Goal: Task Accomplishment & Management: Use online tool/utility

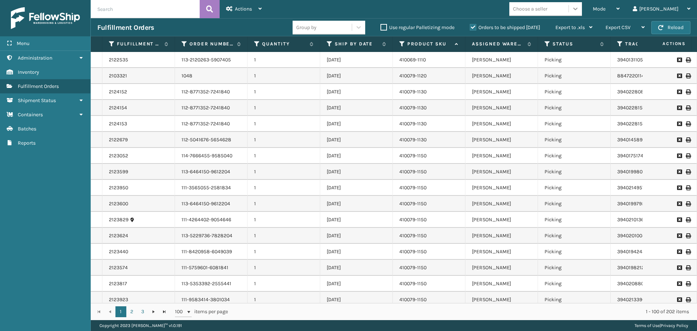
click at [582, 13] on div at bounding box center [575, 8] width 13 height 13
click at [493, 12] on div "Mode Regular Mode Picking Mode Labeling Mode Exit Scan Mode Choose a seller [PE…" at bounding box center [482, 9] width 429 height 18
click at [620, 7] on div "Mode" at bounding box center [606, 9] width 27 height 18
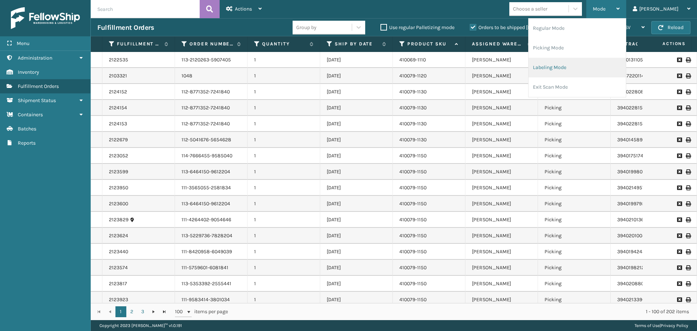
click at [580, 67] on li "Labeling Mode" at bounding box center [576, 68] width 97 height 20
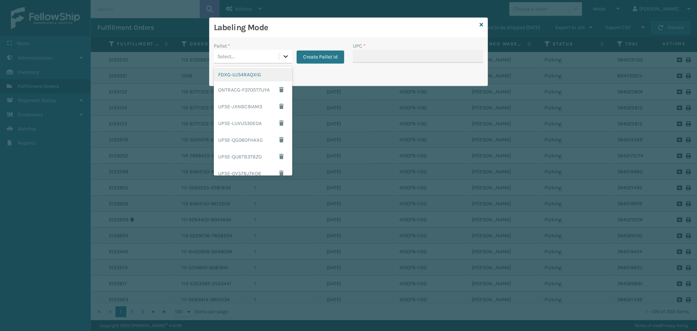
click at [287, 57] on icon at bounding box center [285, 56] width 7 height 7
click at [270, 53] on div "Select..." at bounding box center [246, 56] width 65 height 12
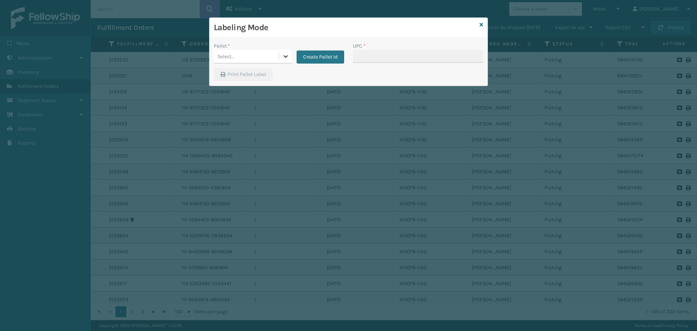
click at [283, 56] on icon at bounding box center [285, 56] width 7 height 7
click at [265, 58] on div "Select..." at bounding box center [246, 56] width 65 height 12
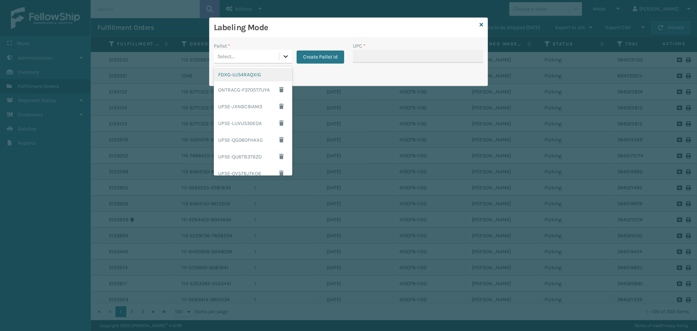
click at [285, 56] on icon at bounding box center [285, 56] width 4 height 3
click at [249, 74] on div "FDXG-UJS4RAQXIG" at bounding box center [253, 74] width 78 height 13
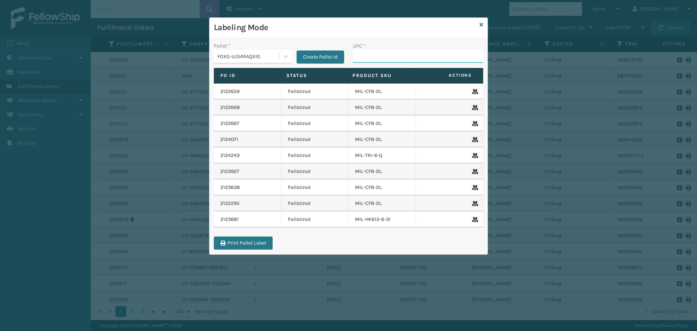
click at [365, 57] on input "UPC *" at bounding box center [418, 56] width 130 height 13
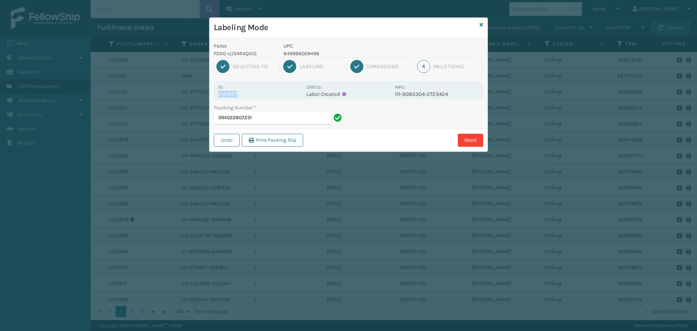
drag, startPoint x: 220, startPoint y: 93, endPoint x: 261, endPoint y: 95, distance: 41.4
click at [261, 95] on p "2124127" at bounding box center [260, 94] width 84 height 7
copy p "2124127"
click at [276, 118] on input "394022807231" at bounding box center [272, 117] width 117 height 13
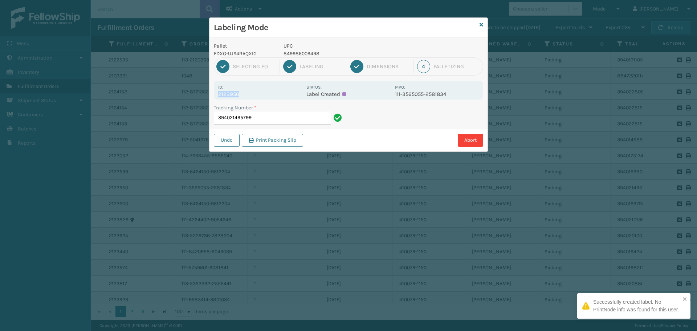
drag, startPoint x: 220, startPoint y: 93, endPoint x: 259, endPoint y: 95, distance: 39.3
click at [259, 95] on p "2123950" at bounding box center [260, 94] width 84 height 7
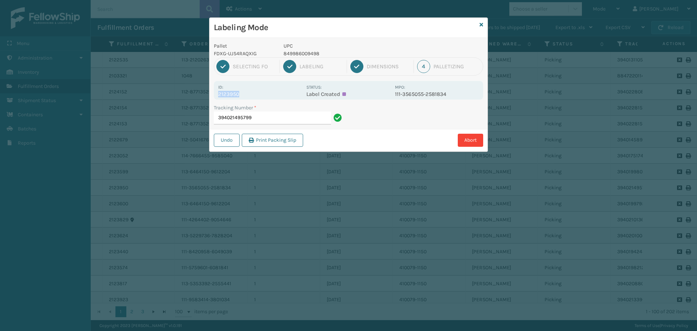
copy p "2123950"
click at [268, 122] on input "394021495799" at bounding box center [272, 117] width 117 height 13
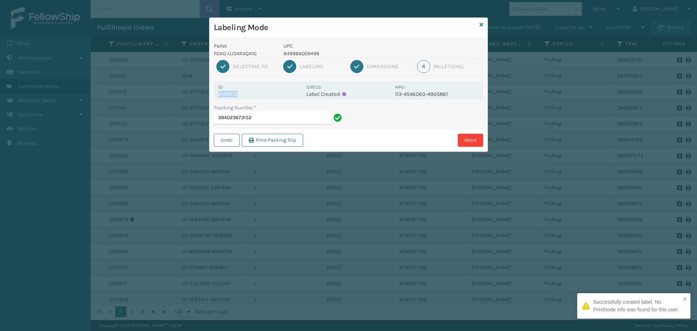
drag, startPoint x: 218, startPoint y: 93, endPoint x: 258, endPoint y: 94, distance: 40.3
click at [258, 94] on p "2124213" at bounding box center [260, 94] width 84 height 7
copy p "2124213"
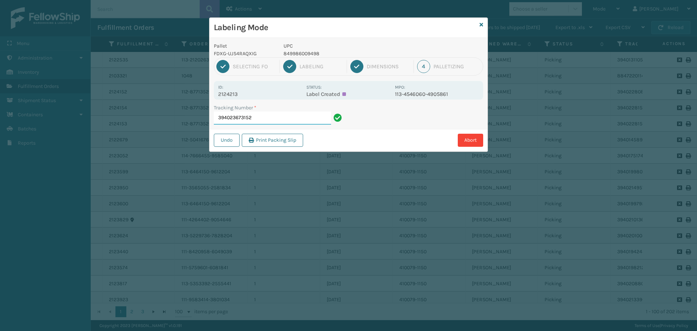
click at [279, 119] on input "394023673152" at bounding box center [272, 117] width 117 height 13
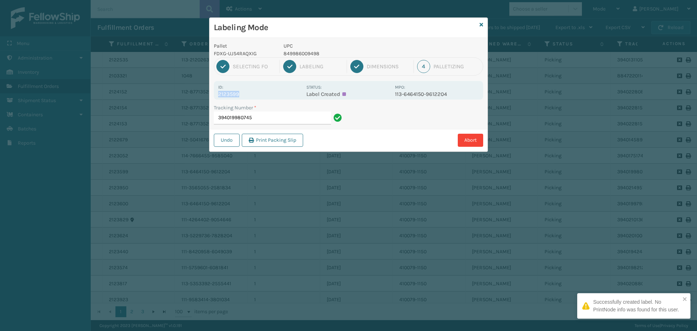
drag, startPoint x: 219, startPoint y: 92, endPoint x: 258, endPoint y: 94, distance: 40.0
click at [258, 94] on p "2123599" at bounding box center [260, 94] width 84 height 7
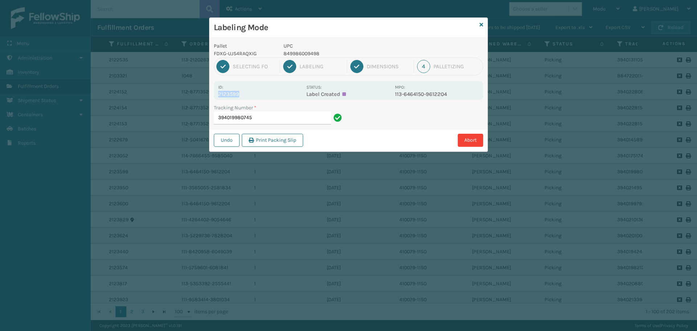
copy p "2123599"
click at [270, 120] on input "394019980745" at bounding box center [272, 117] width 117 height 13
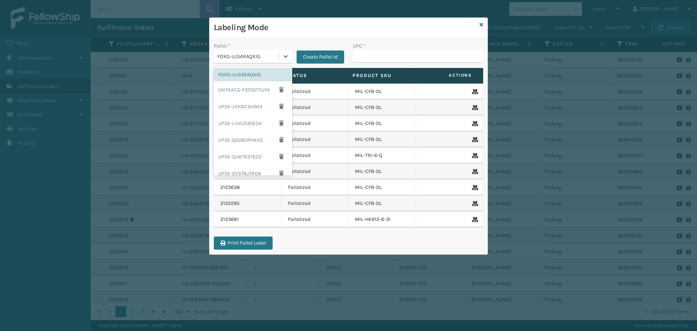
click at [267, 53] on div "FDXG-UJS4RAQXIG" at bounding box center [246, 56] width 65 height 12
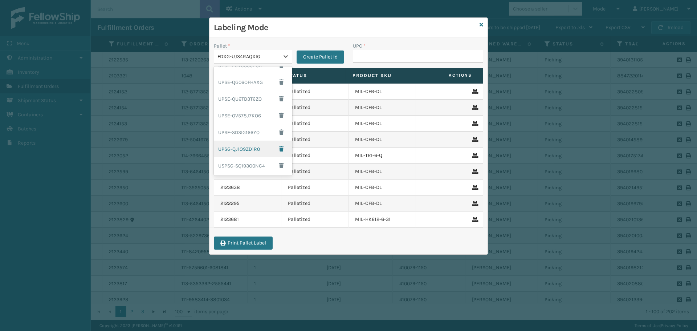
click at [232, 148] on div "UPSG-QJ1O9ZD1R0" at bounding box center [253, 148] width 78 height 17
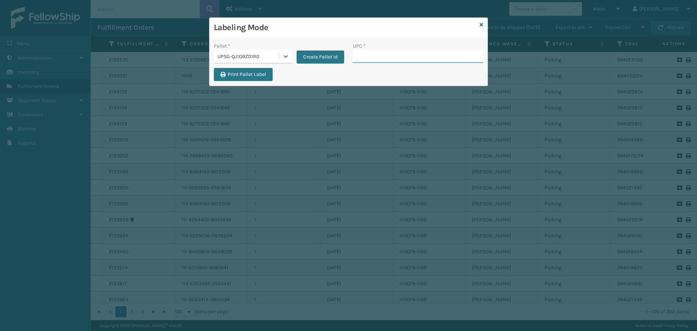
click at [411, 59] on input "UPC *" at bounding box center [418, 56] width 130 height 13
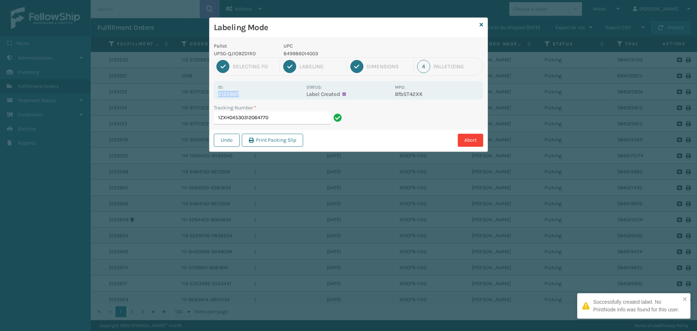
drag, startPoint x: 218, startPoint y: 95, endPoint x: 246, endPoint y: 92, distance: 28.5
click at [245, 92] on p "2122897" at bounding box center [260, 94] width 84 height 7
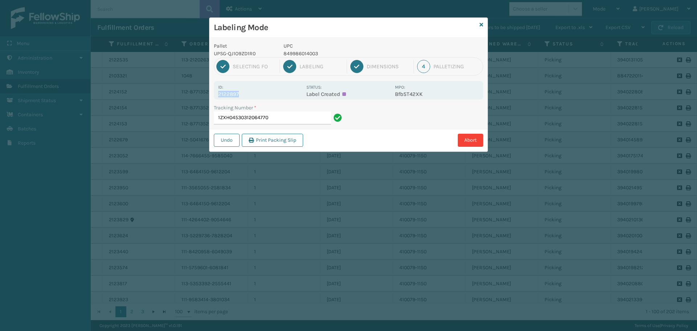
copy p "2122897"
click at [273, 121] on input "1ZXH04530312064770" at bounding box center [272, 117] width 117 height 13
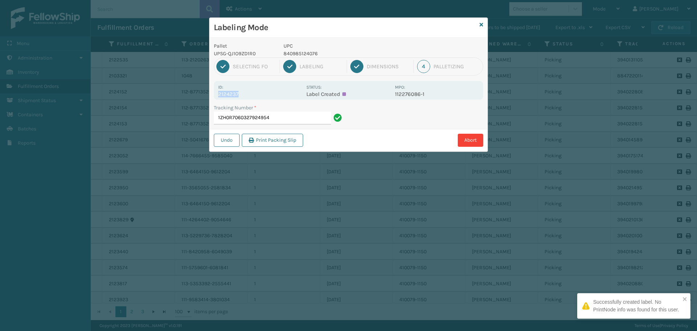
drag, startPoint x: 219, startPoint y: 94, endPoint x: 267, endPoint y: 96, distance: 48.0
click at [267, 96] on p "2124237" at bounding box center [260, 94] width 84 height 7
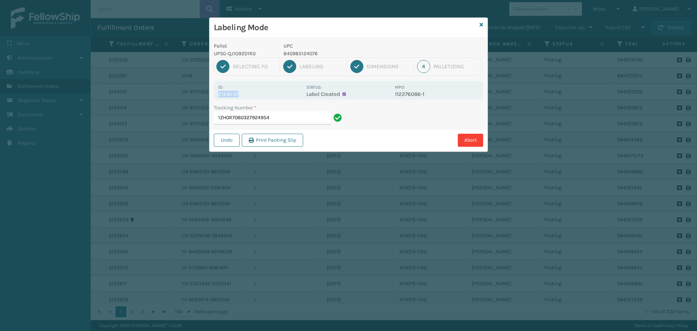
copy p "2124237"
click at [305, 117] on input "1ZH0R7060327924954" at bounding box center [272, 117] width 117 height 13
click at [482, 25] on icon at bounding box center [481, 24] width 4 height 5
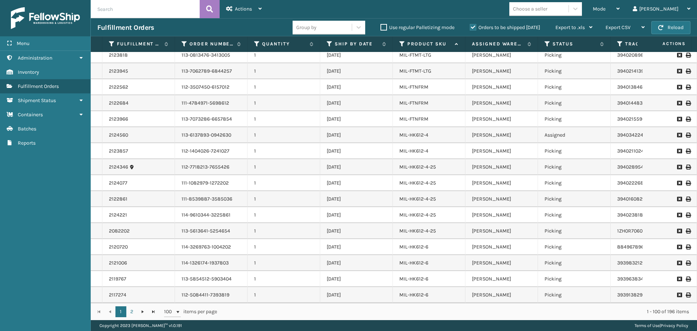
scroll to position [1352, 0]
click at [131, 313] on link "2" at bounding box center [131, 311] width 11 height 11
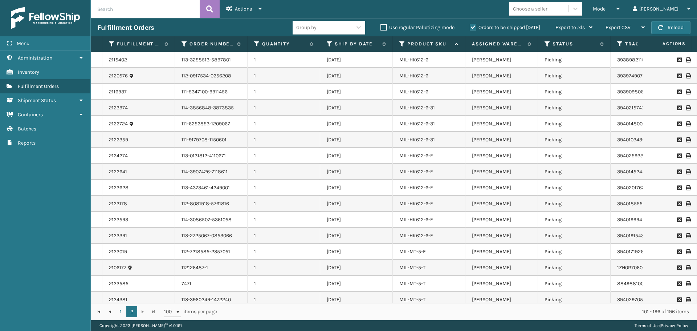
scroll to position [156, 0]
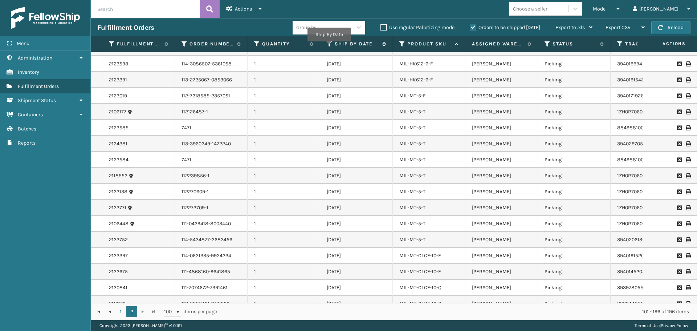
click at [329, 44] on icon at bounding box center [330, 44] width 6 height 7
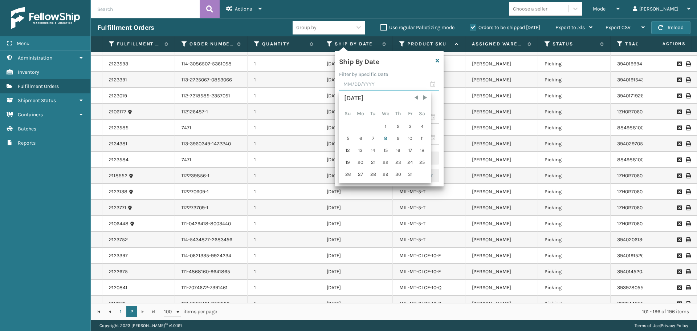
click at [376, 91] on input "text" at bounding box center [389, 84] width 100 height 13
click at [386, 139] on div "8" at bounding box center [386, 138] width 12 height 11
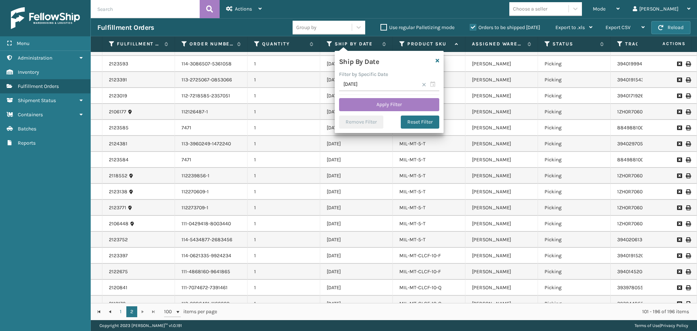
click at [386, 73] on label "Filter by Specific Date" at bounding box center [363, 74] width 49 height 6
click at [387, 88] on input "[DATE]" at bounding box center [389, 84] width 100 height 13
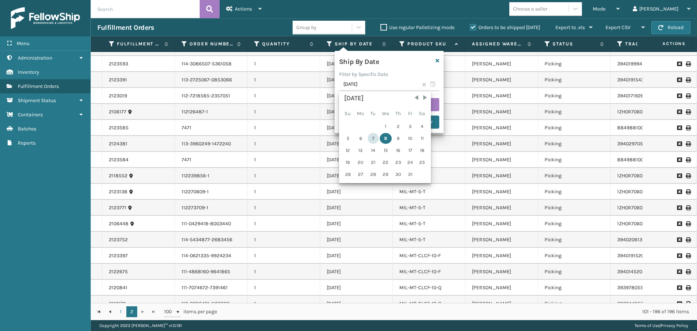
click at [371, 136] on div "7" at bounding box center [373, 138] width 11 height 11
type input "[DATE]"
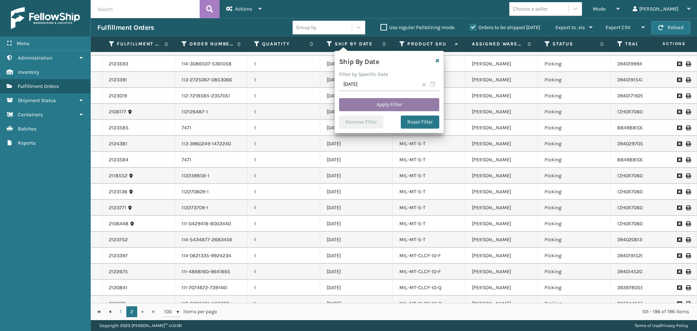
click at [389, 101] on button "Apply Filter" at bounding box center [389, 104] width 100 height 13
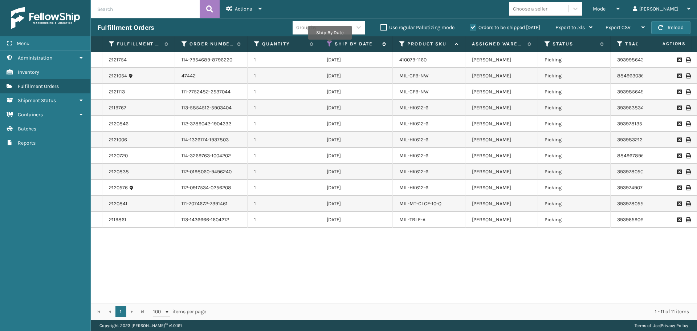
click at [330, 45] on icon at bounding box center [330, 44] width 6 height 7
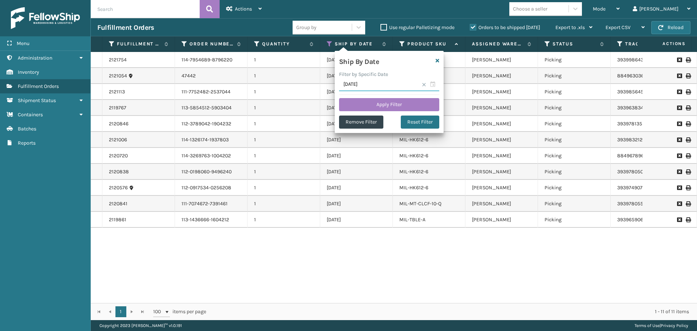
click at [374, 85] on input "[DATE]" at bounding box center [389, 84] width 100 height 13
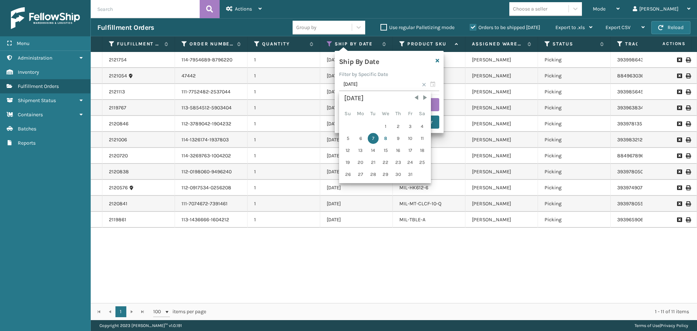
click at [425, 85] on span at bounding box center [424, 84] width 4 height 4
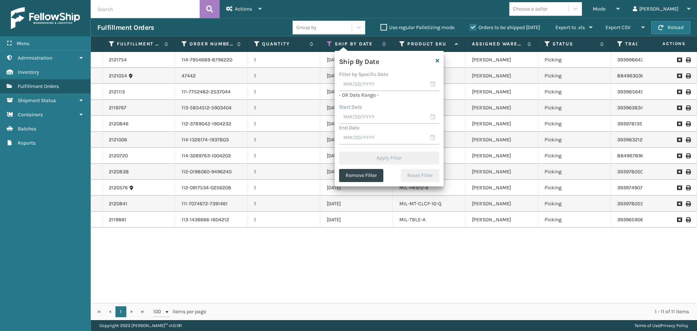
click at [392, 65] on div "Ship By Date" at bounding box center [380, 60] width 91 height 11
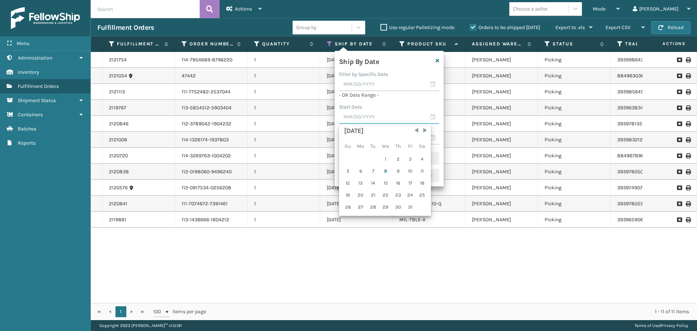
click at [383, 122] on input "text" at bounding box center [389, 117] width 100 height 13
click at [389, 171] on div "8" at bounding box center [386, 171] width 12 height 11
type input "[DATE]"
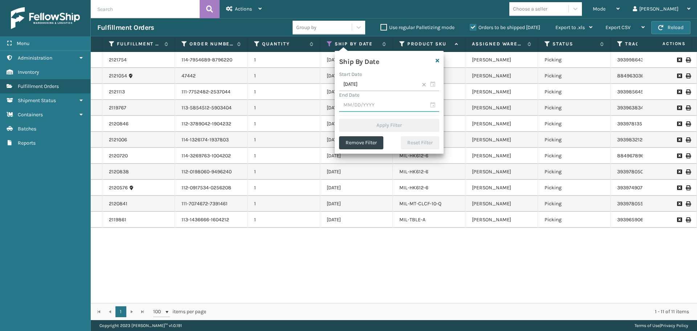
click at [397, 110] on input "text" at bounding box center [389, 105] width 100 height 13
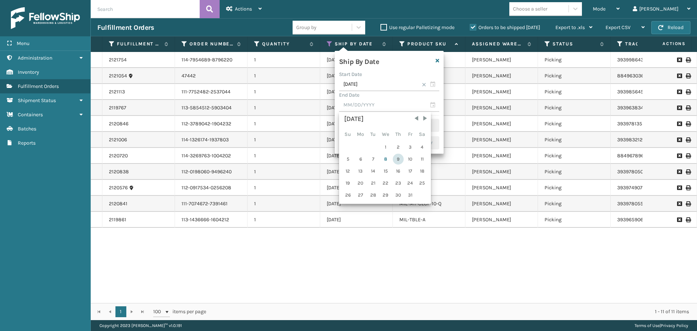
click at [394, 158] on div "9" at bounding box center [398, 159] width 11 height 11
type input "[DATE]"
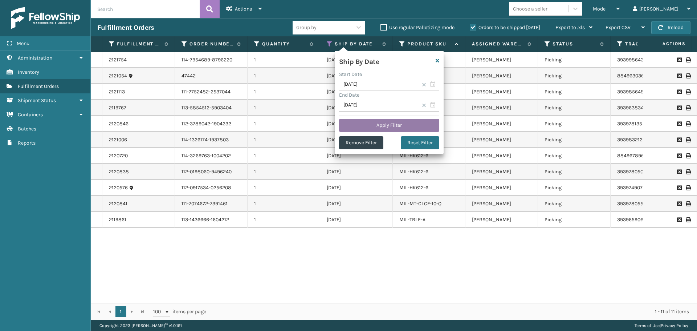
click at [385, 119] on button "Apply Filter" at bounding box center [389, 125] width 100 height 13
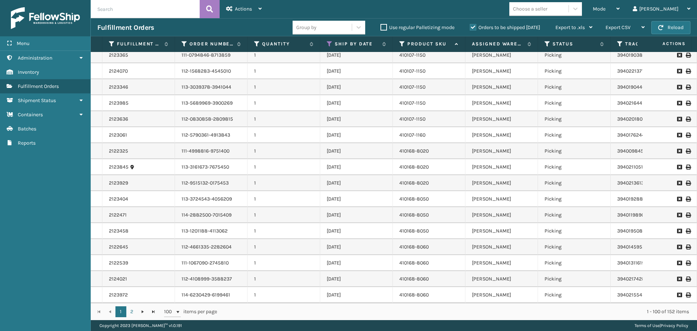
scroll to position [1352, 0]
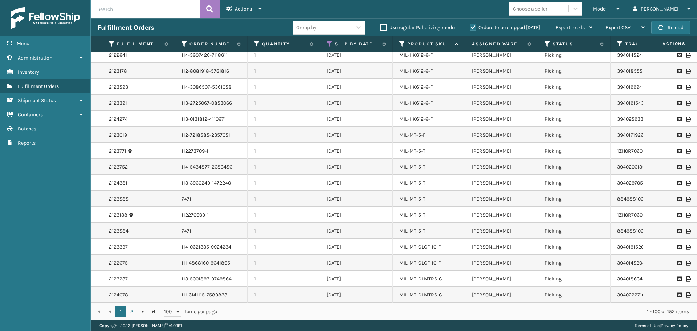
click at [556, 147] on td "Picking" at bounding box center [574, 151] width 73 height 16
click at [571, 143] on td "Picking" at bounding box center [574, 151] width 73 height 16
click at [429, 147] on div "MIL-MT-5-T" at bounding box center [428, 150] width 59 height 7
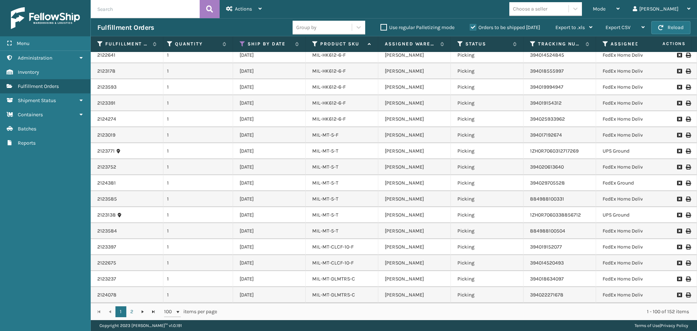
scroll to position [0, 115]
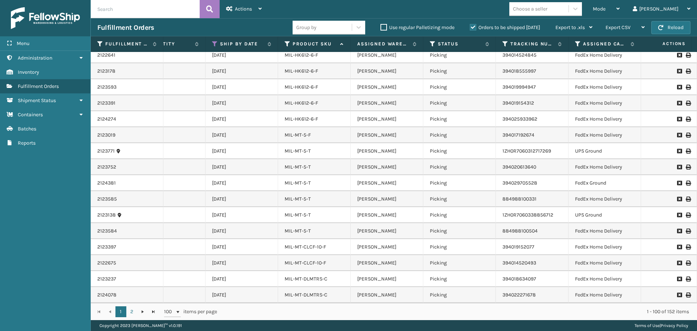
click at [686, 148] on icon at bounding box center [688, 150] width 4 height 5
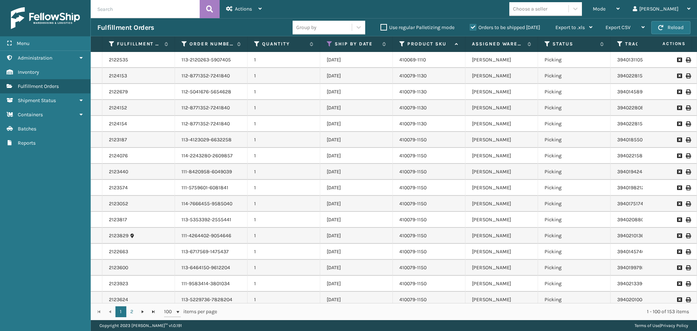
scroll to position [3, 0]
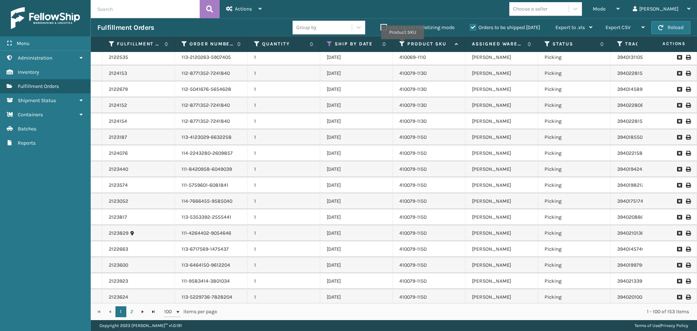
click at [403, 44] on icon at bounding box center [402, 44] width 6 height 7
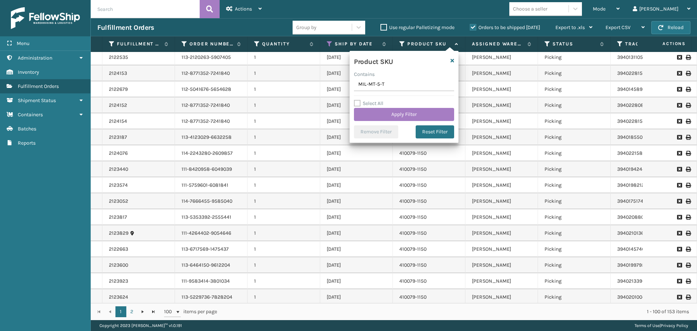
type input "MIL-MT-5-T"
click at [406, 114] on button "Apply Filter" at bounding box center [404, 114] width 100 height 13
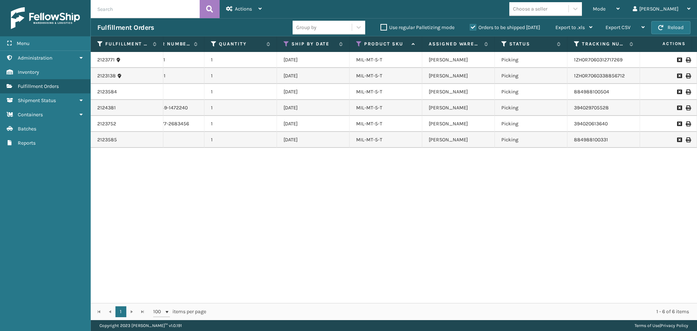
scroll to position [0, 123]
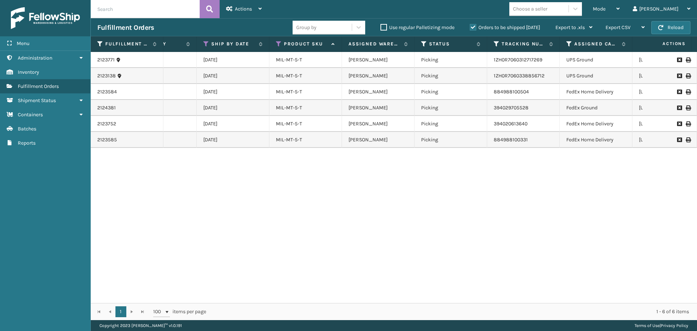
click at [686, 75] on icon at bounding box center [688, 75] width 4 height 5
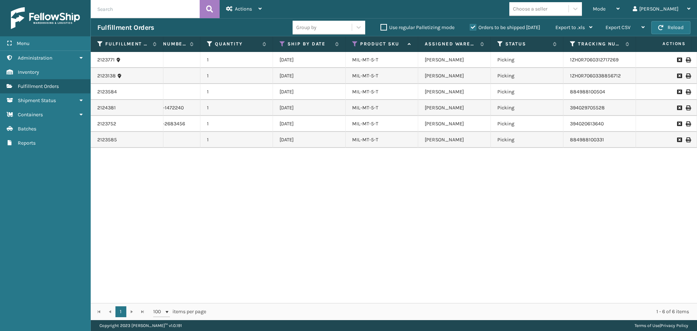
scroll to position [0, 0]
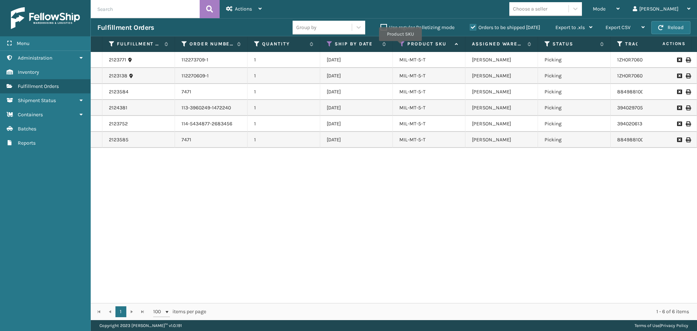
click at [400, 46] on icon at bounding box center [402, 44] width 6 height 7
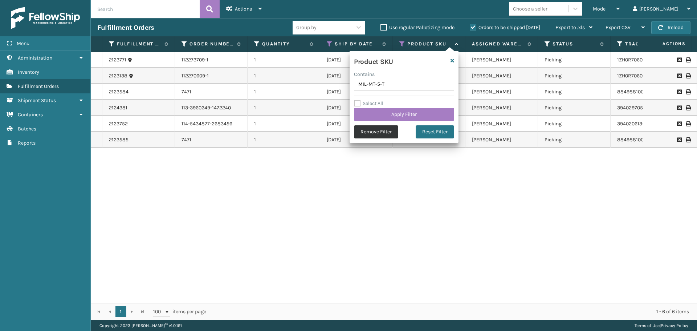
click at [388, 133] on button "Remove Filter" at bounding box center [376, 131] width 44 height 13
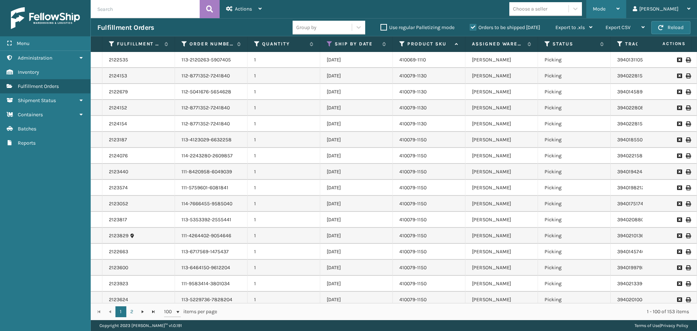
click at [620, 7] on div "Mode" at bounding box center [606, 9] width 27 height 18
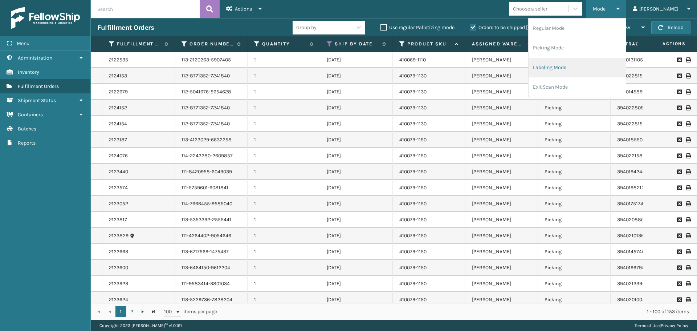
click at [601, 71] on li "Labeling Mode" at bounding box center [576, 68] width 97 height 20
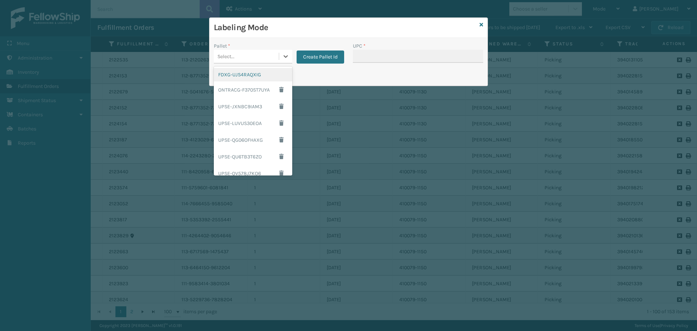
click at [263, 55] on div "Select..." at bounding box center [246, 56] width 65 height 12
click at [254, 148] on div "UPSG-QJ1O9ZD1R0" at bounding box center [253, 150] width 78 height 13
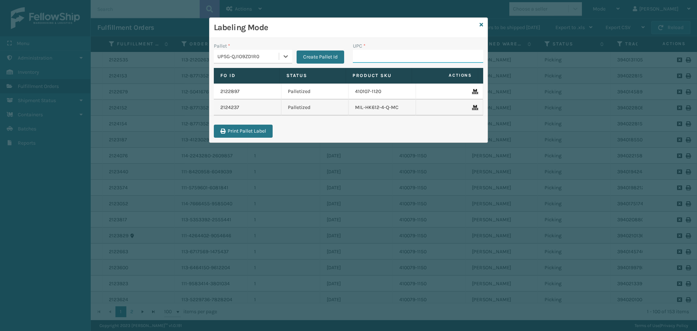
click at [370, 61] on input "UPC *" at bounding box center [418, 56] width 130 height 13
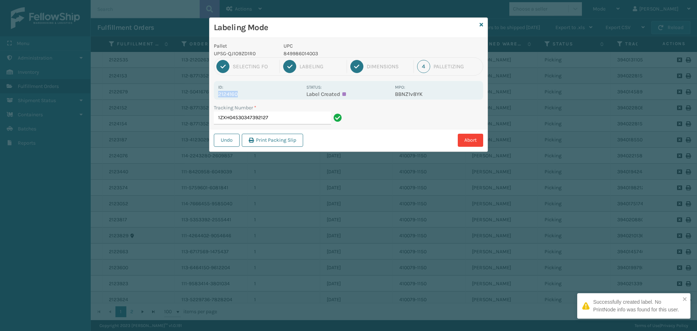
drag, startPoint x: 219, startPoint y: 94, endPoint x: 242, endPoint y: 99, distance: 23.9
click at [242, 99] on div "Id: 2124160 Status: Label Created MPO: BBNZ1v8YK" at bounding box center [348, 90] width 269 height 19
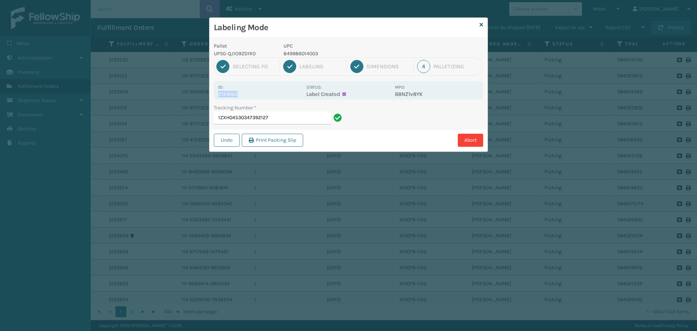
copy p "2124160"
click at [273, 119] on input "1ZXH04530347392127" at bounding box center [272, 117] width 117 height 13
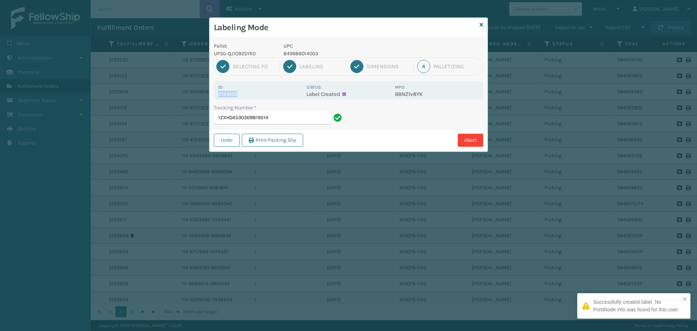
drag, startPoint x: 220, startPoint y: 94, endPoint x: 255, endPoint y: 93, distance: 35.2
click at [255, 93] on p "2124159" at bounding box center [260, 94] width 84 height 7
copy p "2124159"
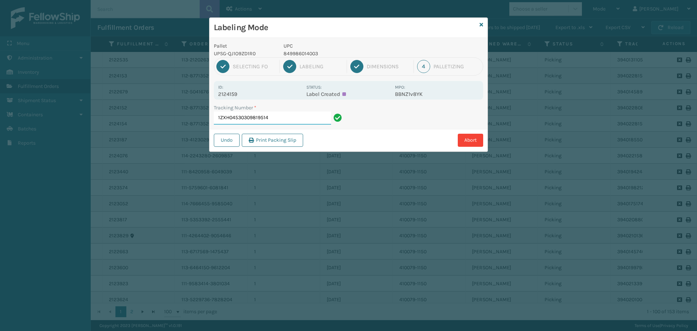
click at [293, 123] on input "1ZXH04530309819514" at bounding box center [272, 117] width 117 height 13
drag, startPoint x: 220, startPoint y: 92, endPoint x: 250, endPoint y: 97, distance: 30.9
click at [250, 97] on p "2123961" at bounding box center [260, 94] width 84 height 7
copy p "2123961"
click at [283, 118] on input "1ZXH04530335340759" at bounding box center [272, 117] width 117 height 13
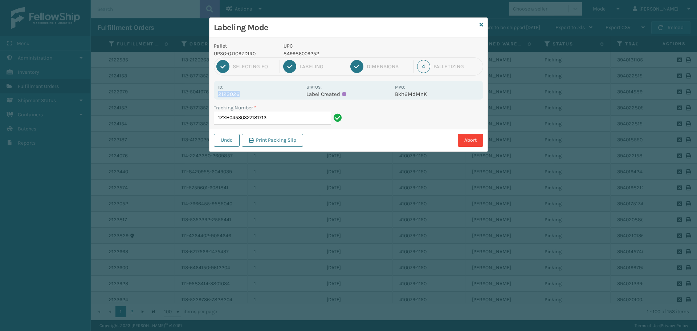
drag, startPoint x: 218, startPoint y: 92, endPoint x: 266, endPoint y: 92, distance: 47.9
click at [266, 92] on p "2123026" at bounding box center [260, 94] width 84 height 7
copy p "2123026"
click at [290, 122] on input "1ZXH04530327181713" at bounding box center [272, 117] width 117 height 13
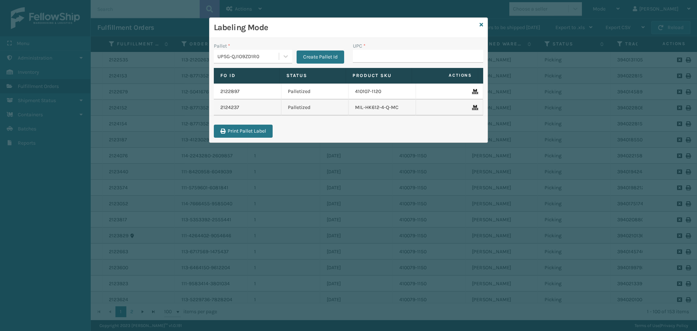
click at [274, 53] on div "UPSG-QJ1O9ZD1R0" at bounding box center [248, 57] width 62 height 8
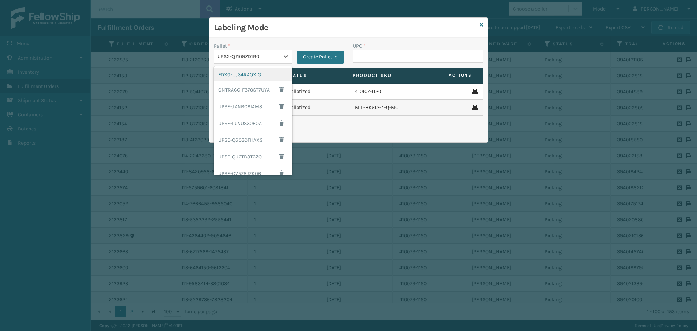
click at [250, 70] on div "FDXG-UJS4RAQXIG" at bounding box center [253, 74] width 78 height 13
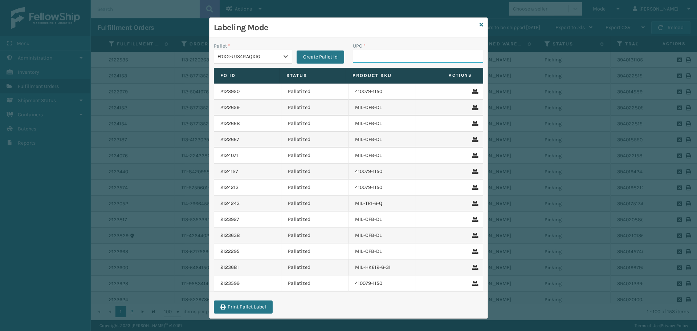
click at [377, 55] on input "UPC *" at bounding box center [418, 56] width 130 height 13
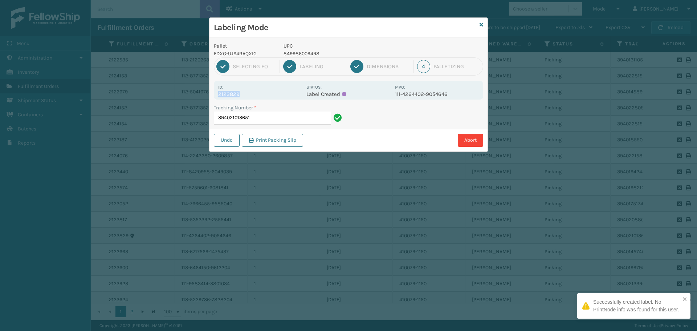
drag, startPoint x: 218, startPoint y: 95, endPoint x: 246, endPoint y: 95, distance: 28.0
click at [246, 95] on p "2123829" at bounding box center [260, 94] width 84 height 7
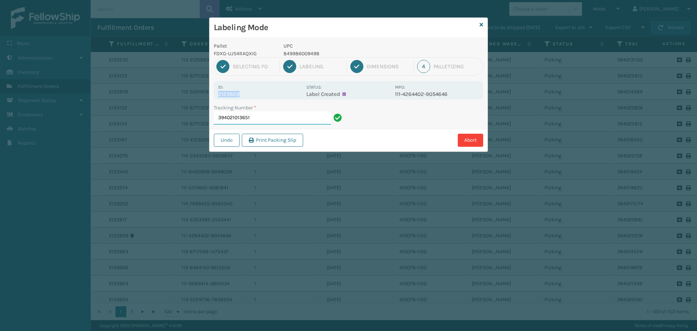
click at [264, 116] on input "394021013651" at bounding box center [272, 117] width 117 height 13
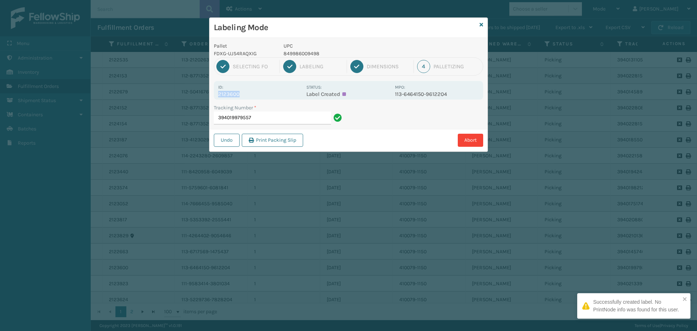
drag, startPoint x: 218, startPoint y: 93, endPoint x: 249, endPoint y: 94, distance: 31.2
click at [249, 94] on p "2123600" at bounding box center [260, 94] width 84 height 7
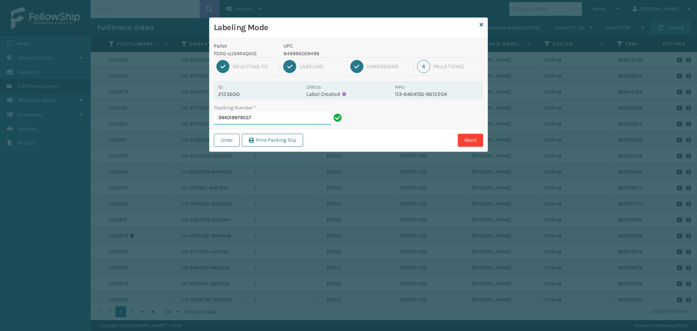
click at [278, 122] on input "394019979557" at bounding box center [272, 117] width 117 height 13
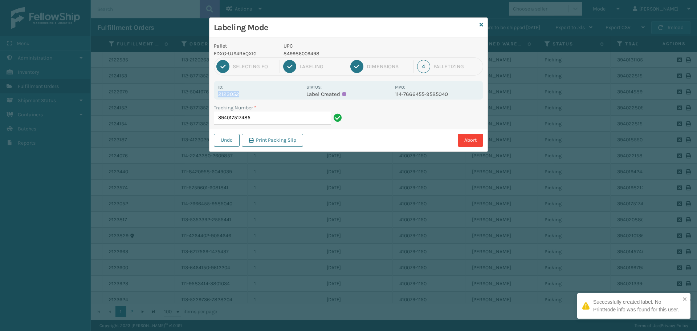
drag, startPoint x: 218, startPoint y: 95, endPoint x: 258, endPoint y: 95, distance: 39.6
click at [258, 95] on p "2123052" at bounding box center [260, 94] width 84 height 7
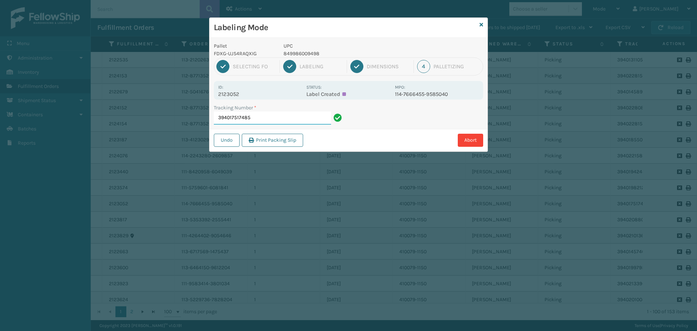
click at [276, 122] on input "394017517485" at bounding box center [272, 117] width 117 height 13
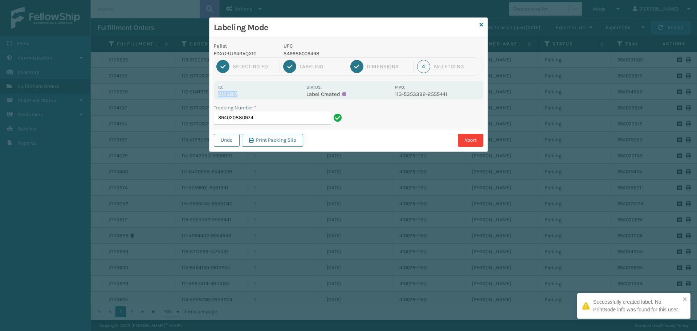
drag, startPoint x: 219, startPoint y: 93, endPoint x: 245, endPoint y: 91, distance: 26.2
click at [245, 91] on p "2123817" at bounding box center [260, 94] width 84 height 7
click at [272, 117] on input "394020880974" at bounding box center [272, 117] width 117 height 13
drag, startPoint x: 219, startPoint y: 94, endPoint x: 245, endPoint y: 92, distance: 26.2
click at [245, 92] on p "2123923" at bounding box center [260, 94] width 84 height 7
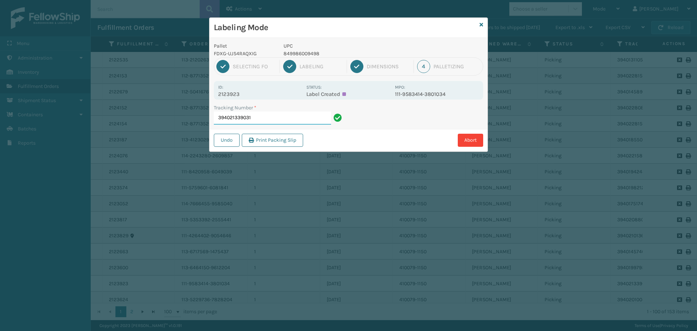
click at [261, 117] on input "394021339031" at bounding box center [272, 117] width 117 height 13
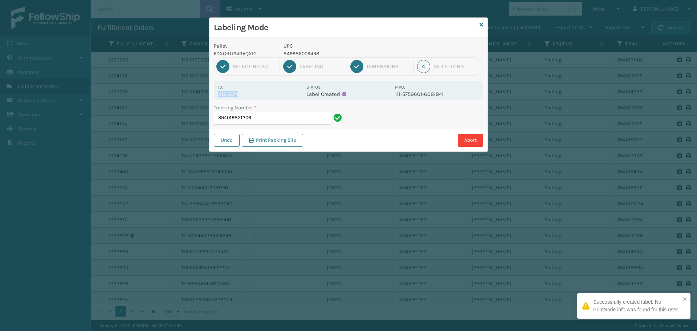
drag, startPoint x: 218, startPoint y: 93, endPoint x: 252, endPoint y: 95, distance: 34.2
click at [252, 95] on div "Id: 2123574 Status: Label Created MPO: 111-5759601-6081841" at bounding box center [348, 90] width 269 height 19
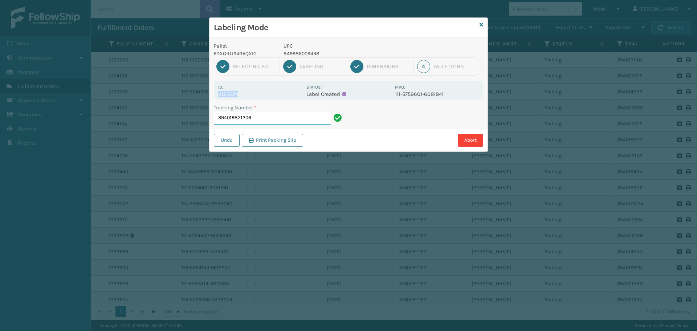
click at [262, 119] on input "394019821206" at bounding box center [272, 117] width 117 height 13
drag, startPoint x: 219, startPoint y: 95, endPoint x: 247, endPoint y: 94, distance: 28.3
click at [247, 94] on p "2123187" at bounding box center [260, 94] width 84 height 7
click at [260, 117] on input "394018550296" at bounding box center [272, 117] width 117 height 13
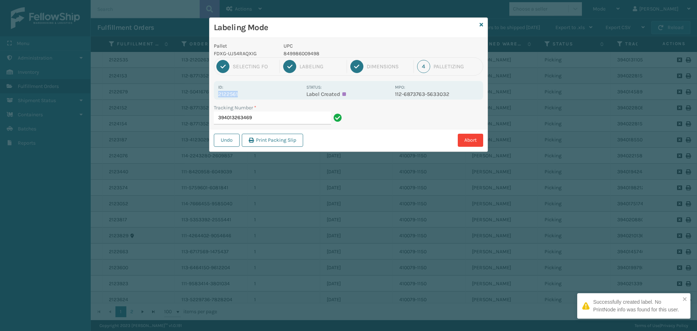
drag, startPoint x: 218, startPoint y: 93, endPoint x: 244, endPoint y: 94, distance: 26.5
click at [244, 94] on div "Id: 2122561 Status: Label Created MPO: 112-6873763-5633032" at bounding box center [348, 90] width 269 height 19
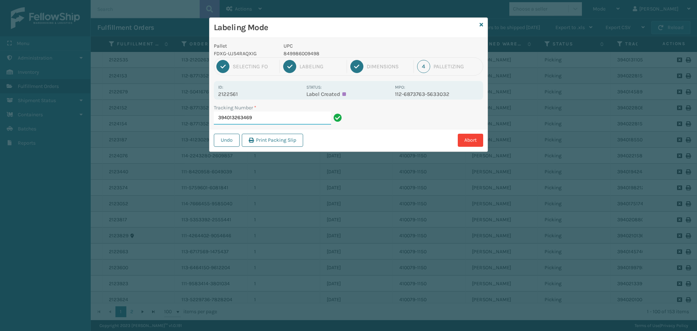
click at [261, 118] on input "394013263469" at bounding box center [272, 117] width 117 height 13
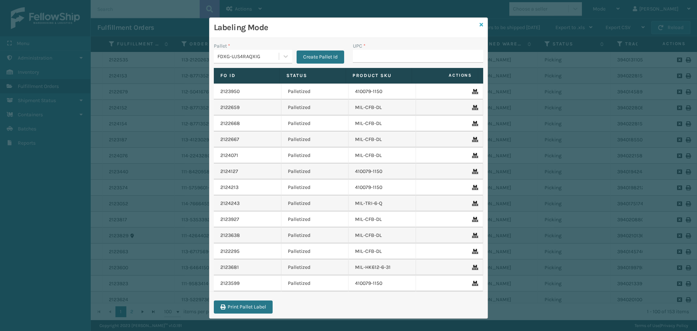
click at [479, 27] on icon at bounding box center [481, 24] width 4 height 5
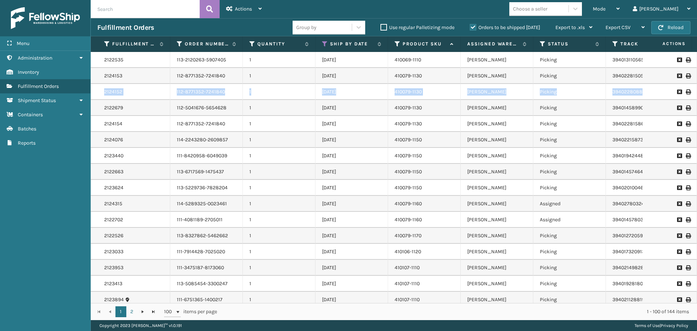
scroll to position [85, 5]
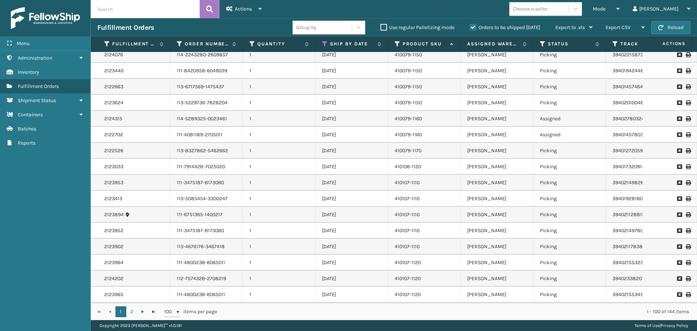
drag, startPoint x: 474, startPoint y: 12, endPoint x: 491, endPoint y: 26, distance: 21.7
click at [474, 12] on div "Mode Regular Mode Picking Mode Labeling Mode Exit Scan Mode Choose a seller [PE…" at bounding box center [482, 9] width 429 height 18
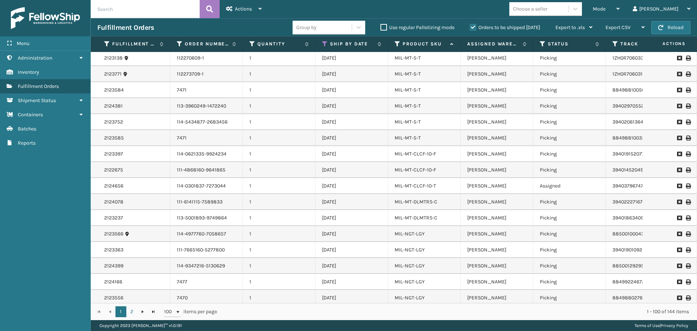
scroll to position [1352, 5]
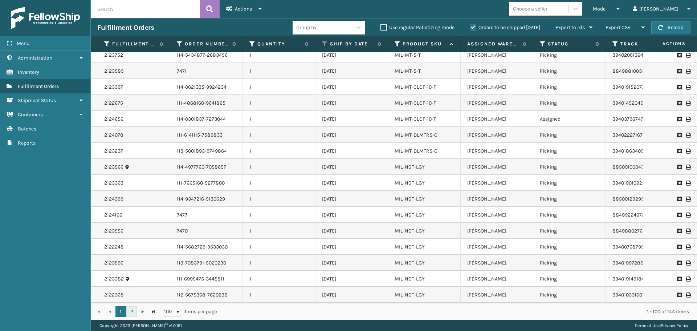
click at [134, 312] on link "2" at bounding box center [131, 311] width 11 height 11
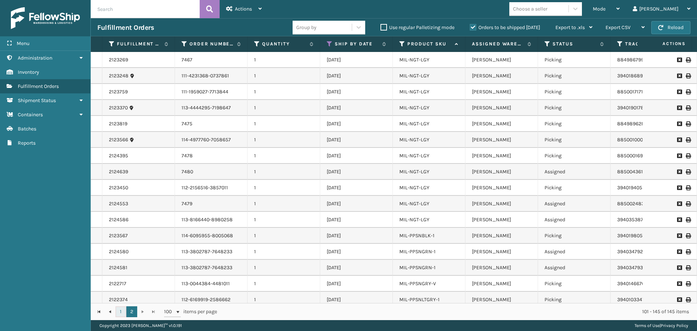
click at [123, 311] on link "1" at bounding box center [120, 311] width 11 height 11
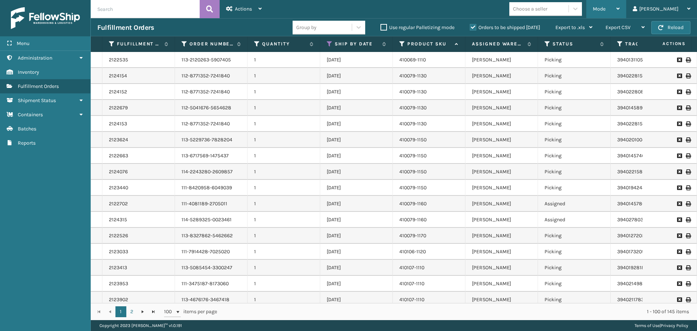
click at [620, 13] on div "Mode" at bounding box center [606, 9] width 27 height 18
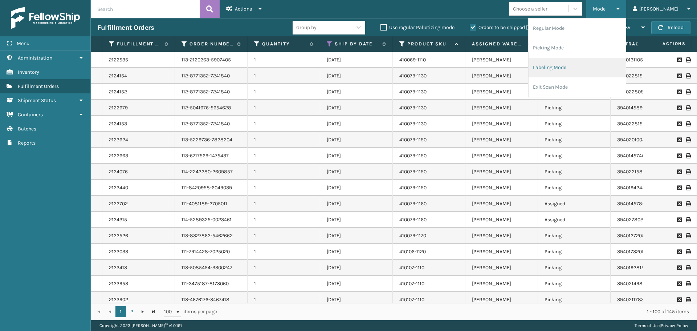
click at [588, 67] on li "Labeling Mode" at bounding box center [576, 68] width 97 height 20
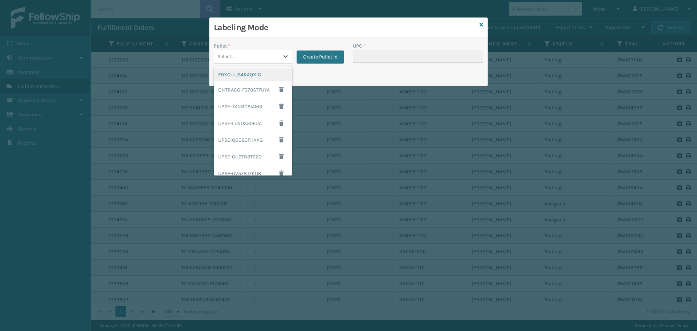
click at [262, 56] on div "Select..." at bounding box center [246, 56] width 65 height 12
click at [249, 70] on div "FDXG-UJS4RAQXIG" at bounding box center [253, 74] width 78 height 13
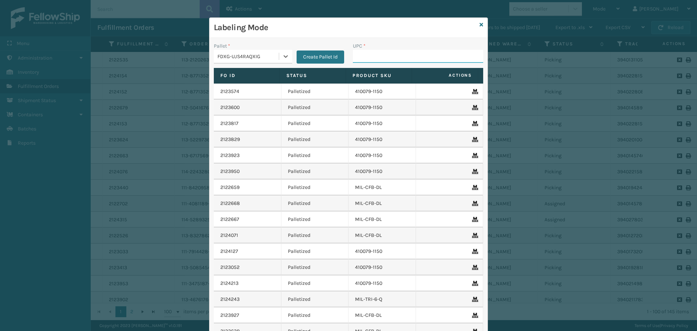
click at [375, 53] on input "UPC *" at bounding box center [418, 56] width 130 height 13
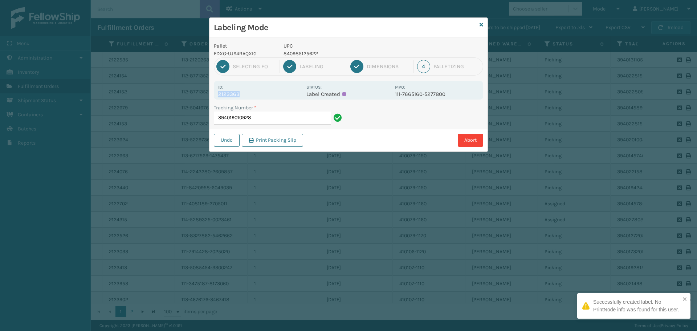
drag, startPoint x: 218, startPoint y: 94, endPoint x: 248, endPoint y: 96, distance: 29.5
click at [248, 96] on p "2123363" at bounding box center [260, 94] width 84 height 7
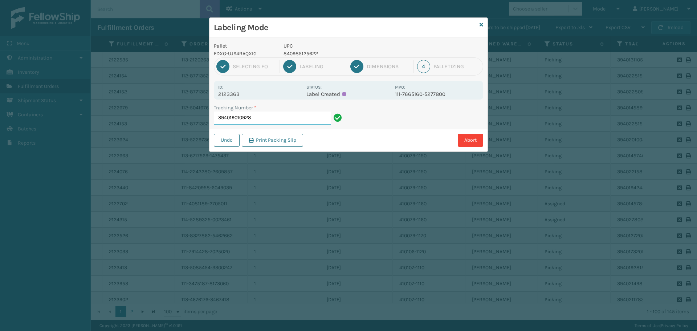
click at [288, 117] on input "394019010928" at bounding box center [272, 117] width 117 height 13
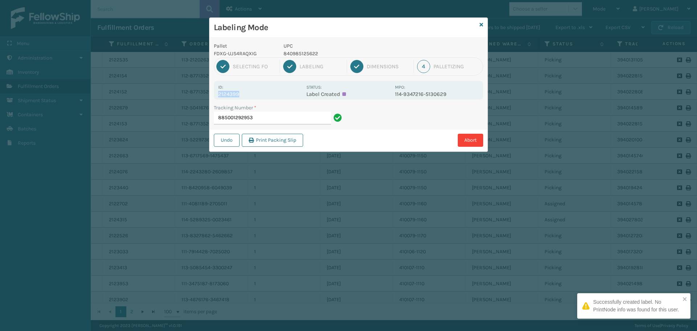
drag, startPoint x: 219, startPoint y: 96, endPoint x: 272, endPoint y: 97, distance: 52.6
click at [272, 97] on p "2124399" at bounding box center [260, 94] width 84 height 7
click at [287, 121] on input "885001292953" at bounding box center [272, 117] width 117 height 13
drag, startPoint x: 229, startPoint y: 93, endPoint x: 249, endPoint y: 92, distance: 20.3
click at [249, 92] on p "2122248" at bounding box center [260, 94] width 84 height 7
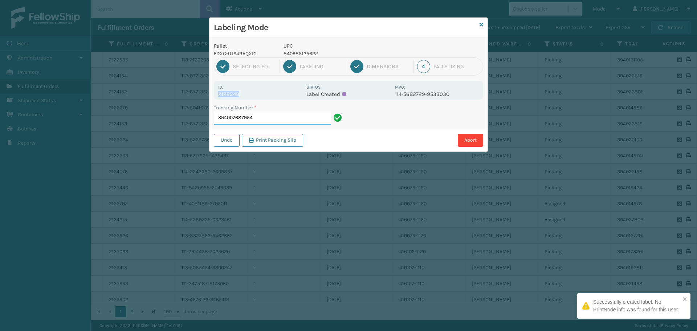
click at [276, 118] on input "394007687954" at bounding box center [272, 117] width 117 height 13
drag, startPoint x: 219, startPoint y: 94, endPoint x: 247, endPoint y: 95, distance: 28.0
click at [247, 95] on p "2123596" at bounding box center [260, 94] width 84 height 7
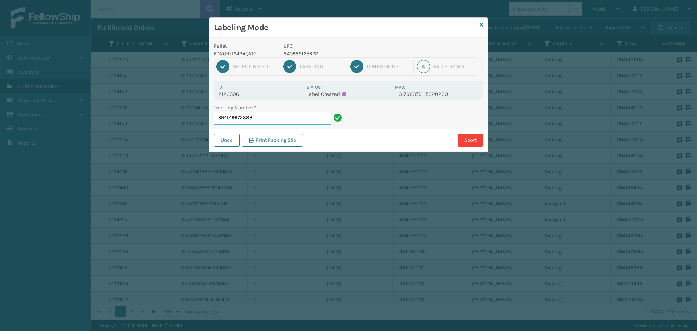
click at [268, 121] on input "394019972883" at bounding box center [272, 117] width 117 height 13
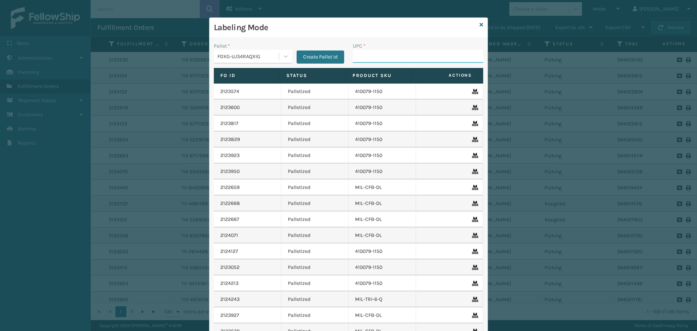
paste input "840985125622"
type input "840985125622"
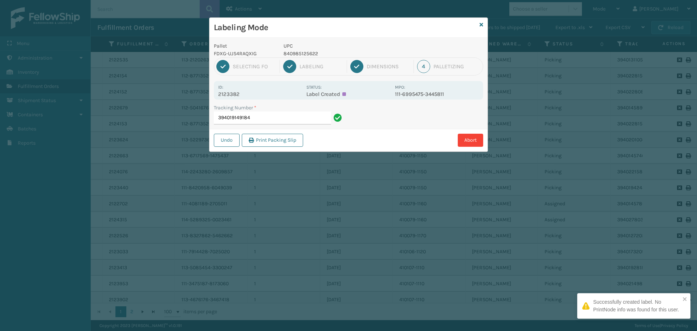
drag, startPoint x: 219, startPoint y: 92, endPoint x: 248, endPoint y: 90, distance: 29.1
click at [248, 90] on div "Id: 2123382" at bounding box center [260, 90] width 84 height 14
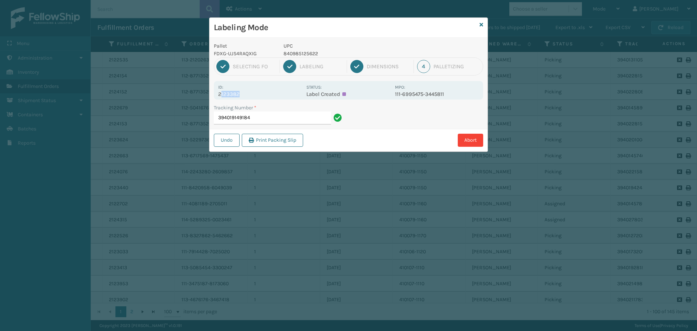
drag, startPoint x: 220, startPoint y: 95, endPoint x: 246, endPoint y: 97, distance: 26.2
click at [245, 97] on div "Id: 2123382 Status: Label Created MPO: 111-6995475-3445811" at bounding box center [348, 90] width 269 height 19
click at [247, 95] on p "2123382" at bounding box center [260, 94] width 84 height 7
drag, startPoint x: 219, startPoint y: 94, endPoint x: 246, endPoint y: 98, distance: 27.5
click at [246, 98] on div "Id: 2123382 Status: Label Created MPO: 111-6995475-3445811" at bounding box center [348, 90] width 269 height 19
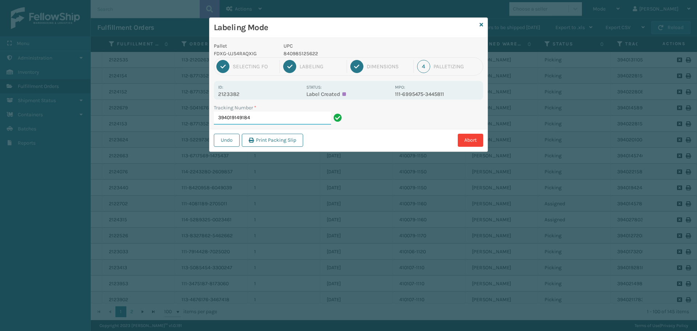
click at [262, 116] on input "394019149184" at bounding box center [272, 117] width 117 height 13
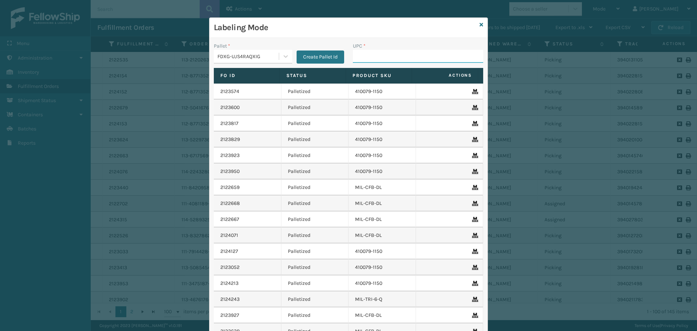
paste input "840985125622"
type input "840985125622"
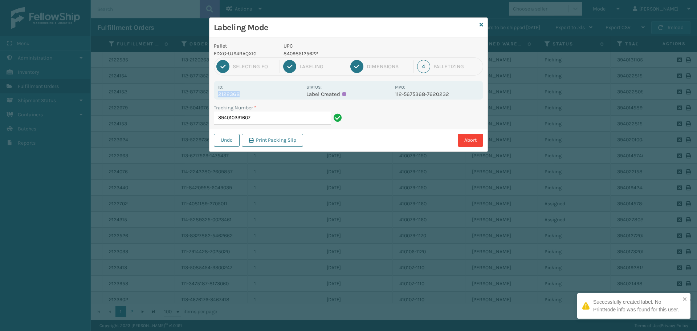
drag, startPoint x: 221, startPoint y: 92, endPoint x: 250, endPoint y: 93, distance: 28.7
click at [250, 93] on div "Id: 2122368 Status: Label Created MPO: 112-5675368-7620232" at bounding box center [348, 90] width 269 height 19
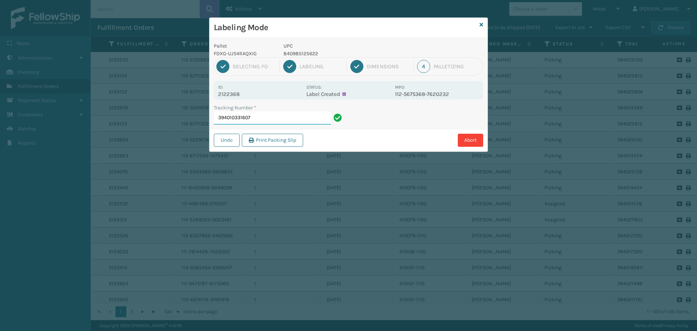
click at [285, 123] on input "394010331607" at bounding box center [272, 117] width 117 height 13
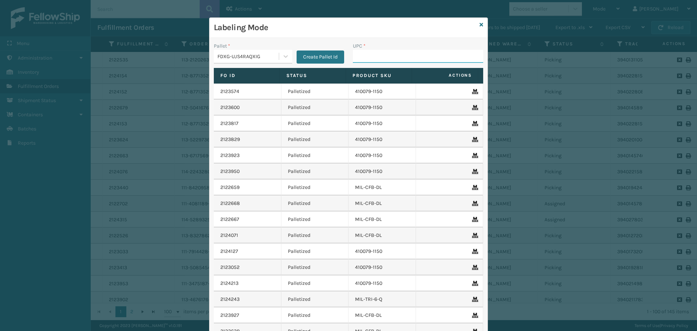
paste input "840985125622"
type input "840985125622"
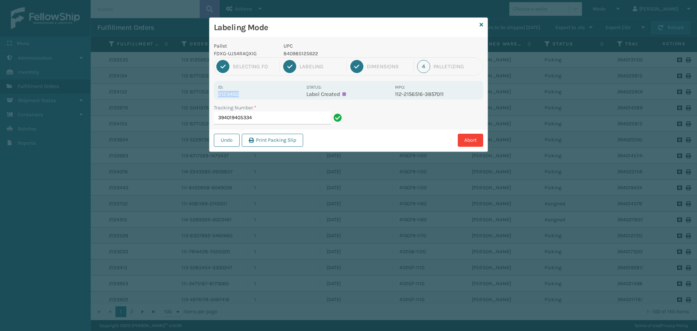
drag, startPoint x: 219, startPoint y: 92, endPoint x: 250, endPoint y: 95, distance: 30.6
click at [250, 95] on p "2123450" at bounding box center [260, 94] width 84 height 7
click at [274, 114] on input "394019405334" at bounding box center [272, 117] width 117 height 13
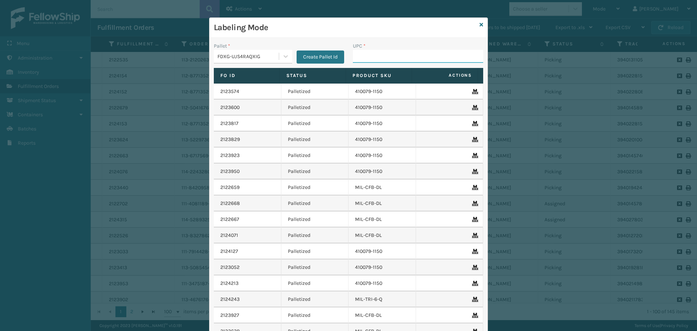
paste input "840985125622"
type input "840985125622"
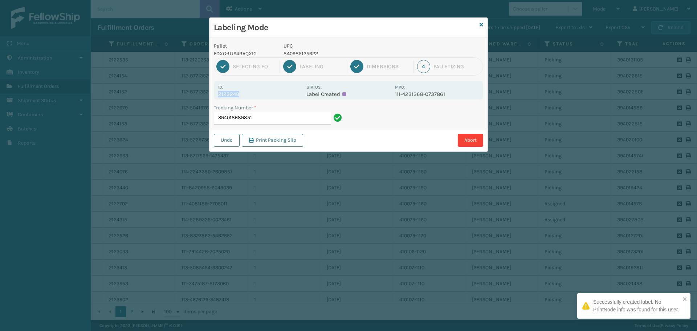
drag, startPoint x: 219, startPoint y: 94, endPoint x: 256, endPoint y: 98, distance: 37.2
click at [256, 98] on div "Id: 2123248 Status: Label Created MPO: 111-4231368-0737861" at bounding box center [348, 90] width 269 height 19
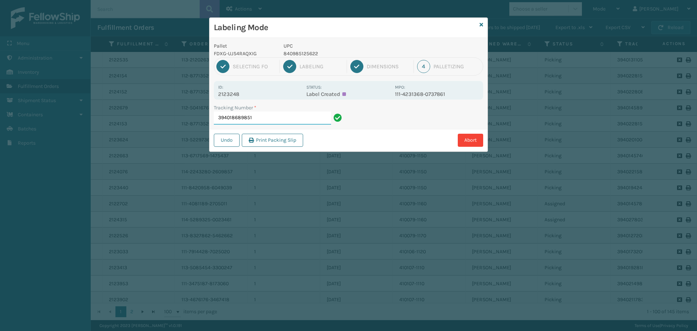
click at [269, 120] on input "394018689851" at bounding box center [272, 117] width 117 height 13
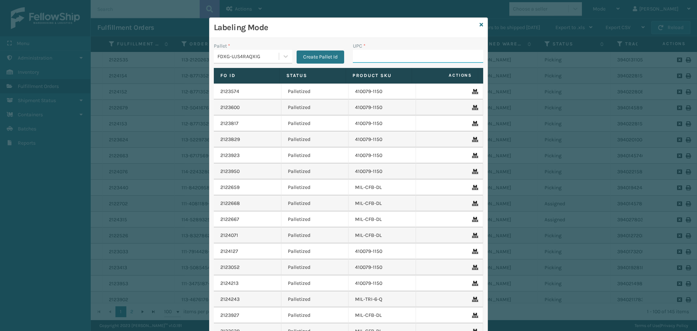
paste input "840985125622"
type input "840985125622"
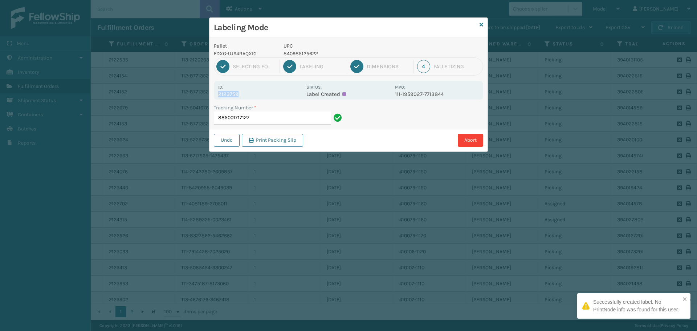
drag, startPoint x: 218, startPoint y: 94, endPoint x: 250, endPoint y: 91, distance: 32.0
click at [250, 91] on p "2123759" at bounding box center [260, 94] width 84 height 7
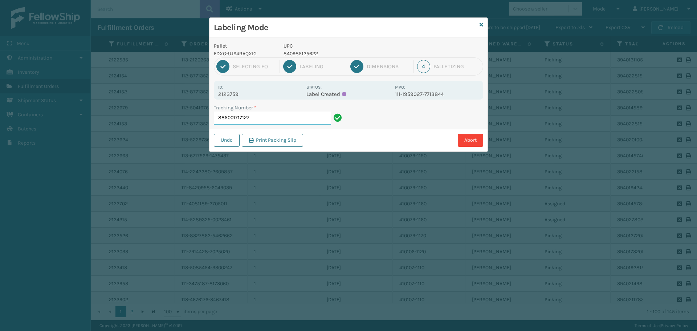
click at [268, 114] on input "885001717127" at bounding box center [272, 117] width 117 height 13
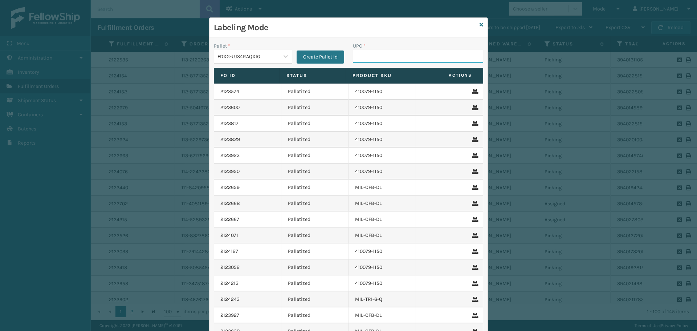
paste input "840985125622"
type input "840985125622"
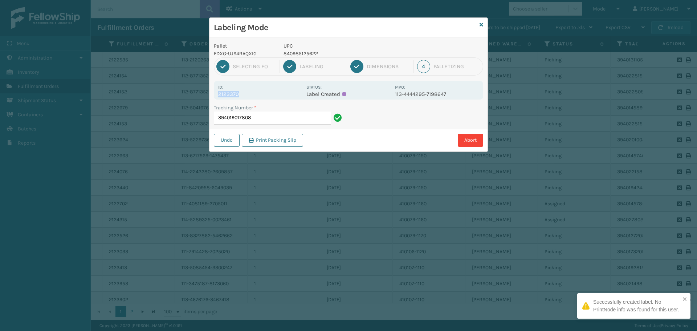
drag, startPoint x: 218, startPoint y: 95, endPoint x: 245, endPoint y: 94, distance: 27.6
click at [245, 94] on div "Id: 2123370 Status: Label Created MPO: 113-4444295-7198647" at bounding box center [348, 90] width 269 height 19
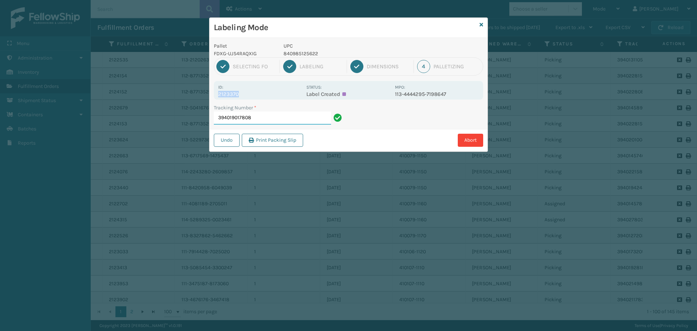
click at [291, 122] on input "394019017808" at bounding box center [272, 117] width 117 height 13
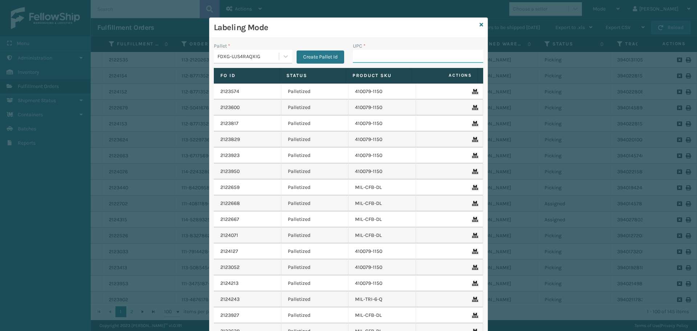
paste input "840985125622"
type input "840985125622"
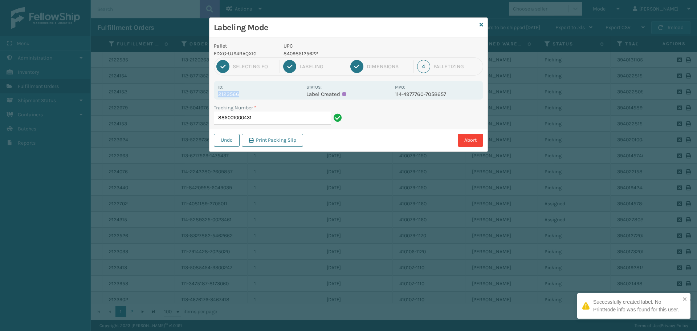
drag, startPoint x: 219, startPoint y: 92, endPoint x: 256, endPoint y: 92, distance: 37.0
click at [256, 92] on p "2123566" at bounding box center [260, 94] width 84 height 7
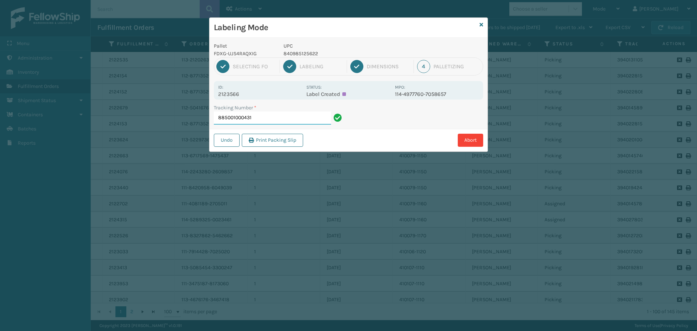
click at [281, 116] on input "885001000431" at bounding box center [272, 117] width 117 height 13
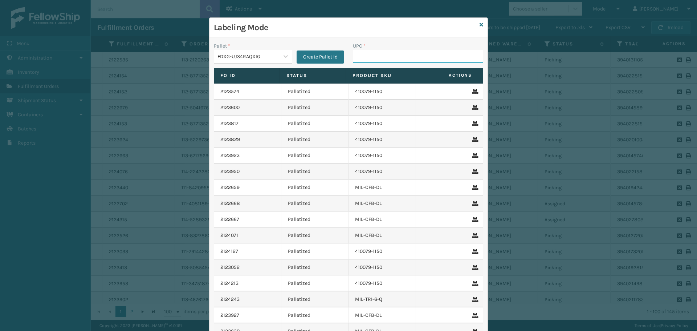
paste input "840985125622"
type input "840985125622"
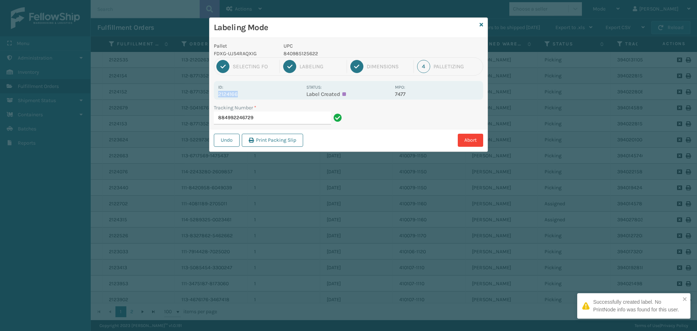
drag, startPoint x: 219, startPoint y: 95, endPoint x: 254, endPoint y: 95, distance: 35.6
click at [254, 95] on p "2124166" at bounding box center [260, 94] width 84 height 7
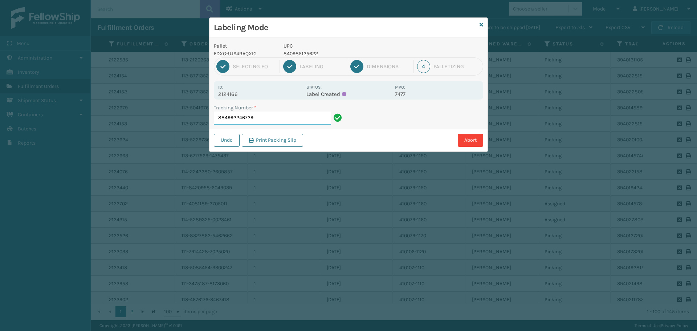
click at [286, 115] on input "884992246729" at bounding box center [272, 117] width 117 height 13
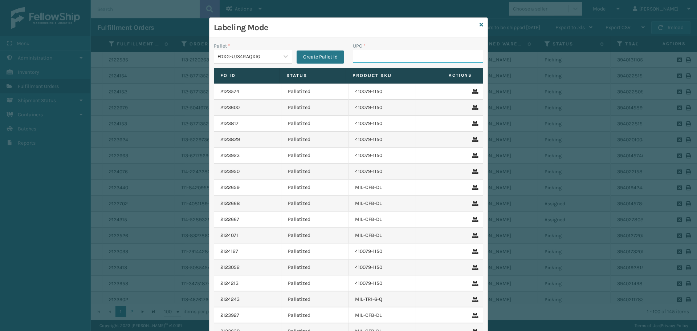
paste input "840985125622"
type input "840985125622"
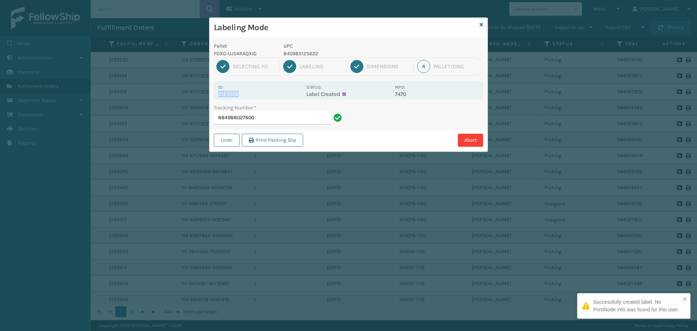
drag, startPoint x: 218, startPoint y: 94, endPoint x: 257, endPoint y: 94, distance: 39.2
click at [257, 94] on p "2123556" at bounding box center [260, 94] width 84 height 7
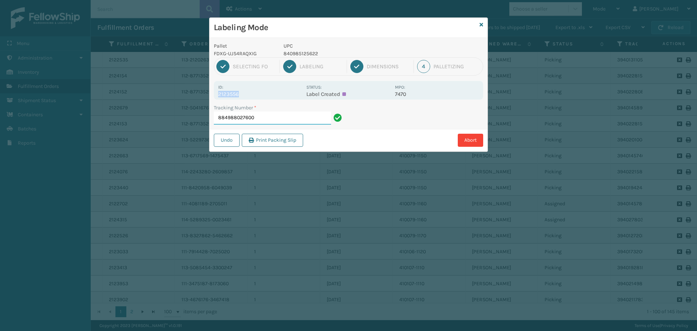
click at [292, 119] on input "884988027600" at bounding box center [272, 117] width 117 height 13
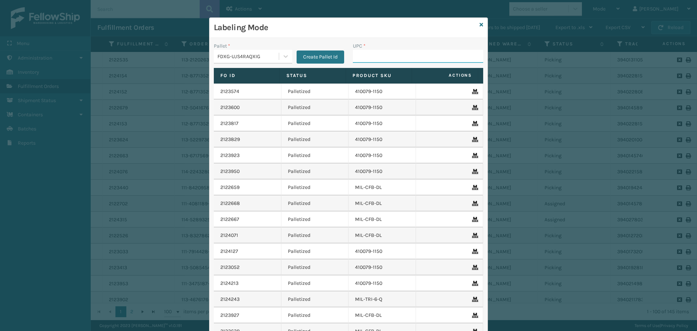
paste input "840985125622"
type input "840985125622"
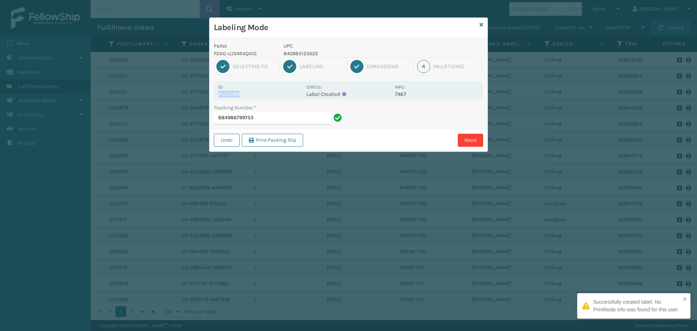
drag, startPoint x: 219, startPoint y: 94, endPoint x: 251, endPoint y: 94, distance: 32.3
click at [251, 94] on p "2123269" at bounding box center [260, 94] width 84 height 7
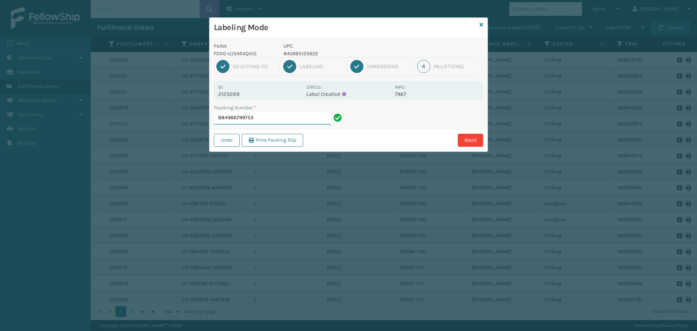
click at [269, 115] on input "884986799753" at bounding box center [272, 117] width 117 height 13
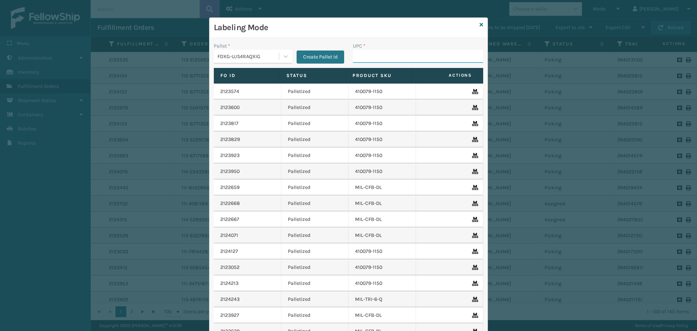
paste input "840985125622"
type input "840985125622"
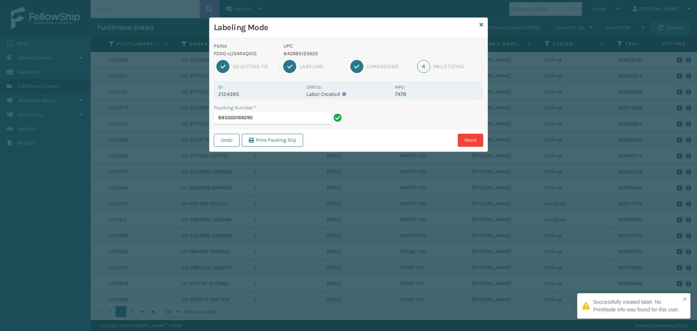
drag, startPoint x: 219, startPoint y: 94, endPoint x: 248, endPoint y: 90, distance: 29.3
click at [248, 90] on div "Id: 2124395" at bounding box center [260, 90] width 84 height 14
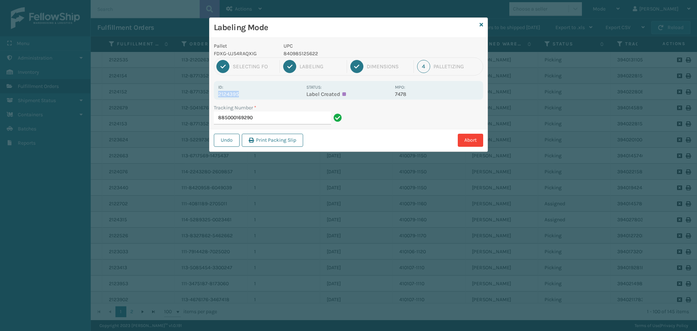
drag, startPoint x: 218, startPoint y: 94, endPoint x: 242, endPoint y: 93, distance: 24.3
click at [242, 93] on div "Id: 2124395 Status: Label Created MPO: 7478" at bounding box center [348, 90] width 269 height 19
click at [253, 118] on input "885000169290" at bounding box center [272, 117] width 117 height 13
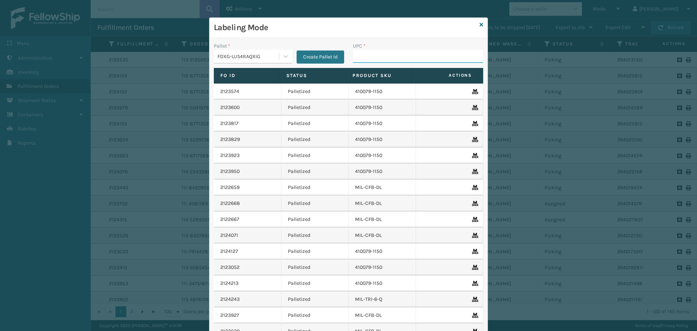
paste input "840985125622"
type input "840985125622"
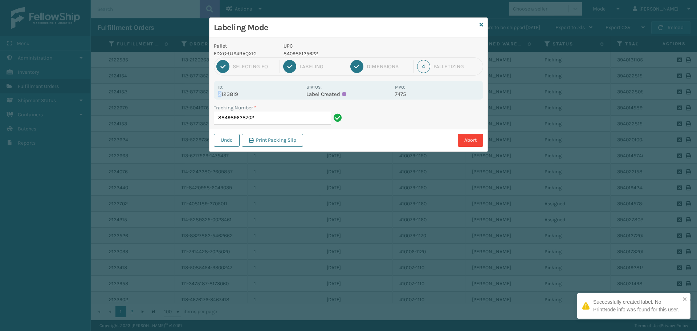
drag, startPoint x: 220, startPoint y: 94, endPoint x: 246, endPoint y: 87, distance: 27.0
click at [246, 87] on div "Id: 2123819" at bounding box center [260, 90] width 84 height 14
click at [237, 95] on p "2123819" at bounding box center [260, 94] width 84 height 7
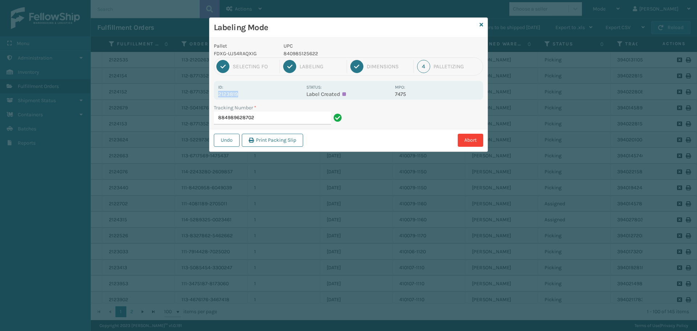
drag, startPoint x: 218, startPoint y: 94, endPoint x: 250, endPoint y: 95, distance: 32.3
click at [250, 95] on p "2123819" at bounding box center [260, 94] width 84 height 7
click at [272, 119] on input "884989628702" at bounding box center [272, 117] width 117 height 13
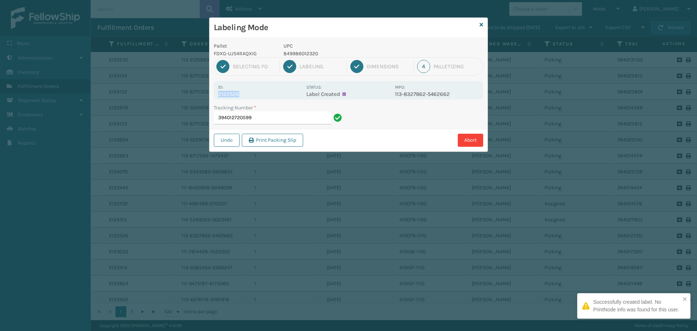
drag, startPoint x: 220, startPoint y: 93, endPoint x: 276, endPoint y: 95, distance: 56.7
click at [276, 95] on p "2122526" at bounding box center [260, 94] width 84 height 7
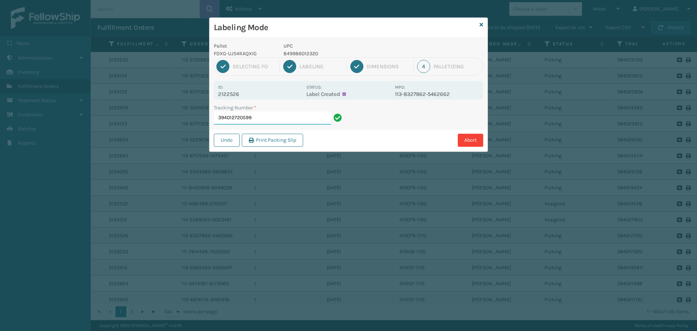
click at [290, 122] on input "394012720599" at bounding box center [272, 117] width 117 height 13
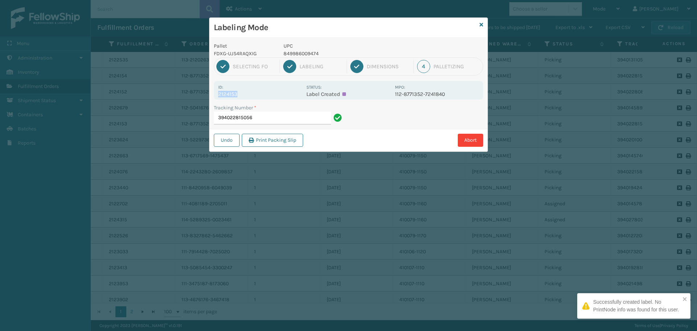
drag, startPoint x: 219, startPoint y: 92, endPoint x: 264, endPoint y: 98, distance: 45.7
click at [264, 98] on div "Id: 2124153 Status: Label Created MPO: 112-8771352-7241840" at bounding box center [348, 90] width 269 height 19
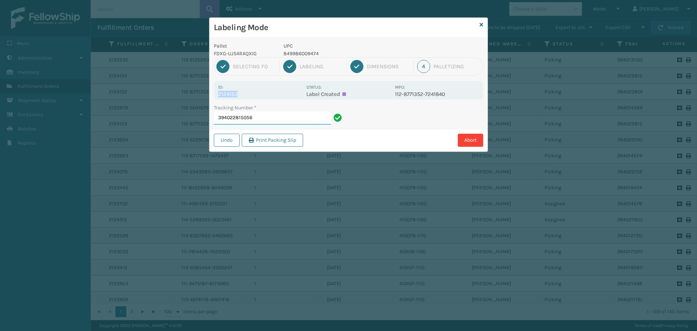
click at [281, 117] on input "394022815056" at bounding box center [272, 117] width 117 height 13
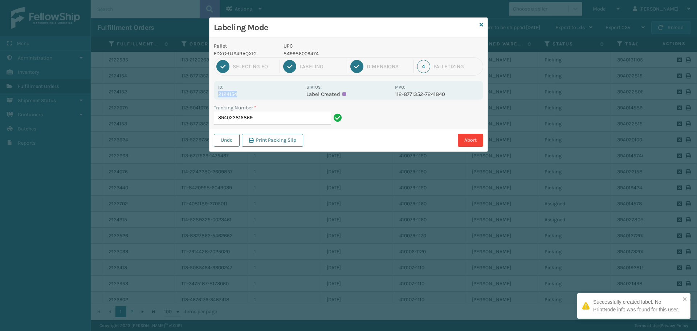
drag, startPoint x: 219, startPoint y: 94, endPoint x: 250, endPoint y: 96, distance: 30.9
click at [250, 96] on p "2124154" at bounding box center [260, 94] width 84 height 7
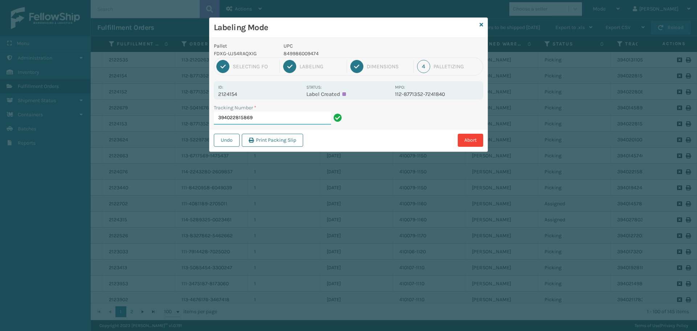
click at [266, 121] on input "394022815869" at bounding box center [272, 117] width 117 height 13
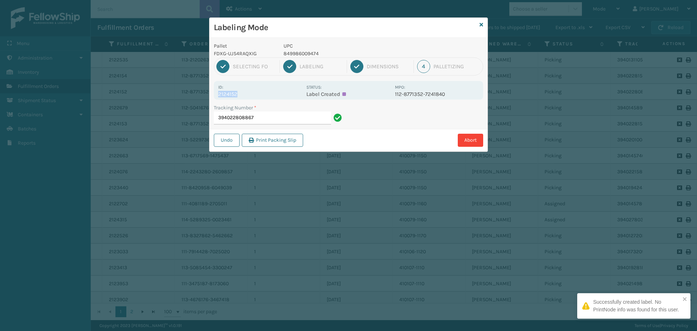
drag, startPoint x: 218, startPoint y: 95, endPoint x: 245, endPoint y: 94, distance: 27.2
click at [245, 94] on div "Id: 2124152 Status: Label Created MPO: 112-8771352-7241840" at bounding box center [348, 90] width 269 height 19
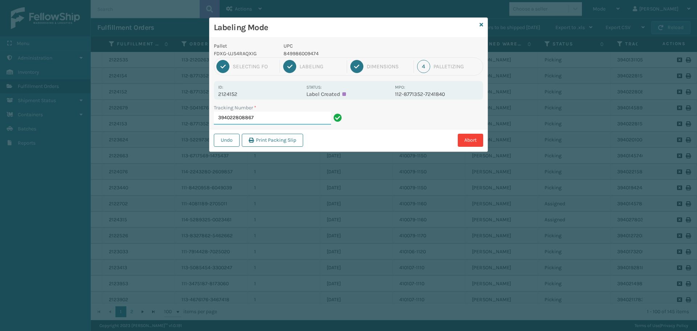
click at [282, 117] on input "394022808867" at bounding box center [272, 117] width 117 height 13
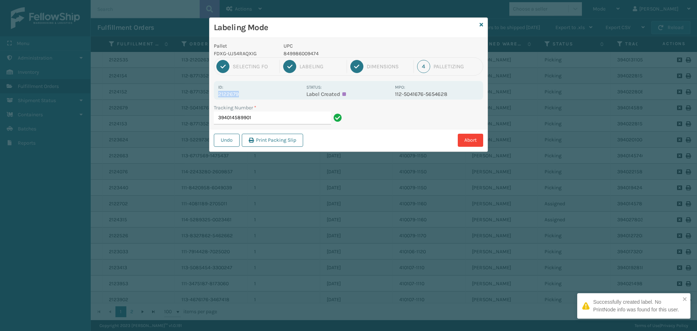
drag, startPoint x: 218, startPoint y: 94, endPoint x: 254, endPoint y: 98, distance: 36.2
click at [254, 98] on div "Id: 2122679 Status: Label Created MPO: 112-5041676-5654628" at bounding box center [348, 90] width 269 height 19
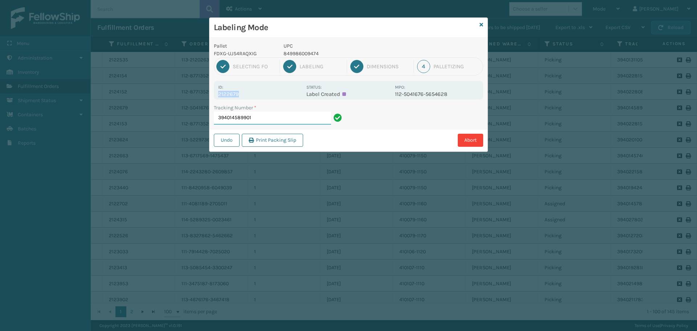
click at [283, 120] on input "394014589901" at bounding box center [272, 117] width 117 height 13
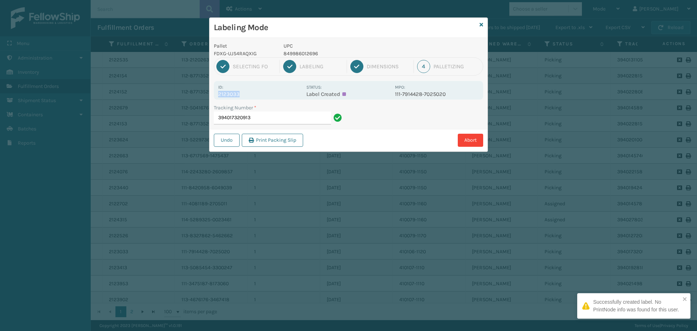
drag, startPoint x: 219, startPoint y: 93, endPoint x: 289, endPoint y: 94, distance: 70.1
click at [289, 94] on p "2123033" at bounding box center [260, 94] width 84 height 7
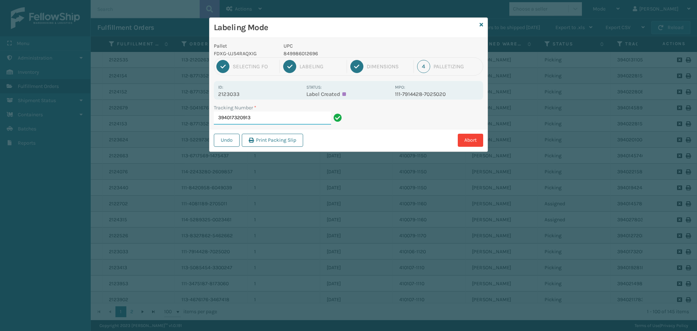
click at [297, 115] on input "394017320913" at bounding box center [272, 117] width 117 height 13
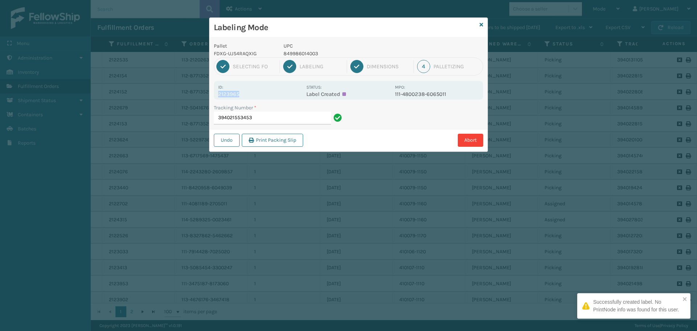
drag, startPoint x: 218, startPoint y: 93, endPoint x: 265, endPoint y: 95, distance: 47.2
click at [265, 95] on div "Id: 2123965 Status: Label Created MPO: 111-4800238-6065011" at bounding box center [348, 90] width 269 height 19
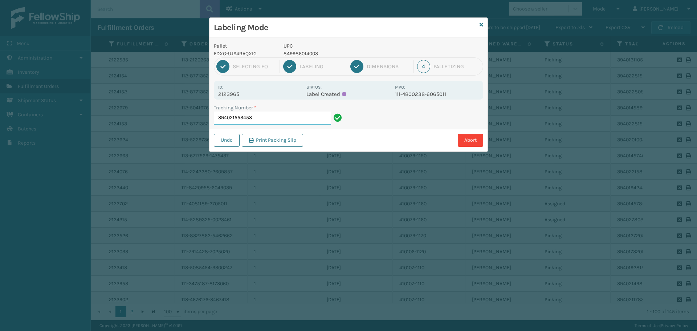
click at [268, 116] on input "394021553453" at bounding box center [272, 117] width 117 height 13
drag, startPoint x: 219, startPoint y: 94, endPoint x: 260, endPoint y: 92, distance: 41.1
click at [260, 92] on p "2123964" at bounding box center [260, 94] width 84 height 7
click at [273, 115] on input "394021553236" at bounding box center [272, 117] width 117 height 13
drag, startPoint x: 218, startPoint y: 93, endPoint x: 248, endPoint y: 93, distance: 30.5
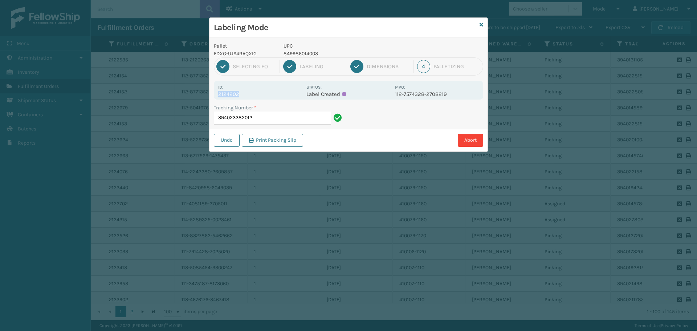
click at [248, 93] on div "Id: 2124202 Status: Label Created MPO: 112-7574328-2708219" at bounding box center [348, 90] width 269 height 19
click at [263, 119] on input "394023382012" at bounding box center [272, 117] width 117 height 13
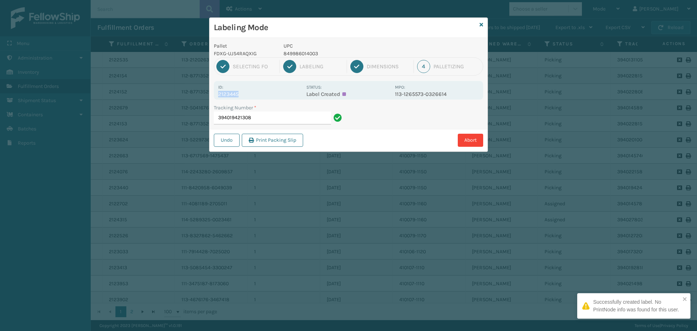
drag, startPoint x: 219, startPoint y: 95, endPoint x: 255, endPoint y: 94, distance: 35.6
click at [255, 94] on p "2123445" at bounding box center [260, 94] width 84 height 7
click at [268, 119] on input "394019421308" at bounding box center [272, 117] width 117 height 13
drag, startPoint x: 219, startPoint y: 94, endPoint x: 255, endPoint y: 97, distance: 36.4
click at [255, 97] on p "2123352" at bounding box center [260, 94] width 84 height 7
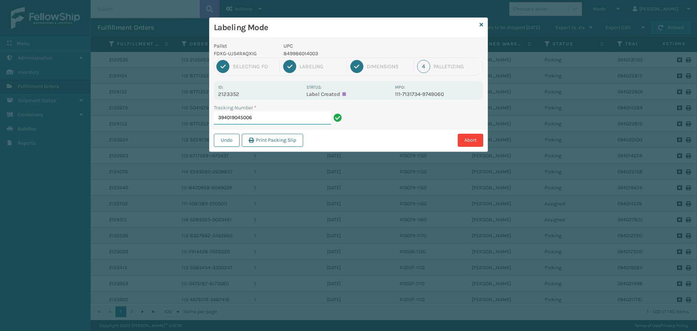
click at [264, 115] on input "394019045006" at bounding box center [272, 117] width 117 height 13
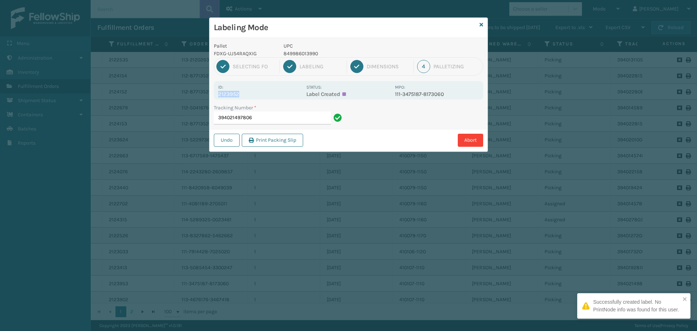
drag, startPoint x: 219, startPoint y: 94, endPoint x: 256, endPoint y: 96, distance: 36.7
click at [256, 96] on p "2123952" at bounding box center [260, 94] width 84 height 7
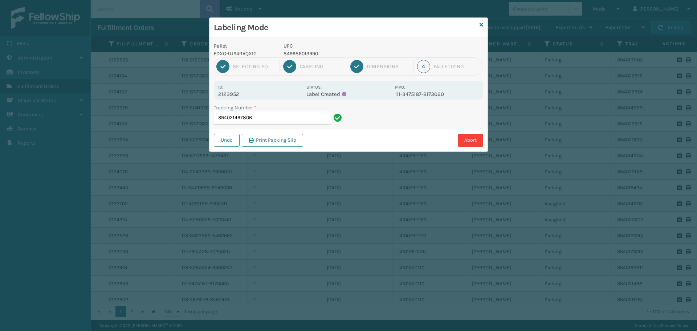
click at [263, 107] on div "Tracking Number *" at bounding box center [279, 108] width 130 height 8
click at [263, 114] on input "394021497806" at bounding box center [272, 117] width 117 height 13
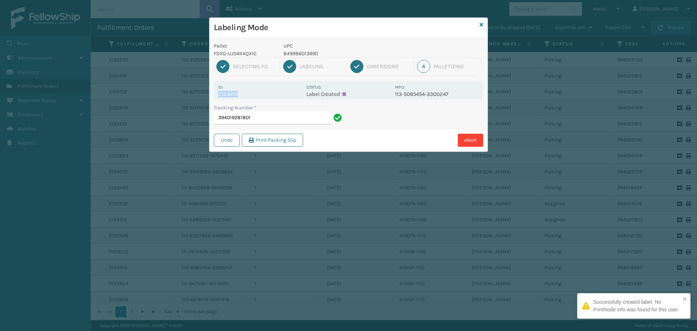
drag, startPoint x: 218, startPoint y: 94, endPoint x: 275, endPoint y: 95, distance: 57.0
click at [275, 95] on p "2123413" at bounding box center [260, 94] width 84 height 7
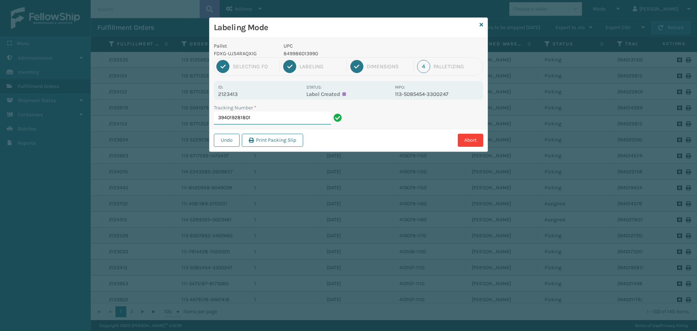
click at [278, 120] on input "394019281801" at bounding box center [272, 117] width 117 height 13
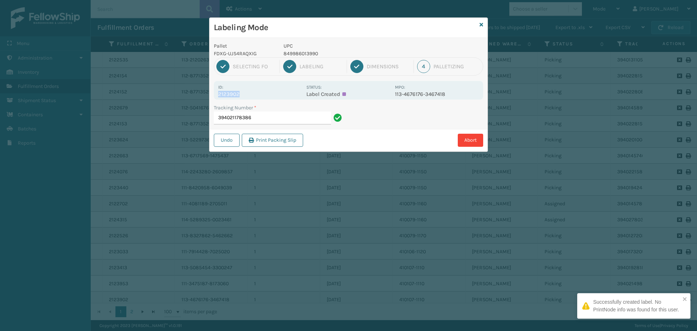
drag, startPoint x: 219, startPoint y: 94, endPoint x: 252, endPoint y: 95, distance: 32.7
click at [252, 95] on p "2123902" at bounding box center [260, 94] width 84 height 7
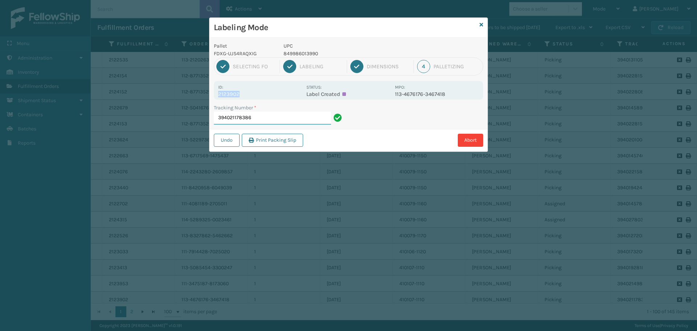
click at [298, 119] on input "394021178386" at bounding box center [272, 117] width 117 height 13
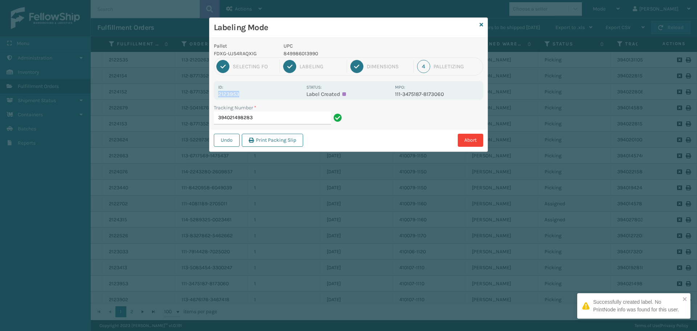
drag, startPoint x: 216, startPoint y: 95, endPoint x: 243, endPoint y: 93, distance: 27.0
click at [243, 93] on div "Id: 2123953 Status: Label Created MPO: 111-3475187-8173060" at bounding box center [348, 90] width 269 height 19
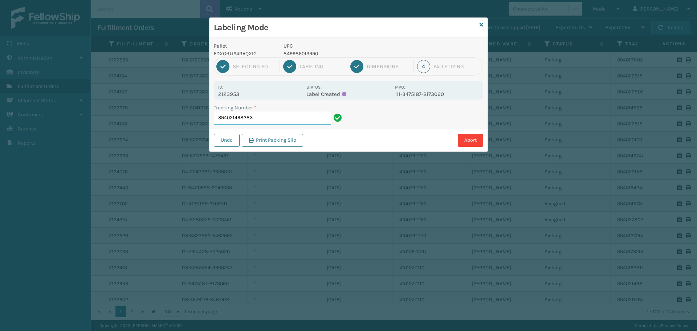
click at [258, 113] on input "394021498283" at bounding box center [272, 117] width 117 height 13
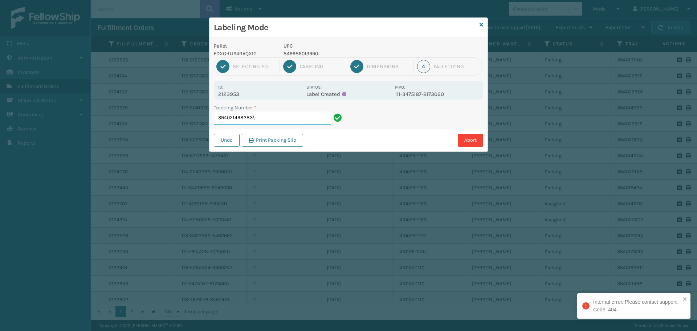
type input "394021498283"
drag, startPoint x: 220, startPoint y: 93, endPoint x: 249, endPoint y: 97, distance: 30.1
click at [249, 97] on div "Id: 2123894 Status: Label Created MPO: 111-6751365-1400217" at bounding box center [348, 90] width 269 height 19
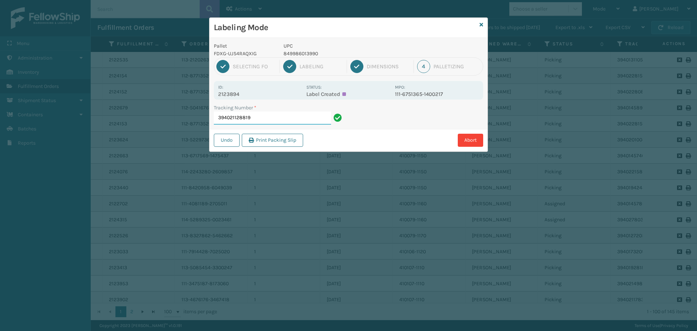
click at [273, 115] on input "394021128819" at bounding box center [272, 117] width 117 height 13
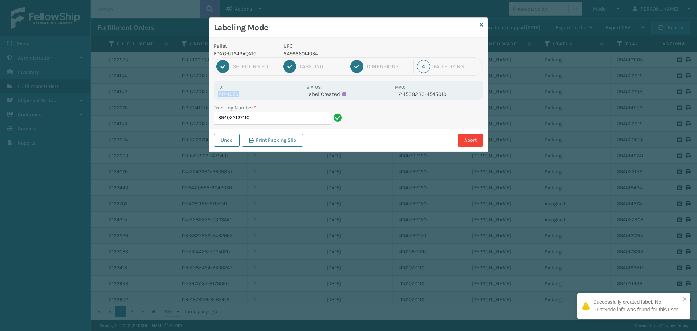
drag, startPoint x: 217, startPoint y: 93, endPoint x: 253, endPoint y: 92, distance: 36.3
click at [253, 92] on div "Id: 2124070 Status: Label Created MPO: 112-1568283-4545010" at bounding box center [348, 90] width 269 height 19
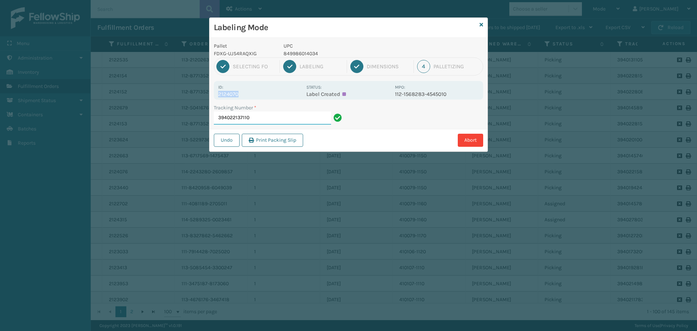
click at [265, 114] on input "394022137110" at bounding box center [272, 117] width 117 height 13
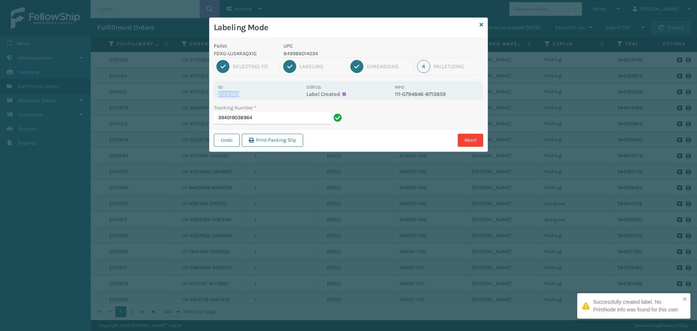
drag, startPoint x: 219, startPoint y: 94, endPoint x: 252, endPoint y: 95, distance: 32.7
click at [252, 95] on p "2123365" at bounding box center [260, 94] width 84 height 7
click at [265, 112] on input "394019038964" at bounding box center [272, 117] width 117 height 13
drag, startPoint x: 220, startPoint y: 94, endPoint x: 254, endPoint y: 94, distance: 34.5
click at [254, 94] on p "2124061" at bounding box center [260, 94] width 84 height 7
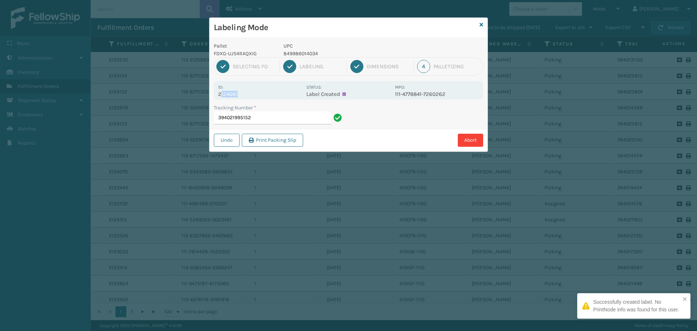
click at [255, 93] on p "2124061" at bounding box center [260, 94] width 84 height 7
drag, startPoint x: 216, startPoint y: 95, endPoint x: 253, endPoint y: 94, distance: 36.7
click at [253, 94] on div "Id: 2124061 Status: Label Created MPO: 111-4778841-7260262" at bounding box center [348, 90] width 269 height 19
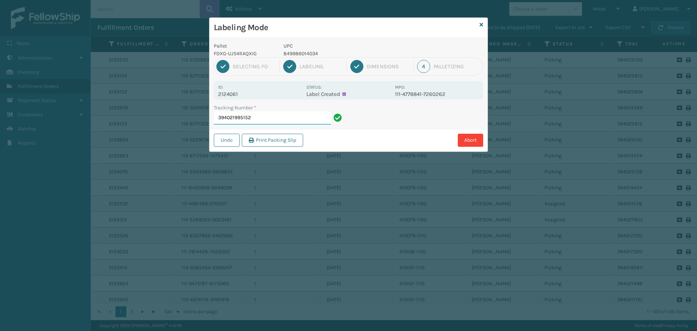
click at [267, 117] on input "394021995152" at bounding box center [272, 117] width 117 height 13
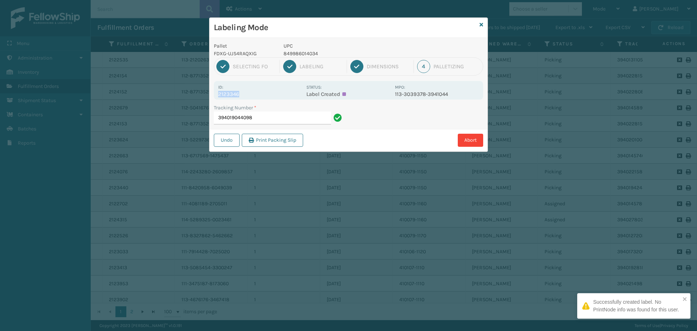
drag, startPoint x: 220, startPoint y: 94, endPoint x: 261, endPoint y: 97, distance: 40.7
click at [261, 97] on div "Id: 2123346 Status: Label Created MPO: 113-3039378-3941044" at bounding box center [348, 90] width 269 height 19
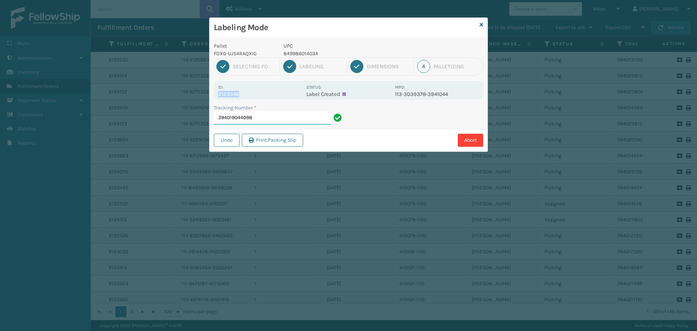
click at [277, 115] on input "394019044098" at bounding box center [272, 117] width 117 height 13
drag, startPoint x: 219, startPoint y: 94, endPoint x: 253, endPoint y: 92, distance: 34.2
click at [253, 92] on p "2123985" at bounding box center [260, 94] width 84 height 7
click at [270, 118] on input "394021644500" at bounding box center [272, 117] width 117 height 13
drag, startPoint x: 219, startPoint y: 94, endPoint x: 249, endPoint y: 92, distance: 29.8
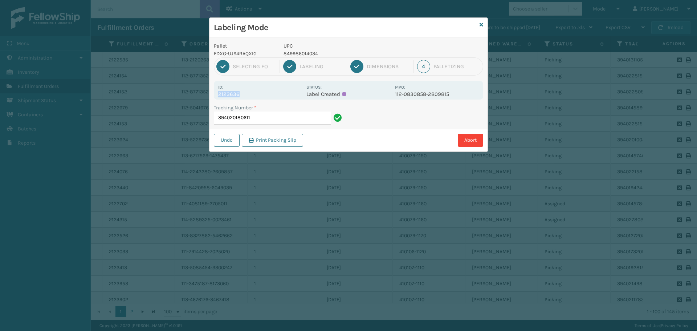
click at [249, 92] on p "2123636" at bounding box center [260, 94] width 84 height 7
click at [268, 116] on input "394020180611" at bounding box center [272, 117] width 117 height 13
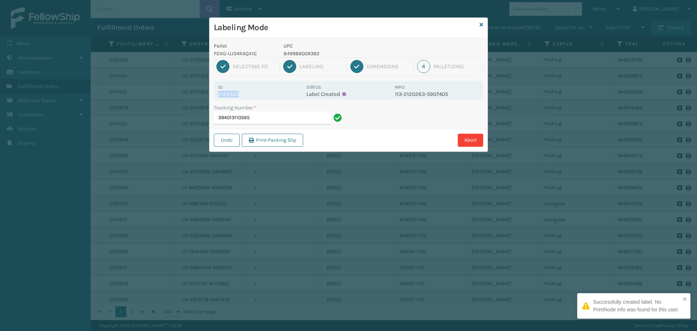
drag, startPoint x: 216, startPoint y: 94, endPoint x: 241, endPoint y: 94, distance: 25.4
click at [241, 94] on div "Id: 2122535 Status: Label Created MPO: 113-2120263-5907405" at bounding box center [348, 90] width 269 height 19
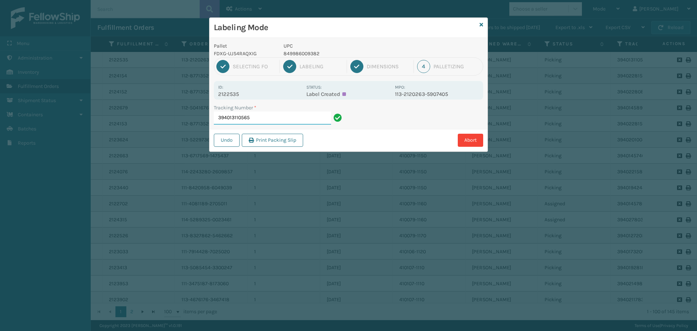
click at [276, 120] on input "394013110565" at bounding box center [272, 117] width 117 height 13
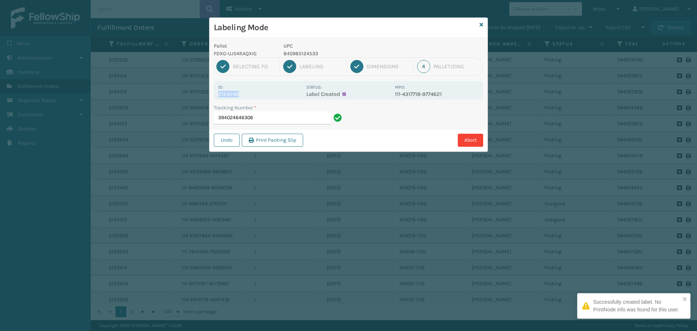
drag, startPoint x: 218, startPoint y: 95, endPoint x: 254, endPoint y: 97, distance: 36.0
click at [254, 97] on p "2124248" at bounding box center [260, 94] width 84 height 7
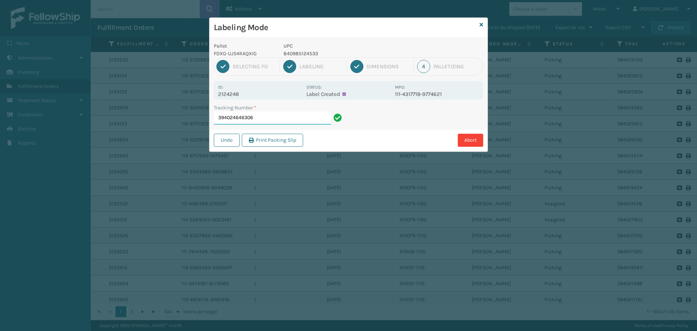
click at [280, 116] on input "394024646306" at bounding box center [272, 117] width 117 height 13
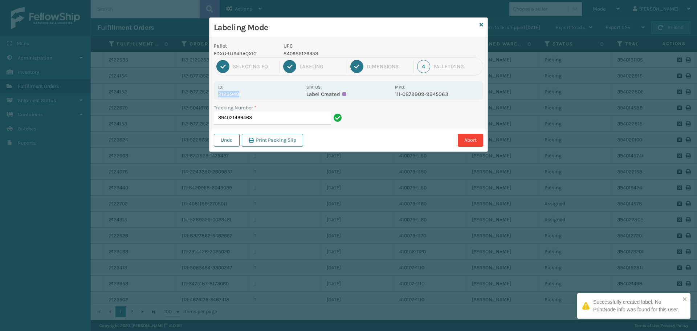
drag, startPoint x: 219, startPoint y: 94, endPoint x: 251, endPoint y: 94, distance: 32.3
click at [251, 94] on p "2123949" at bounding box center [260, 94] width 84 height 7
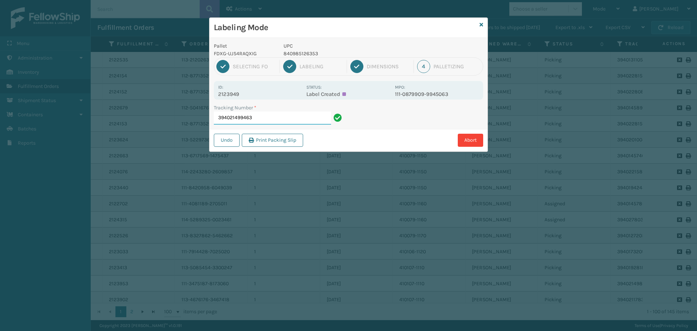
click at [276, 116] on input "394021499463" at bounding box center [272, 117] width 117 height 13
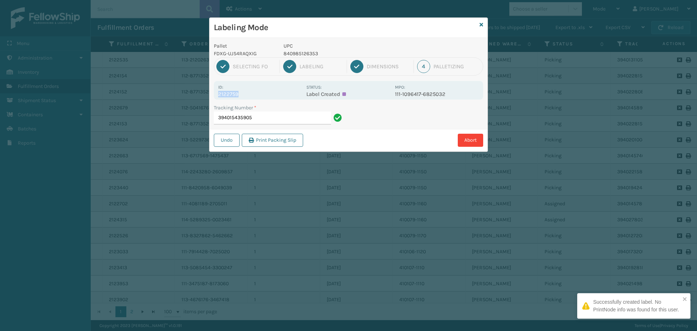
drag, startPoint x: 219, startPoint y: 94, endPoint x: 249, endPoint y: 93, distance: 30.2
click at [249, 93] on p "2122759" at bounding box center [260, 94] width 84 height 7
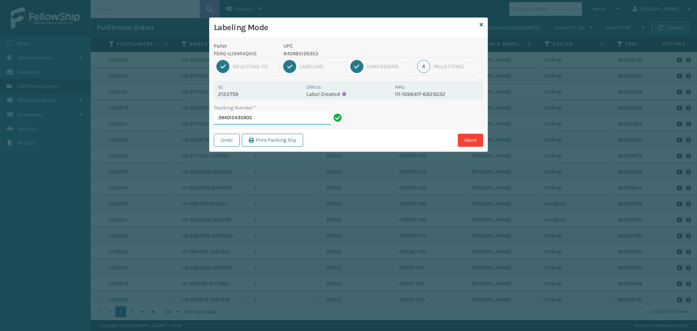
click at [278, 114] on input "394015435905" at bounding box center [272, 117] width 117 height 13
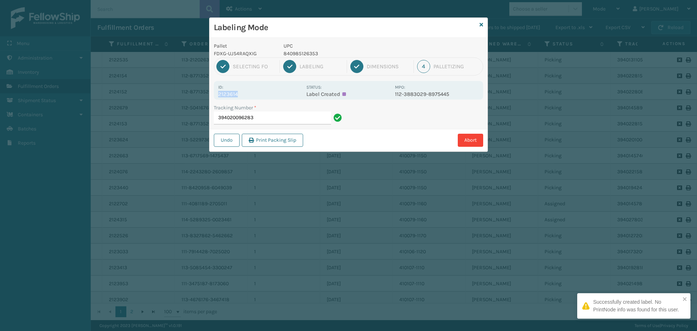
drag, startPoint x: 218, startPoint y: 94, endPoint x: 244, endPoint y: 94, distance: 26.1
click at [244, 94] on p "2123614" at bounding box center [260, 94] width 84 height 7
click at [269, 115] on input "394020096283" at bounding box center [272, 117] width 117 height 13
drag, startPoint x: 218, startPoint y: 92, endPoint x: 257, endPoint y: 96, distance: 38.6
click at [257, 96] on p "2123488" at bounding box center [260, 94] width 84 height 7
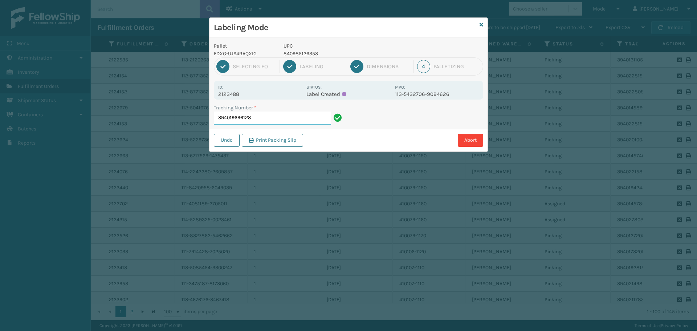
click at [282, 114] on input "394019696128" at bounding box center [272, 117] width 117 height 13
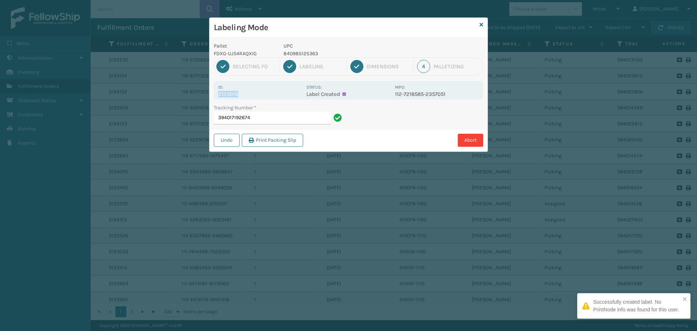
drag, startPoint x: 219, startPoint y: 94, endPoint x: 258, endPoint y: 91, distance: 40.0
click at [258, 91] on p "2123019" at bounding box center [260, 94] width 84 height 7
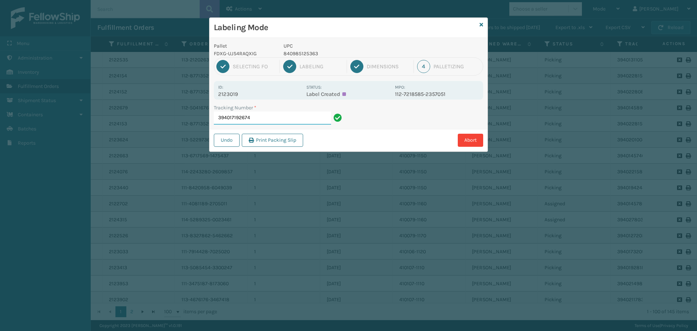
click at [269, 124] on input "394017192674" at bounding box center [272, 117] width 117 height 13
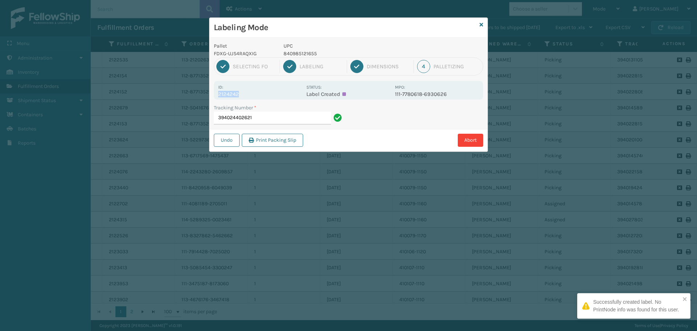
drag, startPoint x: 219, startPoint y: 92, endPoint x: 257, endPoint y: 92, distance: 37.4
click at [257, 92] on p "2124242" at bounding box center [260, 94] width 84 height 7
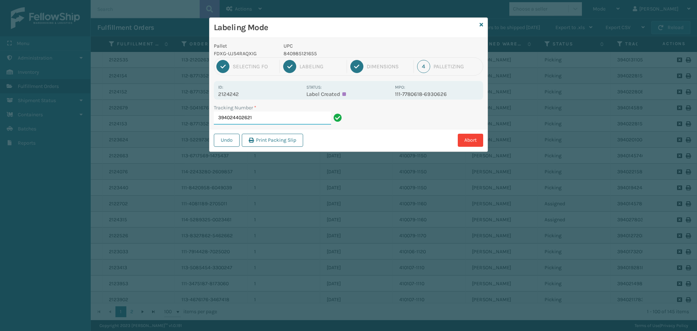
click at [265, 116] on input "394024402621" at bounding box center [272, 117] width 117 height 13
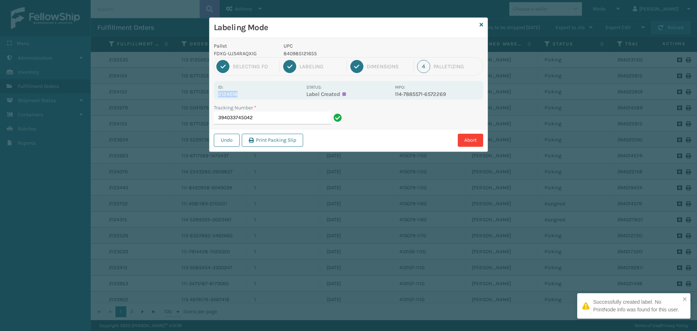
drag, startPoint x: 220, startPoint y: 96, endPoint x: 245, endPoint y: 94, distance: 25.5
click at [245, 94] on p "2124518" at bounding box center [260, 94] width 84 height 7
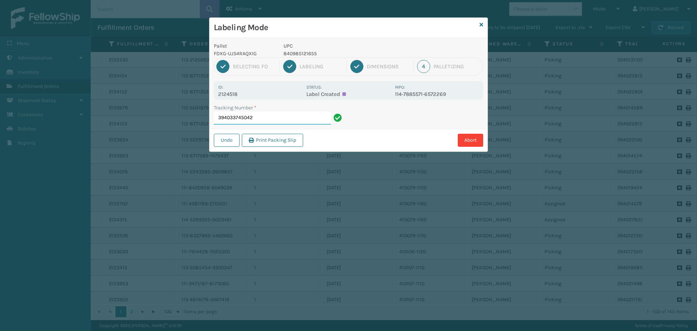
click at [330, 114] on input "394033745042" at bounding box center [272, 117] width 117 height 13
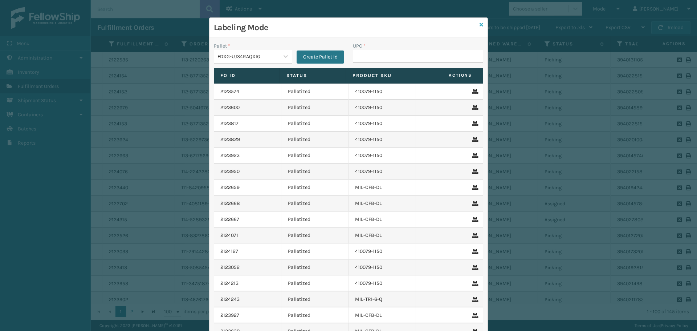
click at [479, 24] on icon at bounding box center [481, 24] width 4 height 5
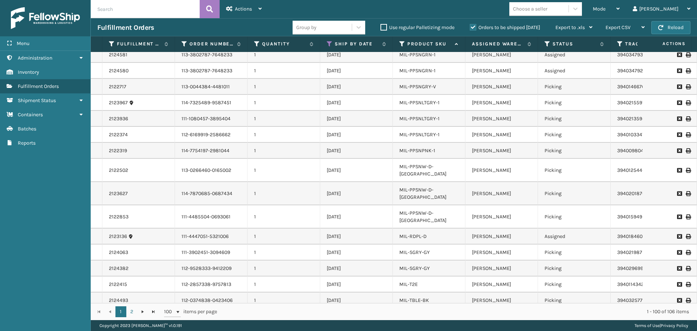
scroll to position [1352, 0]
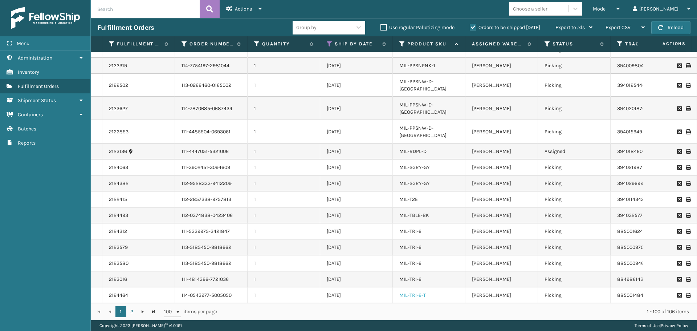
click at [419, 292] on link "MIL-TRI-6-T" at bounding box center [412, 295] width 26 height 6
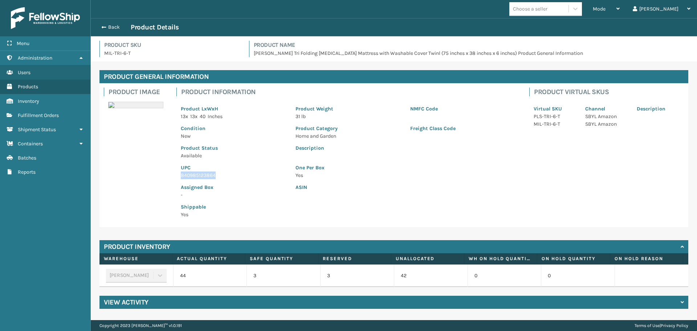
drag, startPoint x: 182, startPoint y: 177, endPoint x: 223, endPoint y: 176, distance: 41.4
click at [223, 176] on p "840985123864" at bounding box center [234, 175] width 106 height 8
click at [110, 28] on button "Back" at bounding box center [113, 27] width 33 height 7
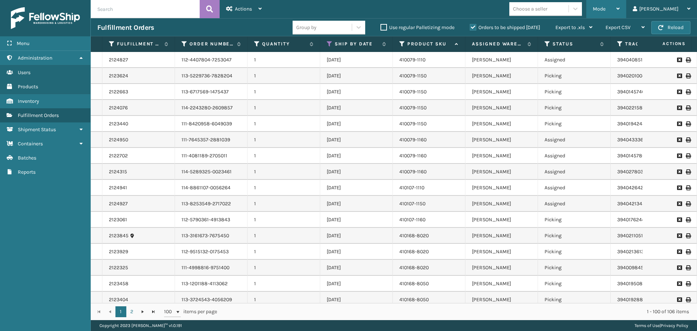
click at [620, 15] on div "Mode" at bounding box center [606, 9] width 27 height 18
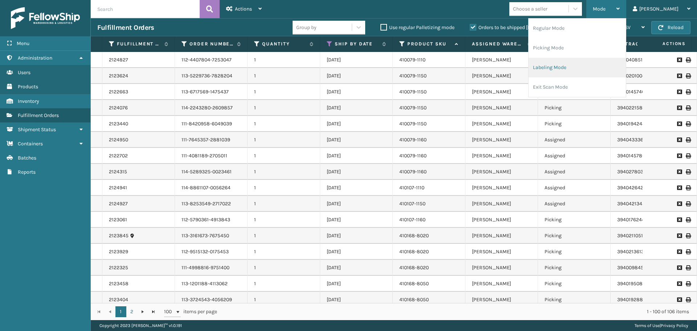
click at [600, 67] on li "Labeling Mode" at bounding box center [576, 68] width 97 height 20
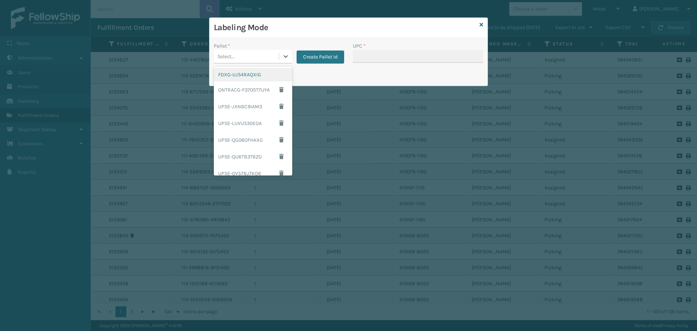
click at [260, 51] on div "Select..." at bounding box center [246, 56] width 65 height 12
click at [271, 78] on div "FDXG-UJS4RAQXIG" at bounding box center [253, 74] width 78 height 13
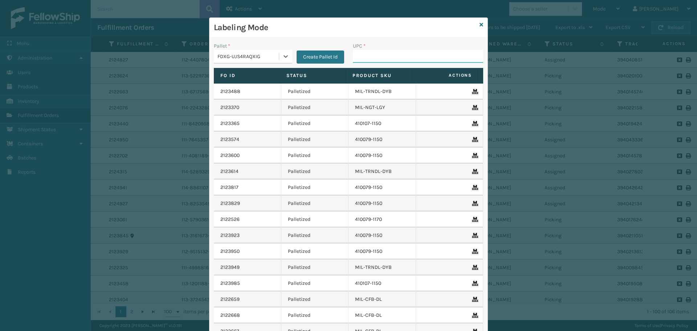
click at [379, 57] on input "UPC *" at bounding box center [418, 56] width 130 height 13
paste input "840985123864"
type input "840985123864"
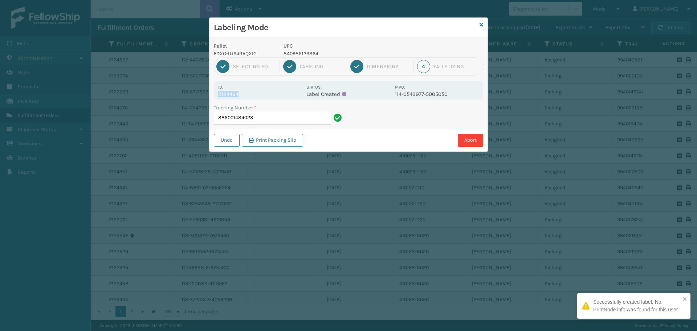
drag, startPoint x: 218, startPoint y: 94, endPoint x: 256, endPoint y: 94, distance: 37.8
click at [256, 94] on p "2124464" at bounding box center [260, 94] width 84 height 7
click at [269, 121] on input "885001484023" at bounding box center [272, 117] width 117 height 13
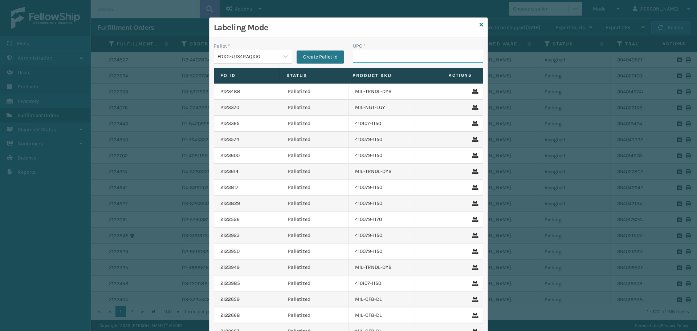
paste input "840985123864"
type input "840985123864"
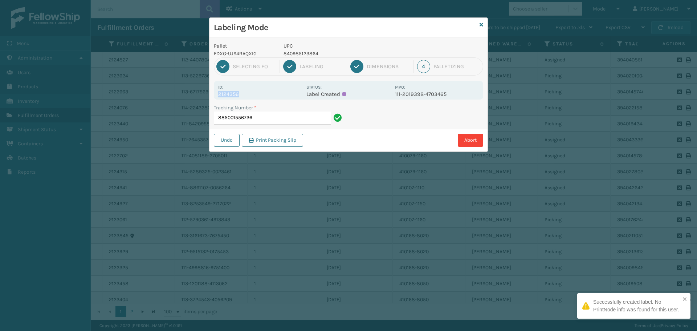
drag, startPoint x: 218, startPoint y: 93, endPoint x: 244, endPoint y: 92, distance: 25.5
click at [244, 92] on p "2124356" at bounding box center [260, 94] width 84 height 7
click at [271, 120] on input "885001556736" at bounding box center [272, 117] width 117 height 13
drag, startPoint x: 217, startPoint y: 94, endPoint x: 260, endPoint y: 98, distance: 43.0
click at [260, 98] on div "Id: 2124381 Status: Label Created MPO: 113-3960249-1472240" at bounding box center [348, 90] width 269 height 19
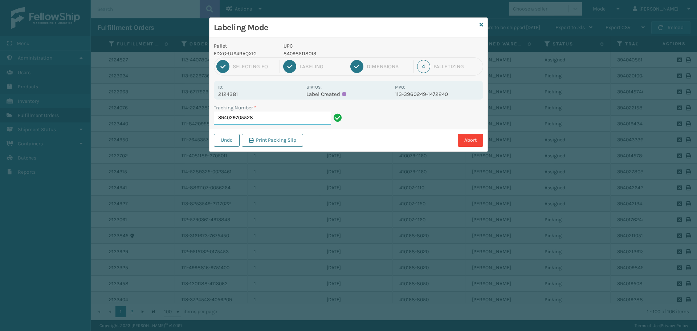
click at [275, 120] on input "394029705528" at bounding box center [272, 117] width 117 height 13
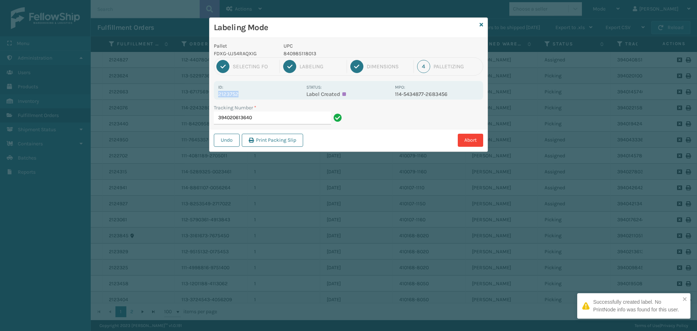
drag, startPoint x: 217, startPoint y: 93, endPoint x: 249, endPoint y: 93, distance: 32.3
click at [249, 93] on div "Id: 2123752 Status: Label Created MPO: 114-5434877-2683456" at bounding box center [348, 90] width 269 height 19
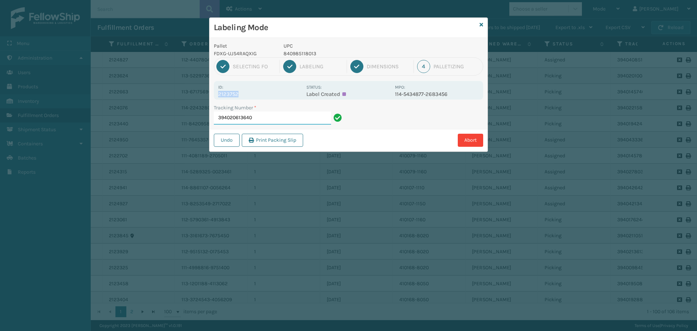
click at [264, 119] on input "394020613640" at bounding box center [272, 117] width 117 height 13
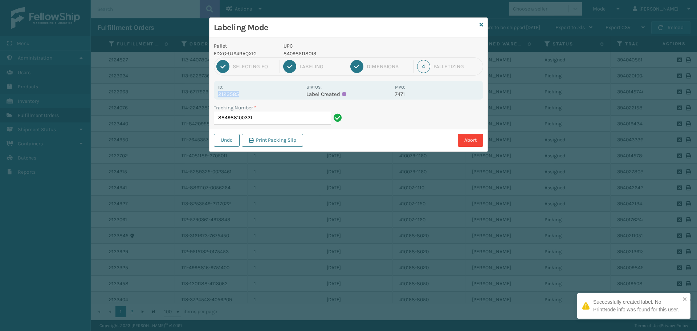
drag, startPoint x: 220, startPoint y: 94, endPoint x: 247, endPoint y: 98, distance: 27.4
click at [247, 98] on div "Id: 2123585 Status: Label Created MPO: 7471" at bounding box center [348, 90] width 269 height 19
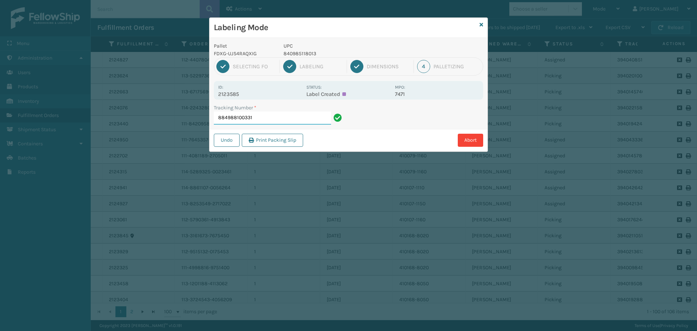
click at [269, 122] on input "884988100331" at bounding box center [272, 117] width 117 height 13
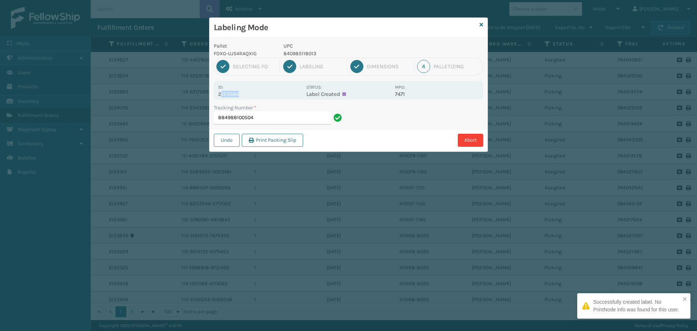
drag, startPoint x: 220, startPoint y: 93, endPoint x: 260, endPoint y: 94, distance: 39.9
click at [260, 94] on p "2123584" at bounding box center [260, 94] width 84 height 7
click at [242, 85] on div "Id: 2123584" at bounding box center [260, 90] width 84 height 14
click at [244, 84] on div "Id: 2123584" at bounding box center [260, 90] width 84 height 14
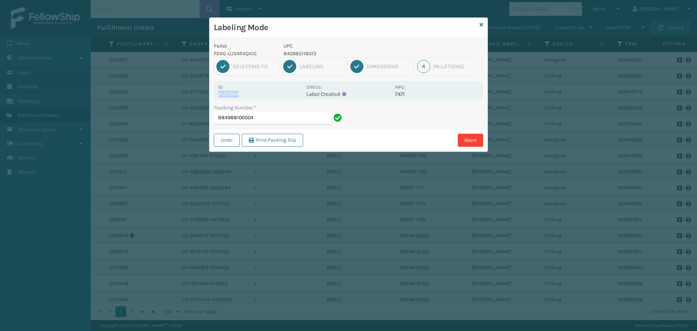
drag, startPoint x: 225, startPoint y: 94, endPoint x: 253, endPoint y: 96, distance: 27.6
click at [253, 96] on p "2123584" at bounding box center [260, 94] width 84 height 7
click at [274, 123] on input "884988100504" at bounding box center [272, 117] width 117 height 13
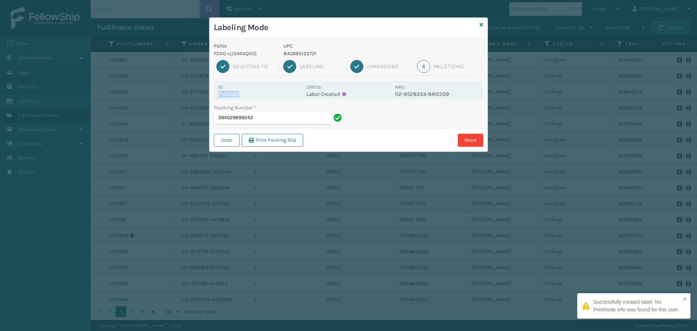
drag, startPoint x: 219, startPoint y: 94, endPoint x: 269, endPoint y: 97, distance: 50.9
click at [269, 97] on p "2124382" at bounding box center [260, 94] width 84 height 7
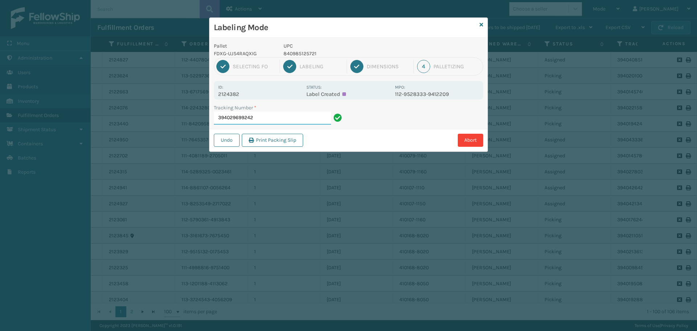
click at [287, 114] on input "394029699242" at bounding box center [272, 117] width 117 height 13
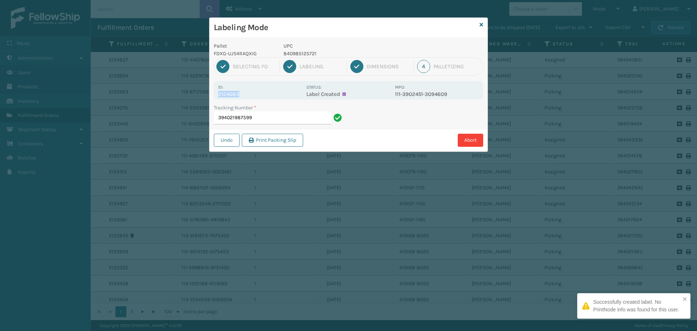
drag, startPoint x: 219, startPoint y: 95, endPoint x: 257, endPoint y: 93, distance: 38.5
click at [257, 93] on p "2124063" at bounding box center [260, 94] width 84 height 7
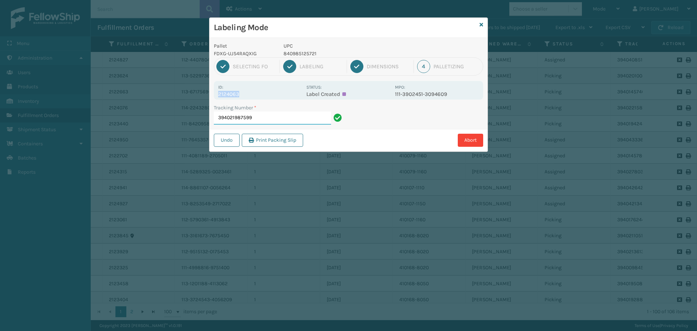
click at [278, 118] on input "394021987599" at bounding box center [272, 117] width 117 height 13
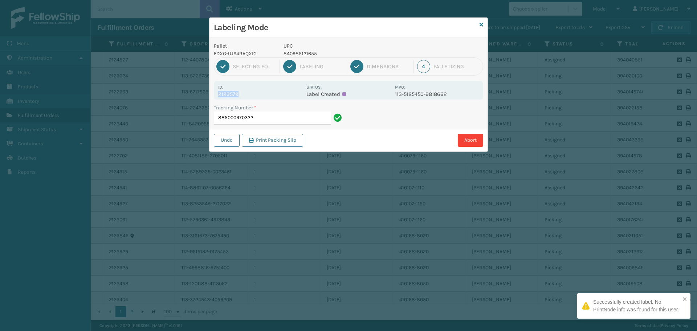
drag, startPoint x: 218, startPoint y: 93, endPoint x: 249, endPoint y: 96, distance: 31.0
click at [249, 96] on p "2123579" at bounding box center [260, 94] width 84 height 7
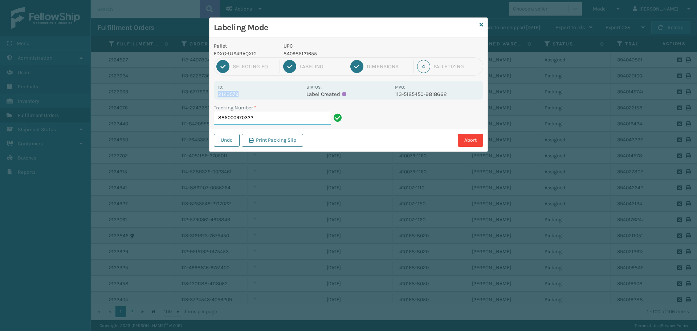
click at [270, 114] on input "885000970322" at bounding box center [272, 117] width 117 height 13
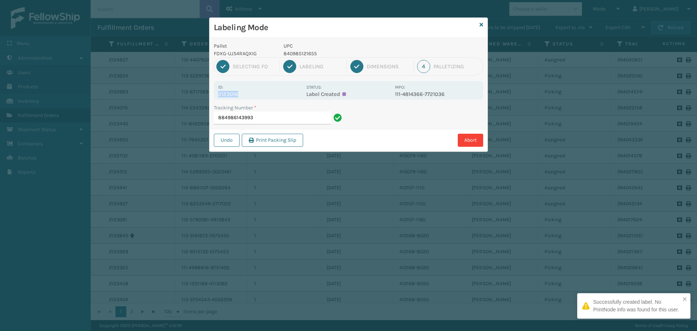
drag, startPoint x: 218, startPoint y: 93, endPoint x: 256, endPoint y: 98, distance: 38.0
click at [256, 98] on div "Id: 2123016 Status: Label Created MPO: 111-4814366-7721036" at bounding box center [348, 90] width 269 height 19
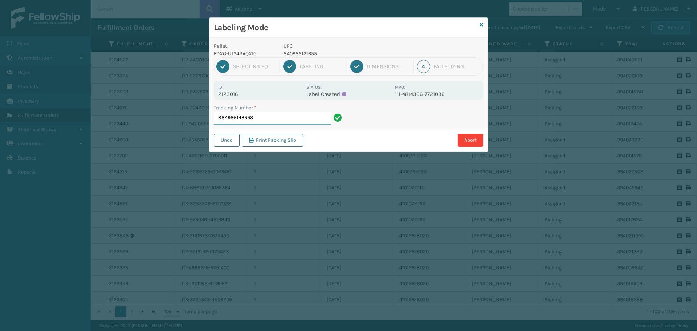
click at [267, 119] on input "884986143993" at bounding box center [272, 117] width 117 height 13
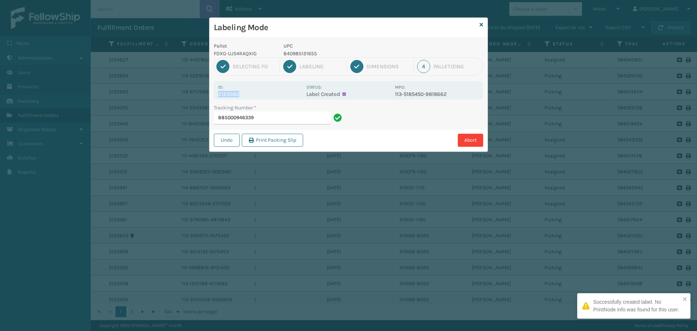
drag, startPoint x: 217, startPoint y: 95, endPoint x: 257, endPoint y: 94, distance: 39.6
click at [257, 94] on div "Id: 2123580 Status: Label Created MPO: 113-5185450-9818662" at bounding box center [348, 90] width 269 height 19
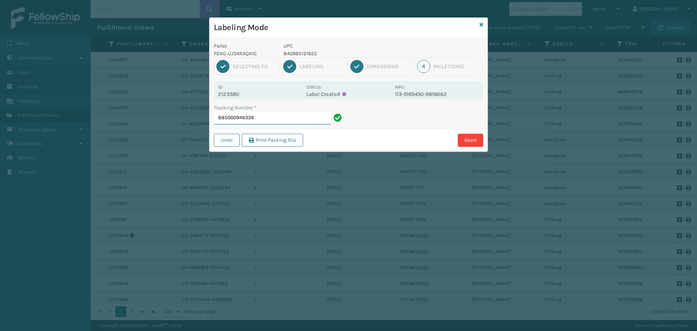
click at [266, 113] on input "885000946339" at bounding box center [272, 117] width 117 height 13
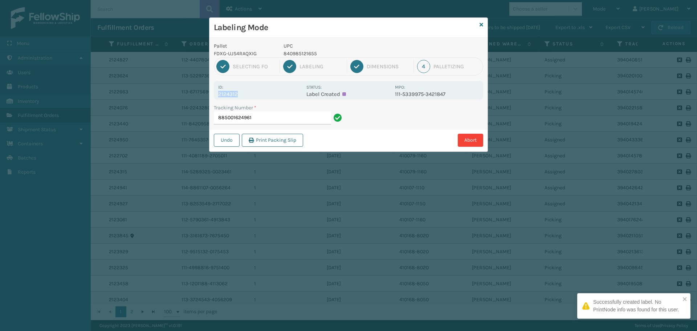
drag, startPoint x: 219, startPoint y: 95, endPoint x: 252, endPoint y: 92, distance: 32.9
click at [252, 92] on p "2124312" at bounding box center [260, 94] width 84 height 7
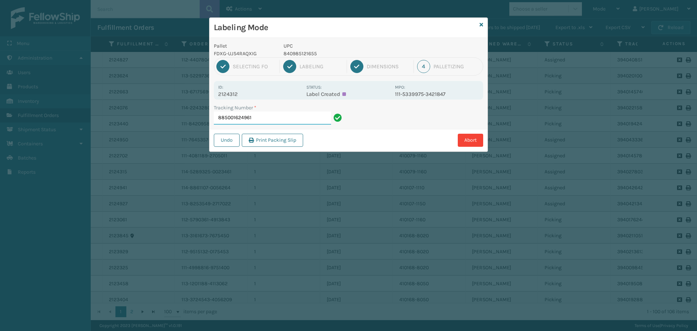
click at [283, 123] on input "885001624961" at bounding box center [272, 117] width 117 height 13
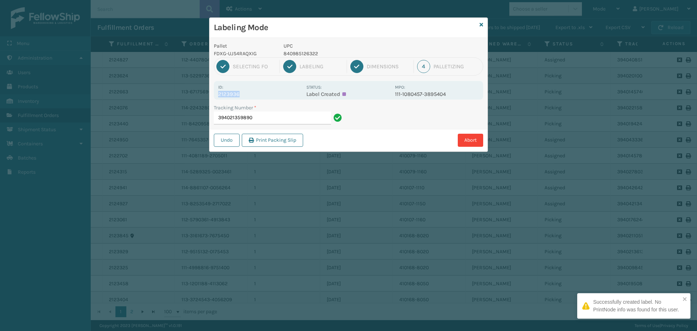
drag, startPoint x: 219, startPoint y: 93, endPoint x: 264, endPoint y: 94, distance: 45.0
click at [264, 94] on p "2123936" at bounding box center [260, 94] width 84 height 7
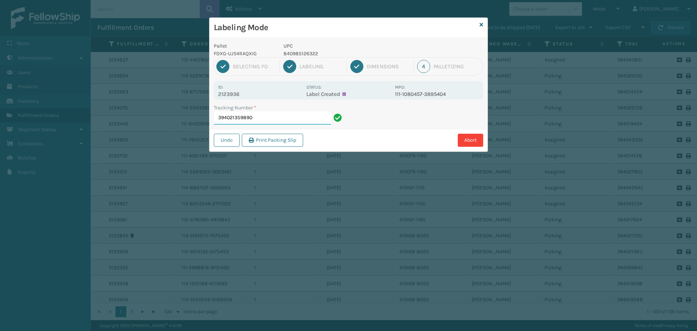
click at [303, 122] on input "394021359890" at bounding box center [272, 117] width 117 height 13
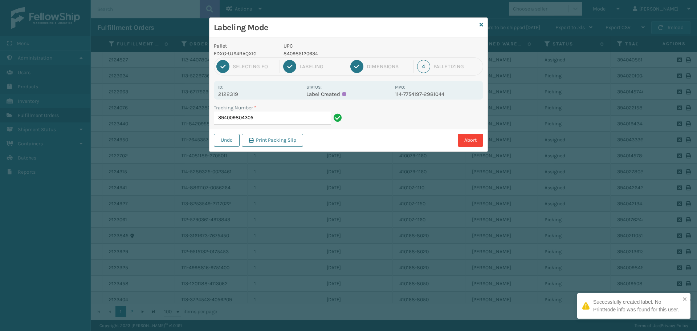
drag, startPoint x: 216, startPoint y: 95, endPoint x: 251, endPoint y: 87, distance: 36.1
click at [251, 87] on div "Id: 2122319 Status: Label Created MPO: 114-7754197-2981044" at bounding box center [348, 90] width 269 height 19
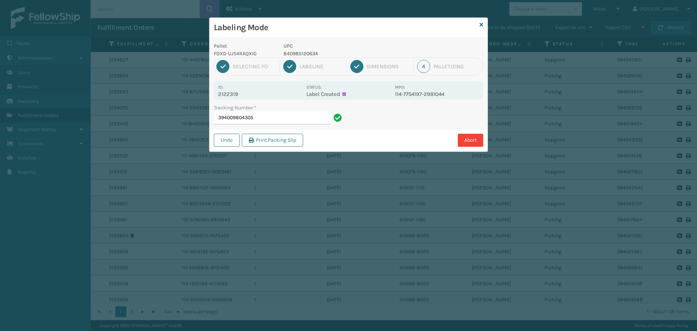
click at [247, 93] on p "2122319" at bounding box center [260, 94] width 84 height 7
drag, startPoint x: 240, startPoint y: 95, endPoint x: 204, endPoint y: 95, distance: 36.7
click at [204, 95] on div "Labeling Mode Pallet FDXG-UJS4RAQXIG UPC 840985120634 1 Selecting FO 2 Labeling…" at bounding box center [348, 165] width 697 height 331
click at [302, 115] on input "394009804305" at bounding box center [272, 117] width 117 height 13
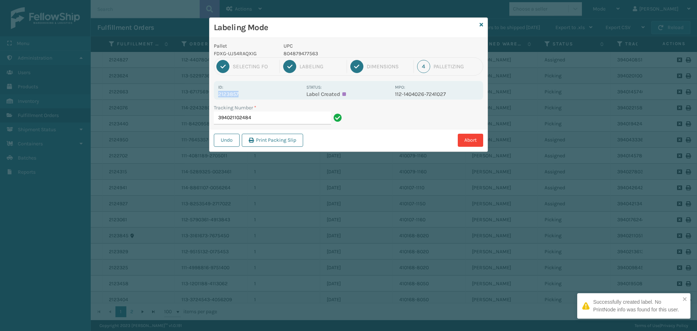
drag, startPoint x: 218, startPoint y: 93, endPoint x: 295, endPoint y: 97, distance: 77.4
click at [295, 97] on p "2123857" at bounding box center [260, 94] width 84 height 7
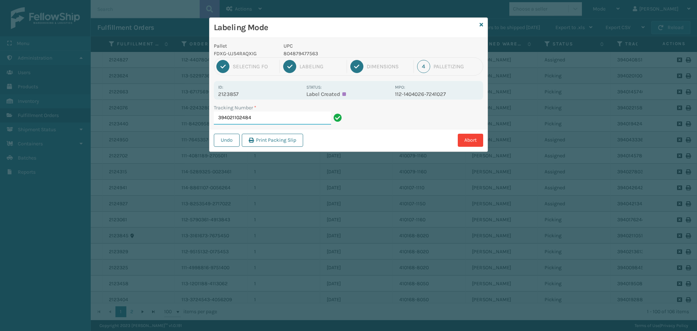
click at [285, 113] on input "394021102484" at bounding box center [272, 117] width 117 height 13
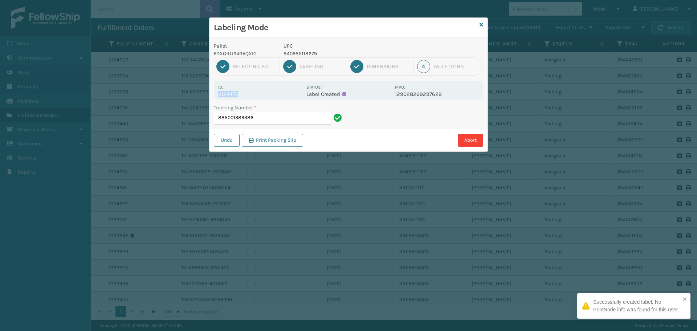
drag, startPoint x: 219, startPoint y: 94, endPoint x: 267, endPoint y: 92, distance: 47.6
click at [267, 92] on p "2124475" at bounding box center [260, 94] width 84 height 7
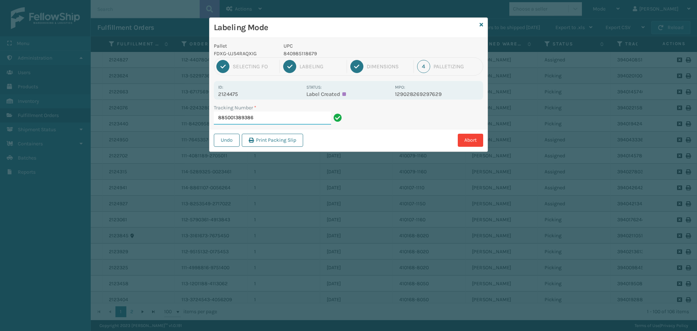
click at [294, 119] on input "885001389386" at bounding box center [272, 117] width 117 height 13
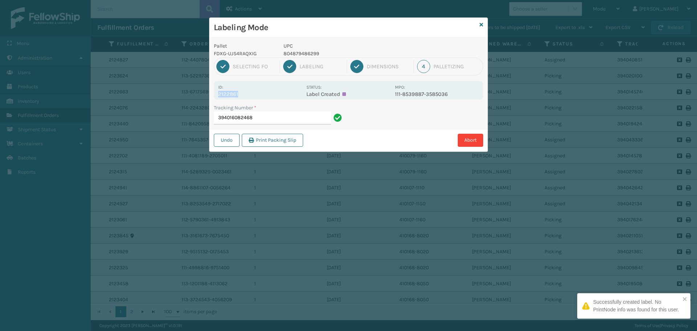
drag, startPoint x: 216, startPoint y: 94, endPoint x: 249, endPoint y: 93, distance: 33.4
click at [249, 93] on div "Id: 2122861 Status: Label Created MPO: 111-8539887-3585036" at bounding box center [348, 90] width 269 height 19
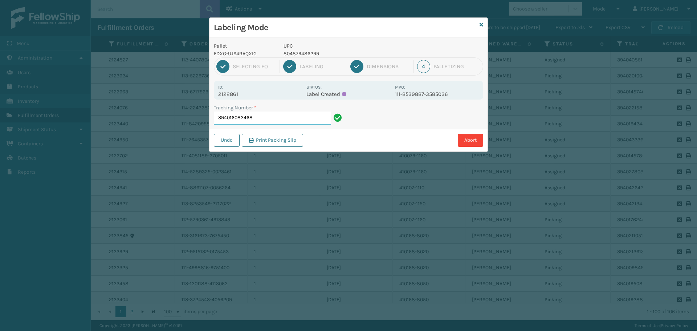
click at [267, 117] on input "394016082468" at bounding box center [272, 117] width 117 height 13
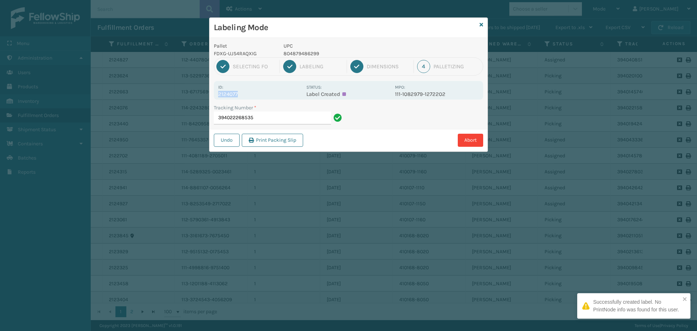
drag, startPoint x: 218, startPoint y: 97, endPoint x: 238, endPoint y: 95, distance: 20.0
click at [238, 95] on p "2124077" at bounding box center [260, 94] width 84 height 7
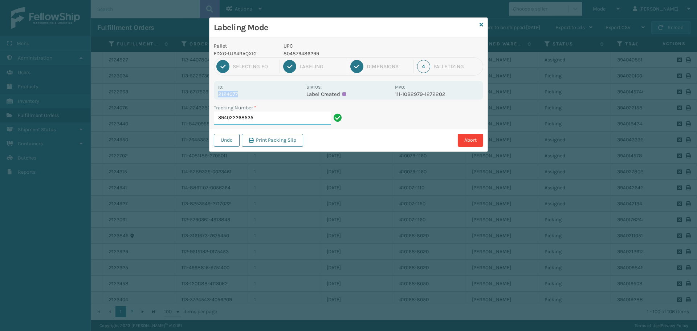
click at [256, 117] on input "394022268535" at bounding box center [272, 117] width 117 height 13
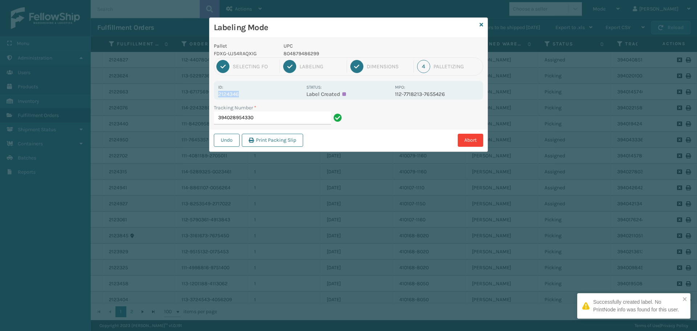
drag, startPoint x: 218, startPoint y: 94, endPoint x: 256, endPoint y: 94, distance: 38.5
click at [256, 94] on div "Id: 2124346 Status: Label Created MPO: 112-7718213-7655426" at bounding box center [348, 90] width 269 height 19
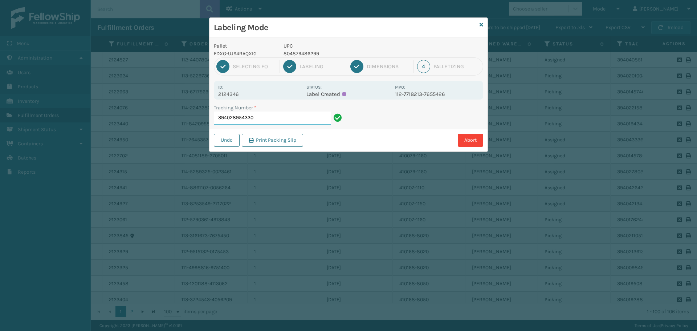
click at [269, 116] on input "394028954330" at bounding box center [272, 117] width 117 height 13
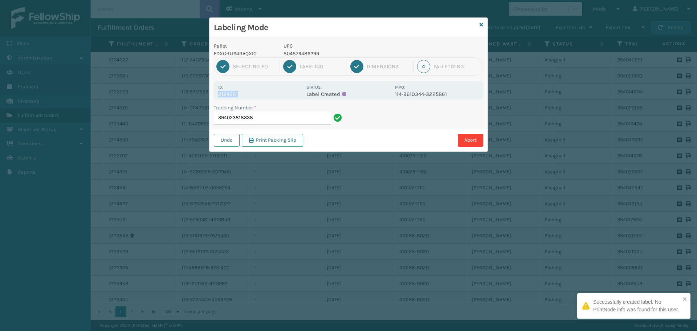
drag, startPoint x: 219, startPoint y: 95, endPoint x: 243, endPoint y: 96, distance: 24.4
click at [243, 96] on p "2124221" at bounding box center [260, 94] width 84 height 7
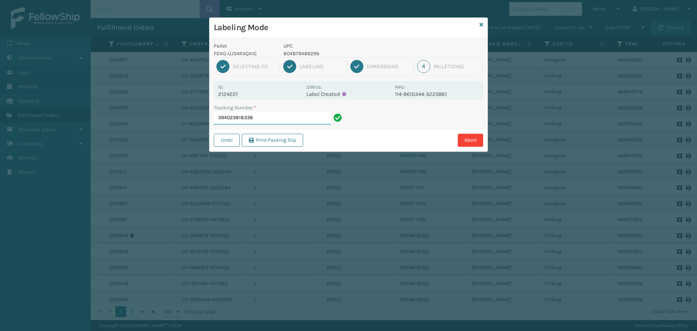
click at [263, 123] on input "394023818338" at bounding box center [272, 117] width 117 height 13
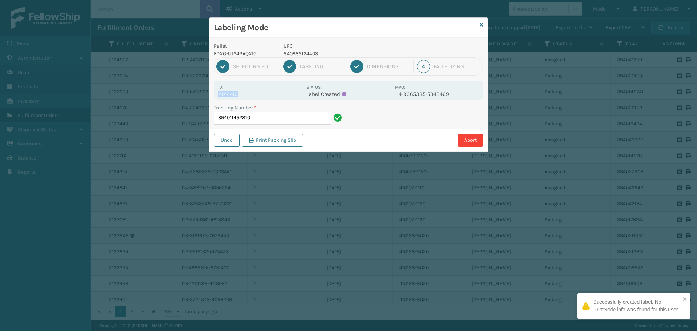
drag, startPoint x: 220, startPoint y: 93, endPoint x: 248, endPoint y: 96, distance: 28.9
click at [248, 96] on p "2122410" at bounding box center [260, 94] width 84 height 7
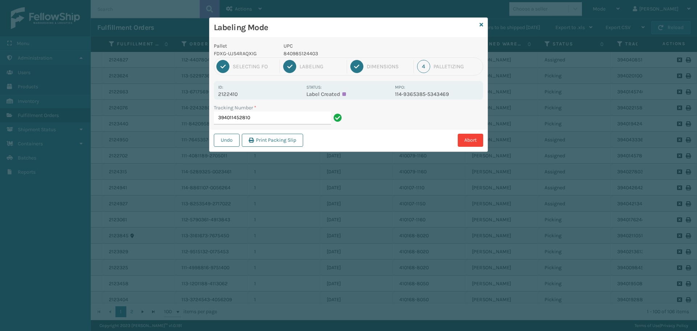
click at [302, 125] on div "Tracking Number * 394011452810" at bounding box center [278, 116] width 139 height 25
click at [310, 115] on input "394011452810" at bounding box center [272, 117] width 117 height 13
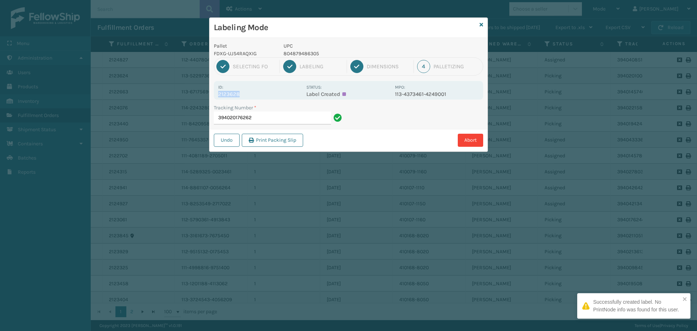
drag, startPoint x: 218, startPoint y: 92, endPoint x: 252, endPoint y: 98, distance: 33.9
click at [252, 98] on div "Id: 2123628 Status: Label Created MPO: 113-4373461-4249001" at bounding box center [348, 90] width 269 height 19
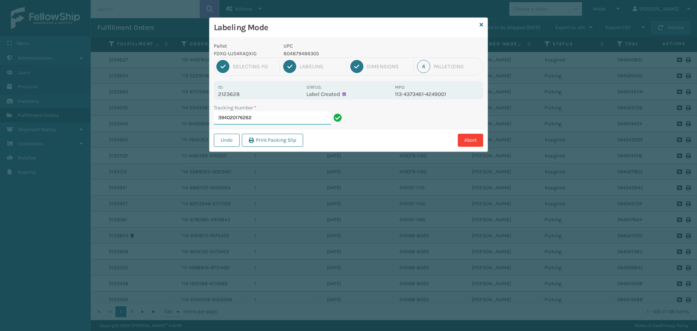
click at [271, 124] on input "394020176262" at bounding box center [272, 117] width 117 height 13
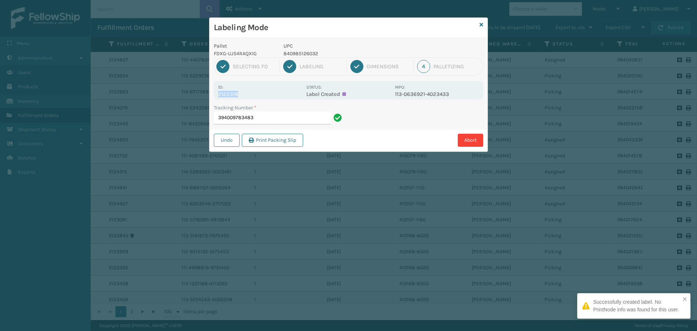
drag, startPoint x: 217, startPoint y: 93, endPoint x: 258, endPoint y: 94, distance: 41.7
click at [257, 94] on div "Id: 2122318 Status: Label Created MPO: 113-0636921-4023433" at bounding box center [348, 90] width 269 height 19
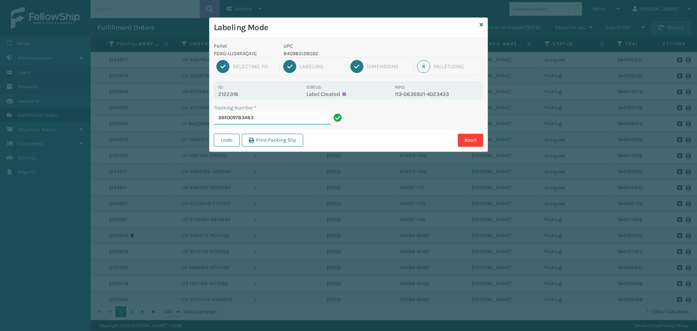
click at [272, 118] on input "394009783483" at bounding box center [272, 117] width 117 height 13
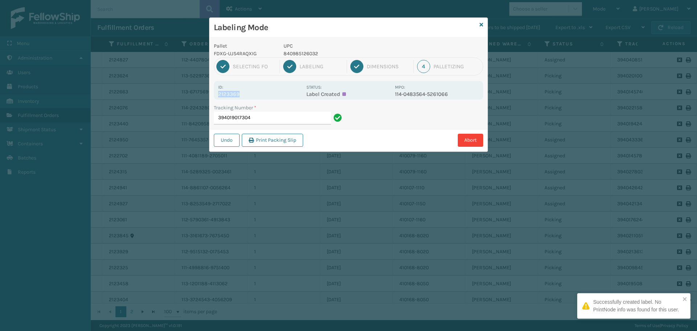
drag, startPoint x: 216, startPoint y: 95, endPoint x: 256, endPoint y: 95, distance: 39.9
click at [256, 95] on div "Id: 2123369 Status: Label Created MPO: 114-0483564-5261066" at bounding box center [348, 90] width 269 height 19
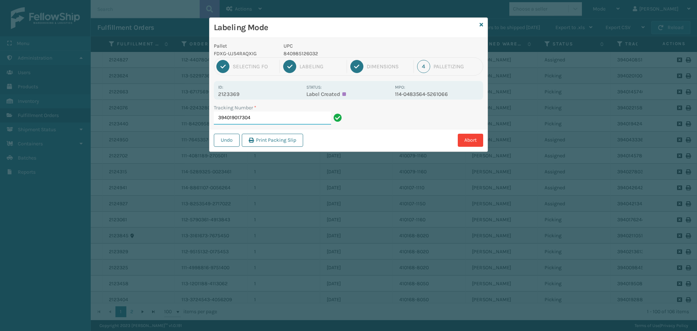
click at [288, 120] on input "394019017304" at bounding box center [272, 117] width 117 height 13
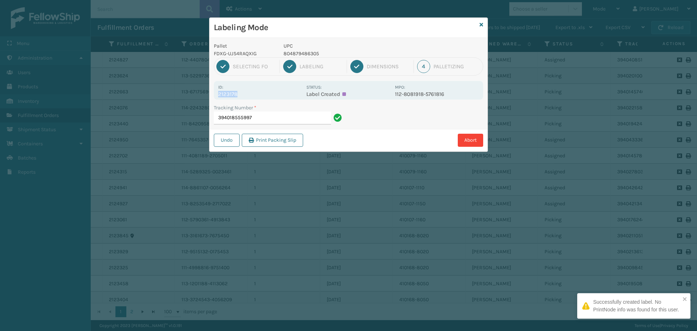
drag, startPoint x: 221, startPoint y: 94, endPoint x: 254, endPoint y: 91, distance: 33.6
click at [254, 91] on p "2123178" at bounding box center [260, 94] width 84 height 7
click at [271, 118] on input "394018555997" at bounding box center [272, 117] width 117 height 13
drag, startPoint x: 217, startPoint y: 93, endPoint x: 247, endPoint y: 95, distance: 30.2
click at [247, 95] on div "Id: 2122641 Status: Label Created MPO: 114-3907426-7118611" at bounding box center [348, 90] width 269 height 19
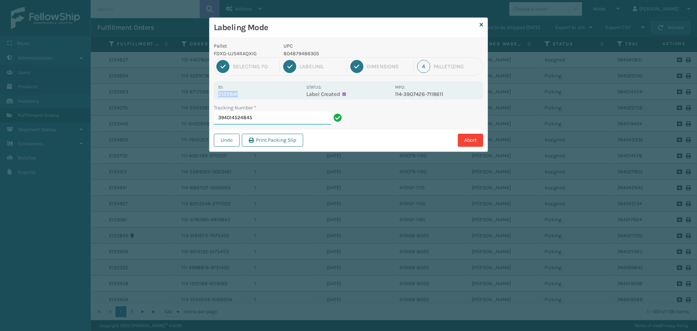
click at [276, 122] on input "394014524845" at bounding box center [272, 117] width 117 height 13
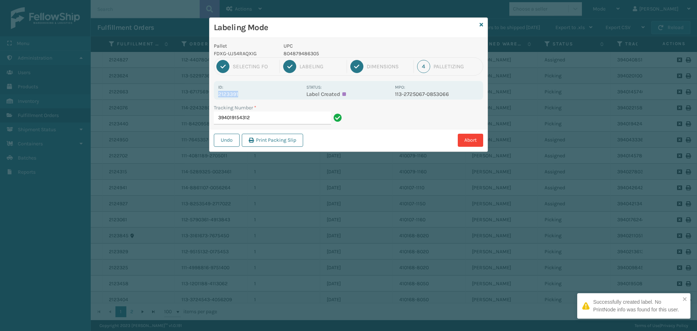
drag, startPoint x: 218, startPoint y: 93, endPoint x: 247, endPoint y: 92, distance: 29.0
click at [247, 92] on p "2123391" at bounding box center [260, 94] width 84 height 7
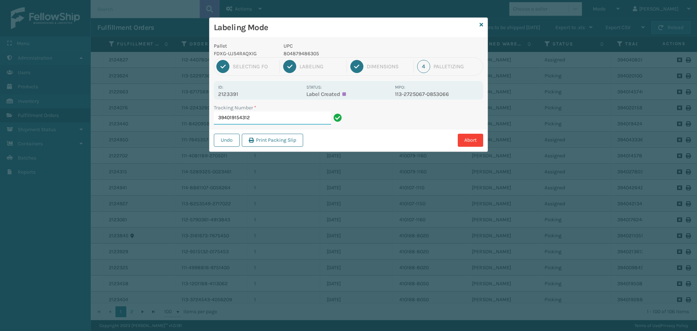
click at [269, 121] on input "394019154312" at bounding box center [272, 117] width 117 height 13
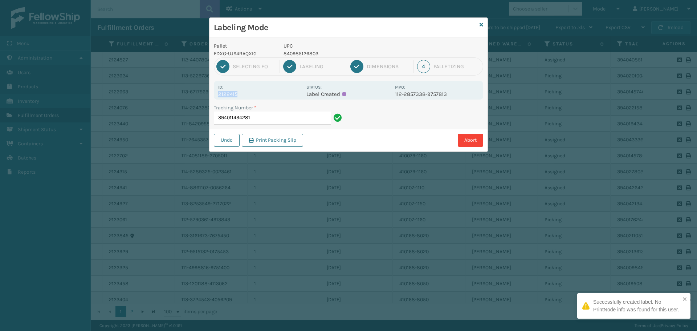
drag, startPoint x: 219, startPoint y: 95, endPoint x: 258, endPoint y: 93, distance: 39.6
click at [258, 93] on p "2122415" at bounding box center [260, 94] width 84 height 7
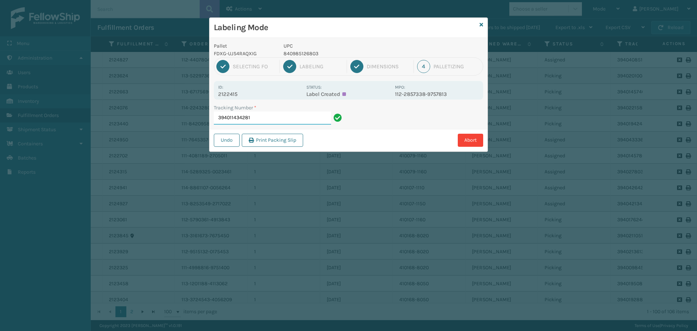
click at [273, 122] on input "394011434281" at bounding box center [272, 117] width 117 height 13
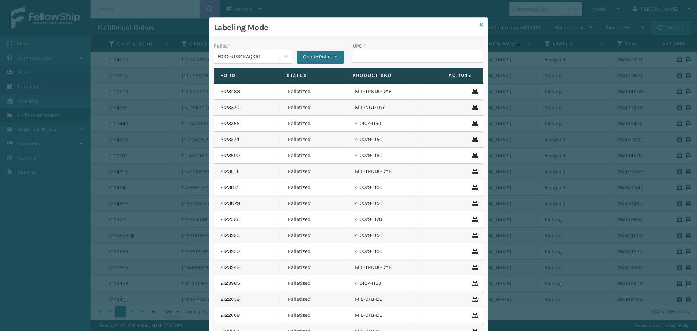
click at [479, 27] on icon at bounding box center [481, 24] width 4 height 5
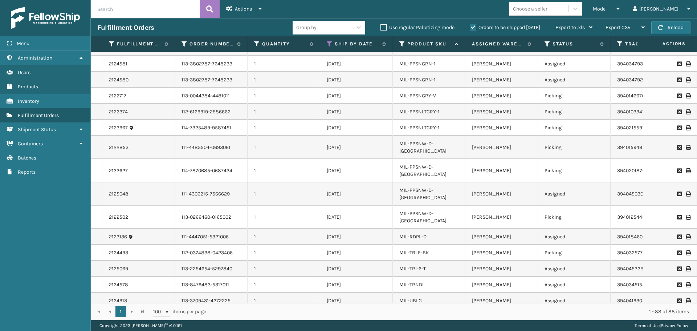
scroll to position [1118, 0]
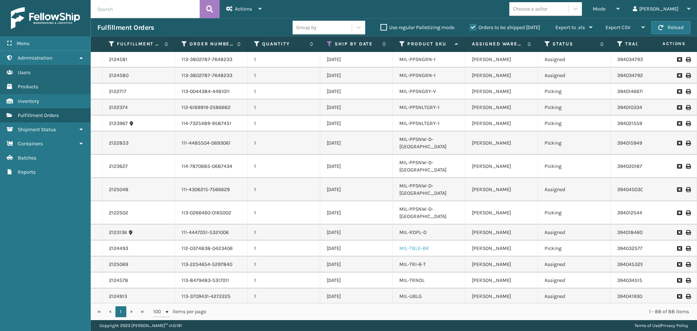
click at [418, 245] on link "MIL-TBLE-BK" at bounding box center [414, 248] width 30 height 6
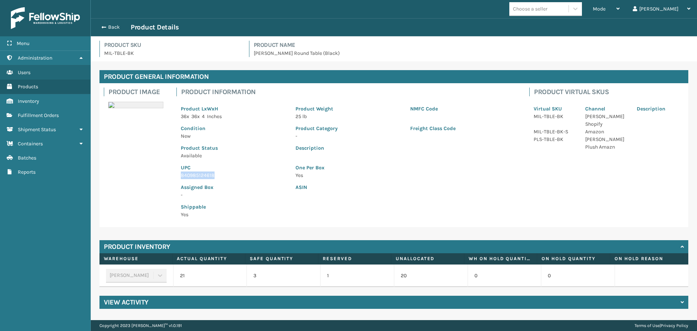
drag, startPoint x: 181, startPoint y: 178, endPoint x: 221, endPoint y: 177, distance: 39.2
click at [221, 177] on p "840985124618" at bounding box center [234, 175] width 106 height 8
click at [113, 28] on button "Back" at bounding box center [113, 27] width 33 height 7
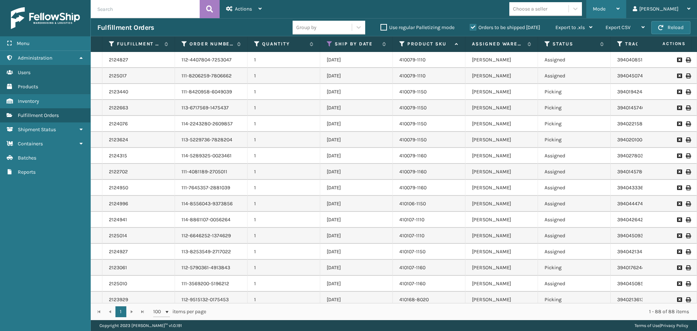
click at [620, 14] on div "Mode" at bounding box center [606, 9] width 27 height 18
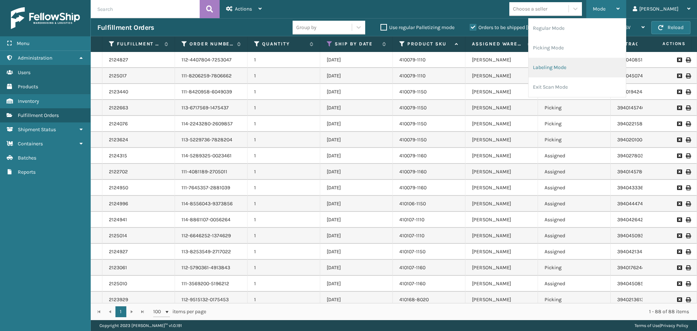
click at [582, 72] on li "Labeling Mode" at bounding box center [576, 68] width 97 height 20
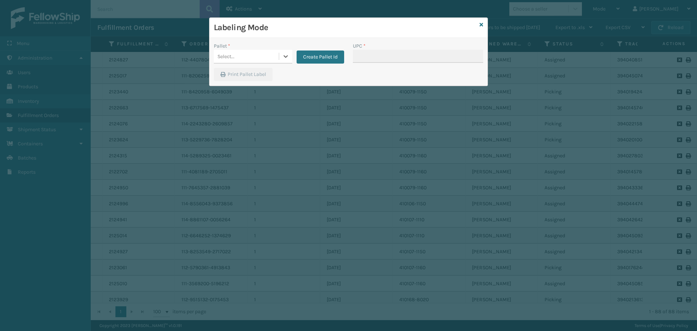
click at [258, 56] on div "Select..." at bounding box center [246, 56] width 65 height 12
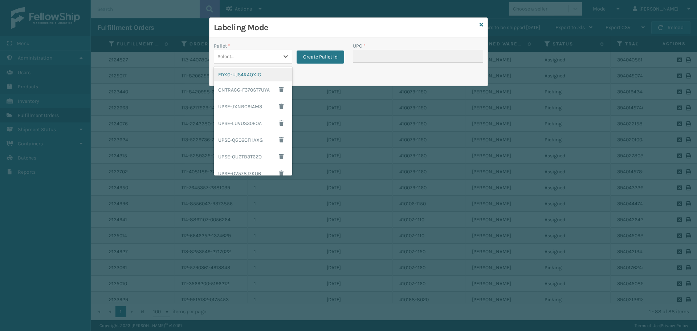
click at [257, 74] on div "FDXG-UJS4RAQXIG" at bounding box center [253, 74] width 78 height 13
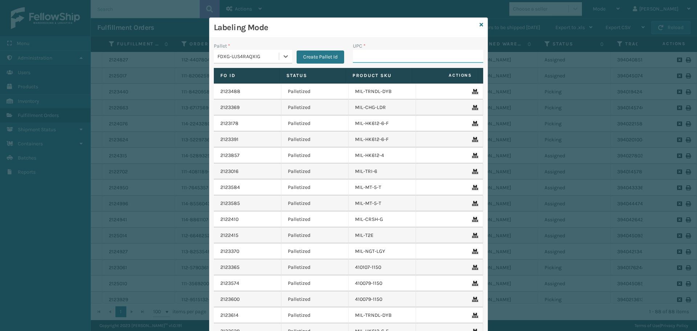
click at [389, 61] on input "UPC *" at bounding box center [418, 56] width 130 height 13
paste input "840985124618"
type input "840985124618"
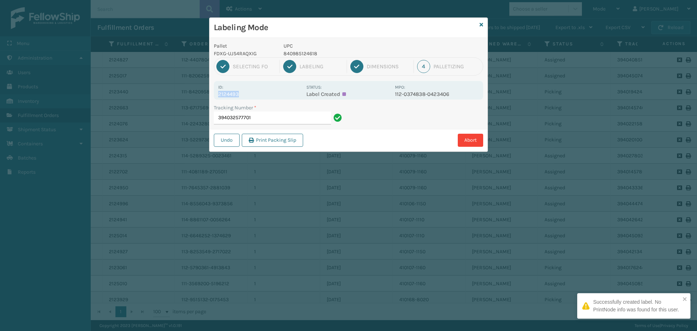
drag, startPoint x: 219, startPoint y: 94, endPoint x: 273, endPoint y: 98, distance: 53.9
click at [273, 98] on div "Id: 2124493 Status: Label Created MPO: 112-0374838-0423406" at bounding box center [348, 90] width 269 height 19
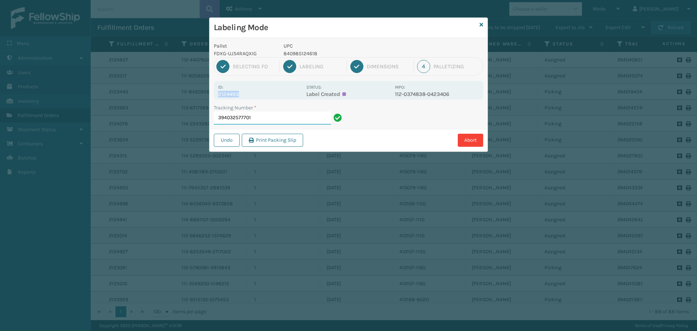
click at [278, 112] on input "394032577701" at bounding box center [272, 117] width 117 height 13
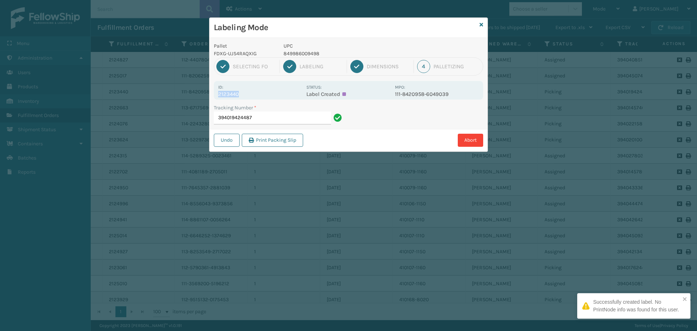
drag, startPoint x: 213, startPoint y: 92, endPoint x: 252, endPoint y: 95, distance: 38.6
click at [252, 95] on div "Pallet FDXG-UJS4RAQXIG UPC 849986009498 1 Selecting FO 2 Labeling 3 Dimensions …" at bounding box center [348, 95] width 278 height 114
click at [266, 116] on input "394019424487" at bounding box center [272, 117] width 117 height 13
drag, startPoint x: 220, startPoint y: 94, endPoint x: 248, endPoint y: 93, distance: 28.3
click at [248, 93] on p "2122663" at bounding box center [260, 94] width 84 height 7
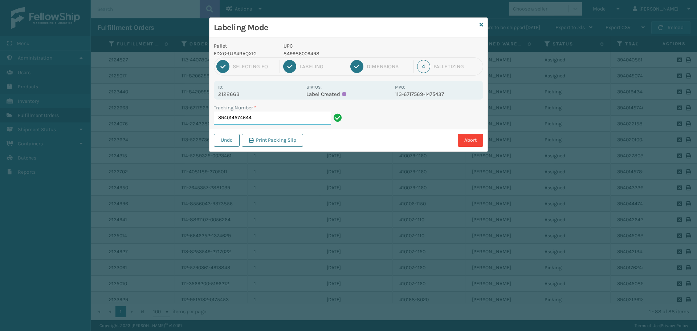
click at [257, 115] on input "394014574644" at bounding box center [272, 117] width 117 height 13
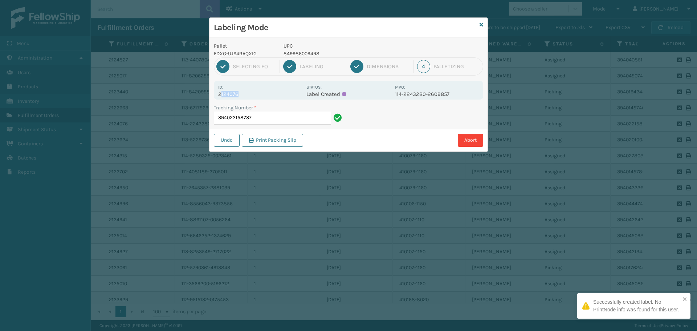
drag, startPoint x: 220, startPoint y: 94, endPoint x: 245, endPoint y: 94, distance: 24.7
click at [245, 94] on p "2124076" at bounding box center [260, 94] width 84 height 7
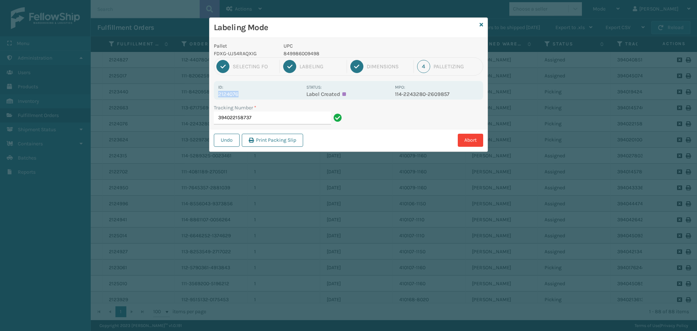
drag, startPoint x: 218, startPoint y: 95, endPoint x: 255, endPoint y: 95, distance: 36.7
click at [255, 95] on p "2124076" at bounding box center [260, 94] width 84 height 7
click at [264, 115] on input "394022158737" at bounding box center [272, 117] width 117 height 13
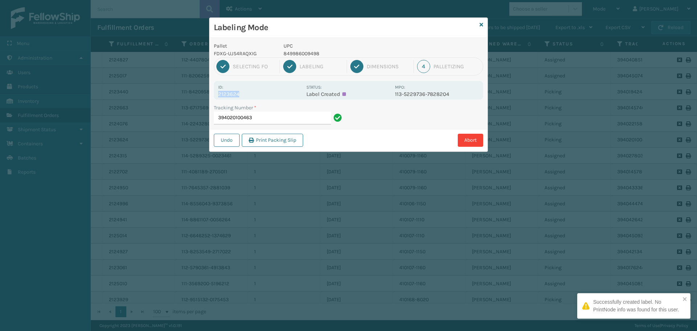
drag, startPoint x: 216, startPoint y: 94, endPoint x: 246, endPoint y: 95, distance: 30.1
click at [246, 95] on div "Id: 2123624 Status: Label Created MPO: 113-5229736-7828204" at bounding box center [348, 90] width 269 height 19
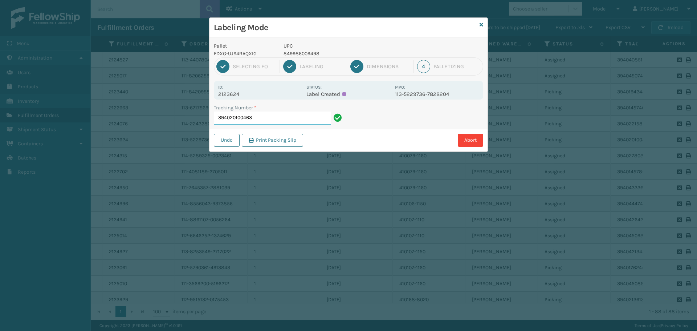
click at [261, 115] on input "394020100463" at bounding box center [272, 117] width 117 height 13
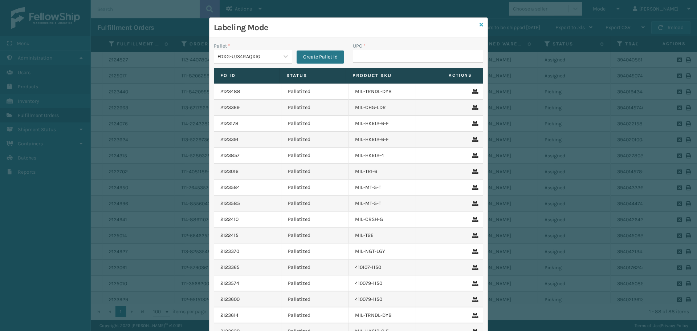
click at [479, 25] on icon at bounding box center [481, 24] width 4 height 5
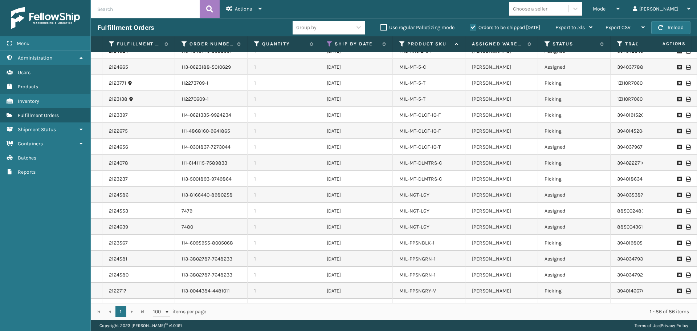
scroll to position [746, 0]
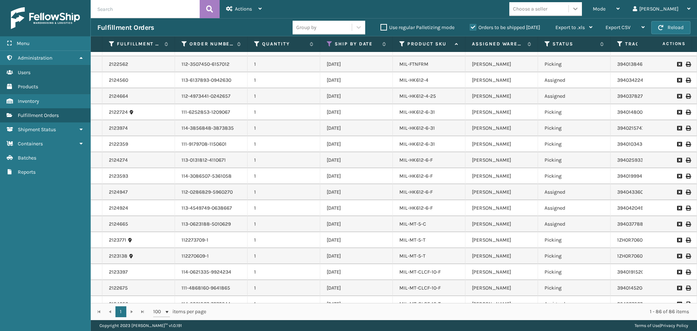
click at [579, 9] on icon at bounding box center [575, 8] width 7 height 7
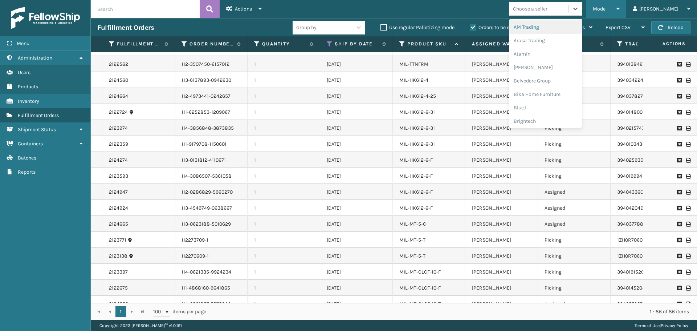
click at [620, 9] on icon at bounding box center [617, 8] width 3 height 5
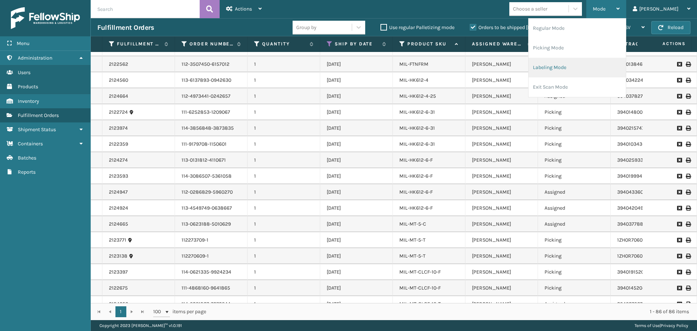
click at [577, 65] on li "Labeling Mode" at bounding box center [576, 68] width 97 height 20
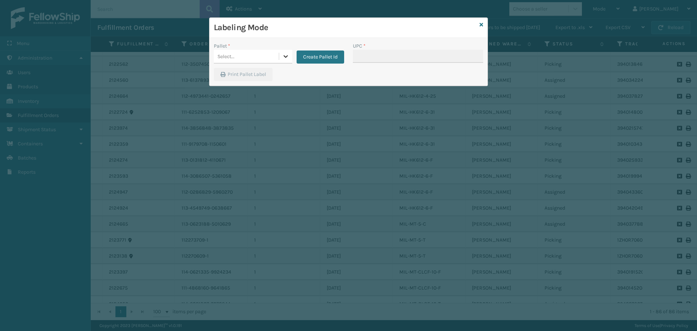
click at [281, 57] on div at bounding box center [285, 56] width 13 height 13
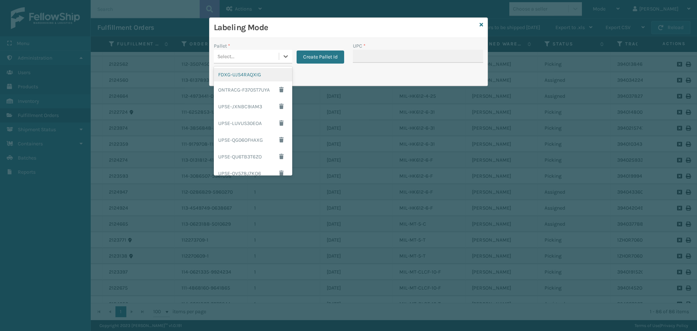
click at [256, 76] on div "FDXG-UJS4RAQXIG" at bounding box center [253, 74] width 78 height 13
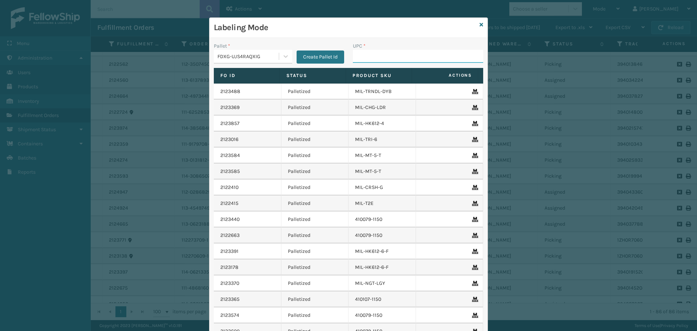
click at [393, 56] on input "UPC *" at bounding box center [418, 56] width 130 height 13
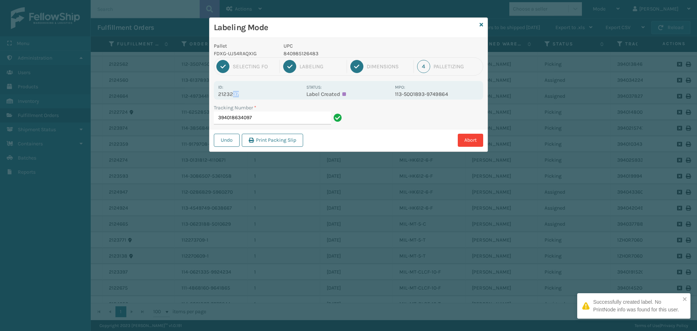
drag, startPoint x: 267, startPoint y: 93, endPoint x: 232, endPoint y: 95, distance: 35.3
click at [232, 95] on p "2123237" at bounding box center [260, 94] width 84 height 7
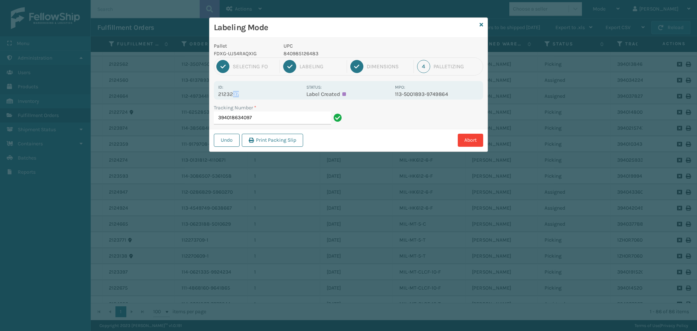
click at [266, 97] on p "2123237" at bounding box center [260, 94] width 84 height 7
drag, startPoint x: 265, startPoint y: 94, endPoint x: 214, endPoint y: 94, distance: 50.8
click at [214, 94] on div "Id: 2123237 Status: Label Created MPO: 113-5001893-9749864" at bounding box center [348, 90] width 269 height 19
click at [294, 117] on input "394018634097" at bounding box center [272, 117] width 117 height 13
